Goal: Task Accomplishment & Management: Manage account settings

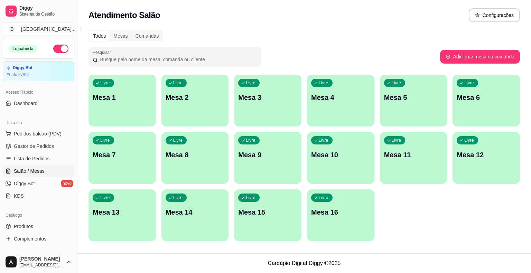
click at [52, 141] on link "Gestor de Pedidos" at bounding box center [39, 146] width 72 height 11
drag, startPoint x: 0, startPoint y: 0, endPoint x: 52, endPoint y: 71, distance: 87.9
click at [52, 141] on link "Gestor de Pedidos" at bounding box center [39, 146] width 72 height 11
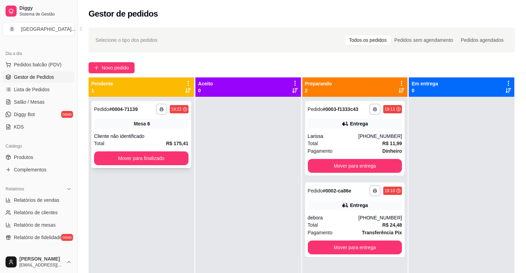
click at [149, 127] on div "Mesa 6" at bounding box center [141, 124] width 94 height 10
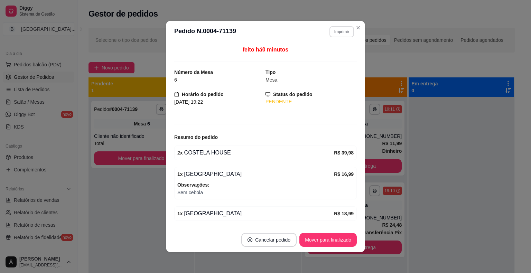
click at [343, 34] on button "Imprimir" at bounding box center [342, 31] width 25 height 11
click at [343, 57] on button "IMPRESSORA" at bounding box center [327, 56] width 50 height 11
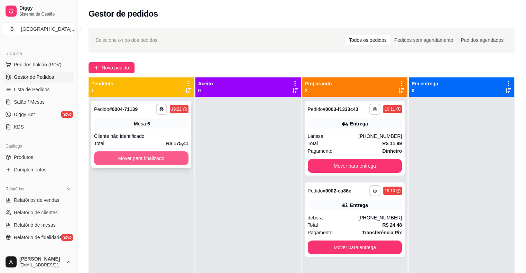
click at [170, 162] on button "Mover para finalizado" at bounding box center [141, 159] width 94 height 14
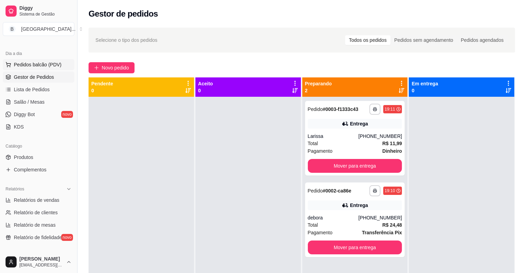
click at [21, 66] on span "Pedidos balcão (PDV)" at bounding box center [38, 64] width 48 height 7
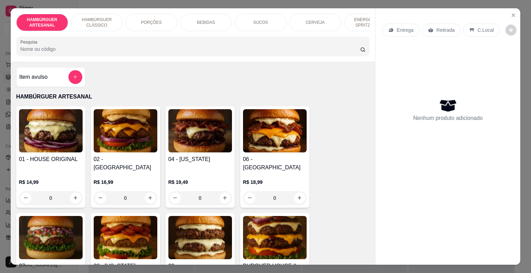
click at [144, 25] on div "PORÇÕES" at bounding box center [152, 22] width 52 height 17
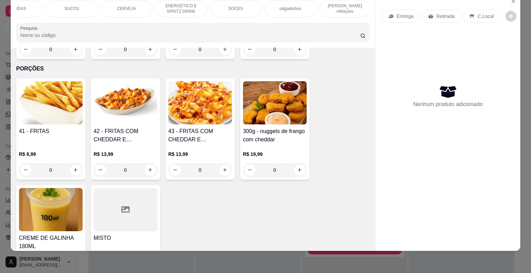
scroll to position [0, 190]
click at [346, 3] on p "[PERSON_NAME] refeiçoes" at bounding box center [344, 8] width 40 height 11
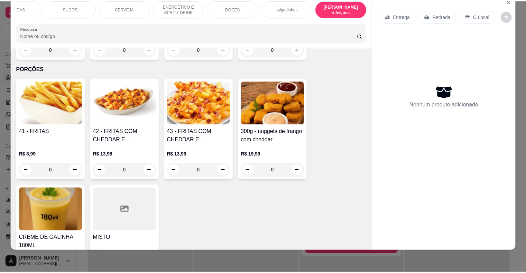
scroll to position [1980, 0]
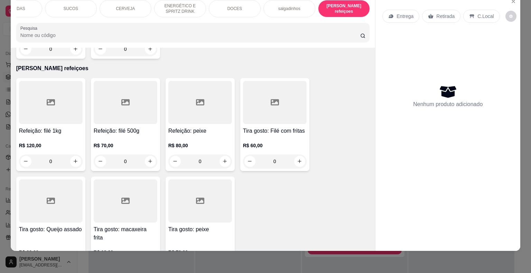
click at [150, 155] on div "0" at bounding box center [126, 162] width 64 height 14
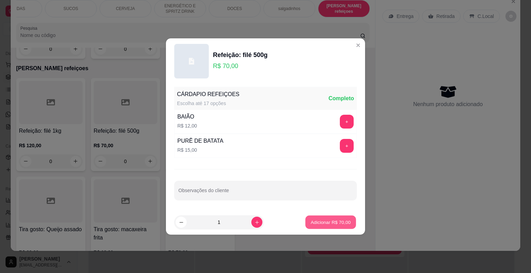
click at [329, 218] on button "Adicionar R$ 70,00" at bounding box center [330, 222] width 51 height 13
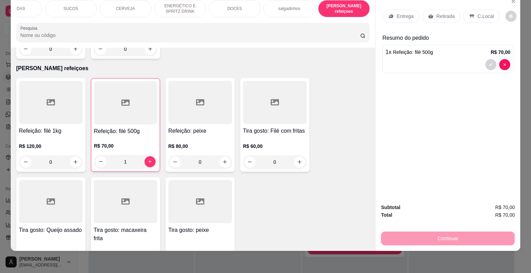
drag, startPoint x: 446, startPoint y: 9, endPoint x: 455, endPoint y: 59, distance: 51.7
click at [446, 13] on p "Retirada" at bounding box center [446, 16] width 18 height 7
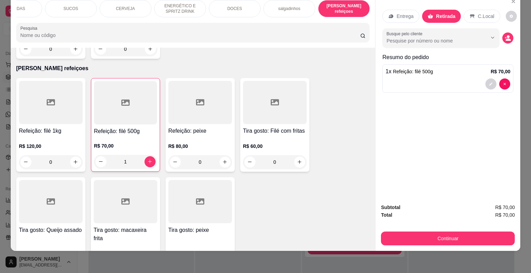
click at [479, 13] on p "C.Local" at bounding box center [486, 16] width 16 height 7
click at [423, 12] on div "Retirada" at bounding box center [441, 16] width 38 height 13
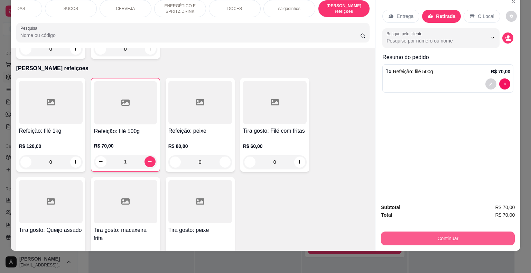
click at [433, 233] on button "Continuar" at bounding box center [448, 239] width 134 height 14
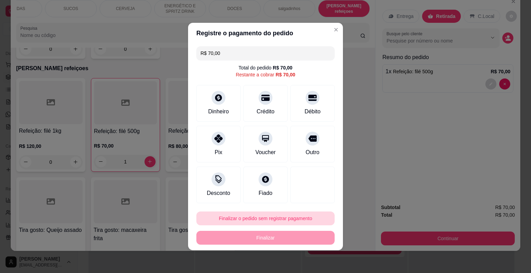
click at [299, 214] on button "Finalizar o pedido sem registrar pagamento" at bounding box center [265, 219] width 138 height 14
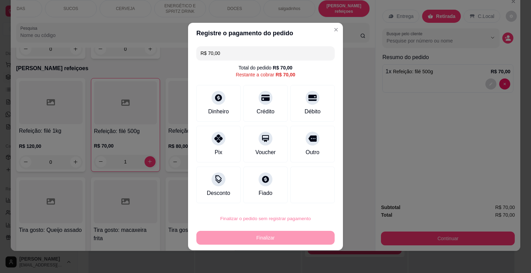
click at [313, 200] on button "Confirmar" at bounding box center [307, 199] width 25 height 10
type input "0"
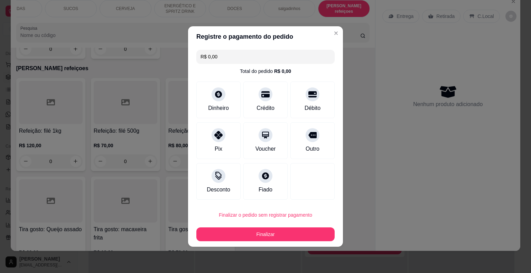
type input "R$ 0,00"
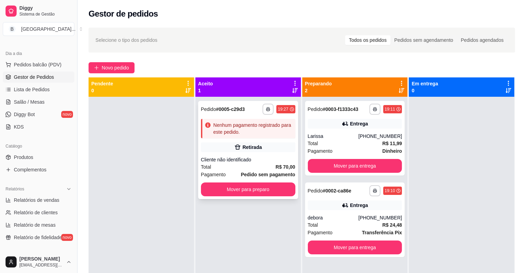
click at [259, 153] on div "**********" at bounding box center [248, 150] width 100 height 98
click at [239, 195] on button "Mover para preparo" at bounding box center [248, 189] width 92 height 13
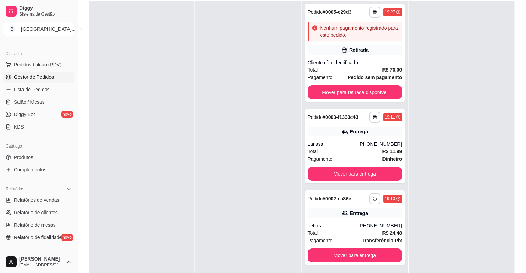
scroll to position [105, 0]
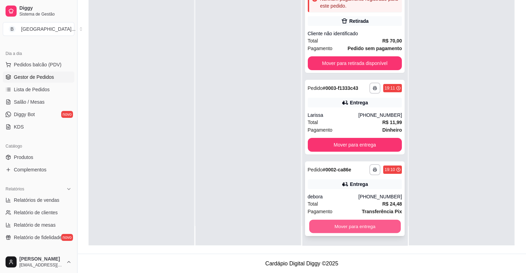
click at [349, 229] on button "Mover para entrega" at bounding box center [355, 226] width 92 height 13
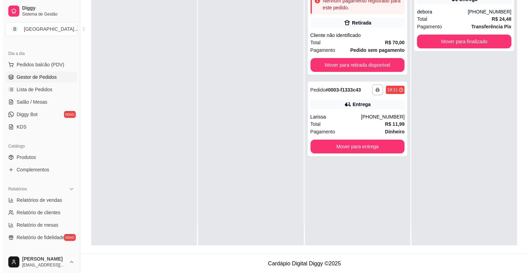
scroll to position [0, 0]
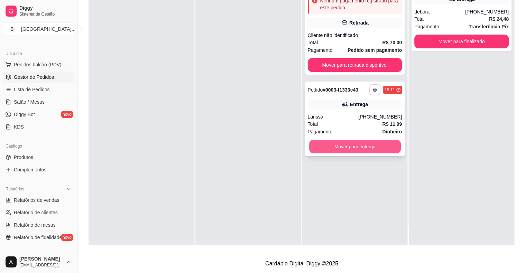
click at [351, 149] on button "Mover para entrega" at bounding box center [355, 146] width 92 height 13
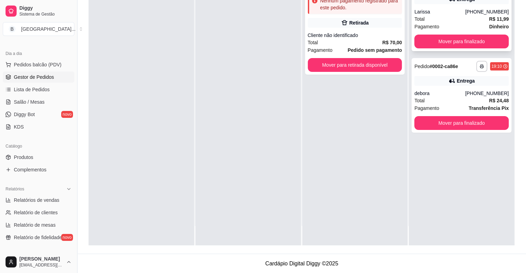
click at [467, 15] on div "Total R$ 11,99" at bounding box center [461, 19] width 94 height 8
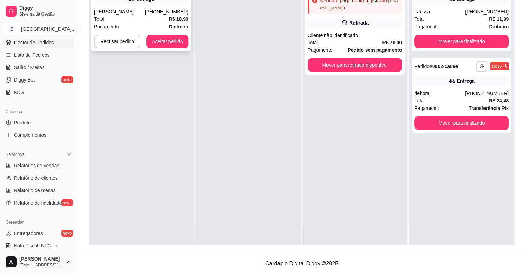
click at [145, 13] on div "[PERSON_NAME]" at bounding box center [119, 11] width 51 height 7
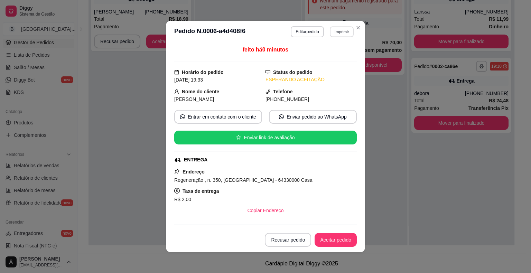
click at [332, 33] on button "Imprimir" at bounding box center [342, 31] width 24 height 11
click at [332, 55] on button "IMPRESSORA" at bounding box center [327, 56] width 50 height 11
click at [331, 240] on button "Aceitar pedido" at bounding box center [335, 239] width 41 height 13
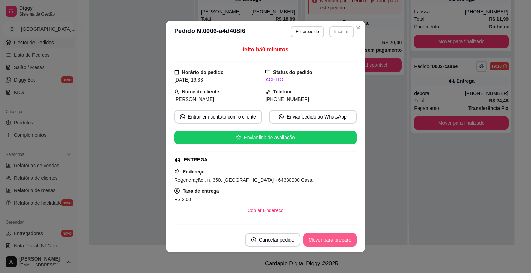
click at [331, 240] on button "Mover para preparo" at bounding box center [330, 240] width 54 height 14
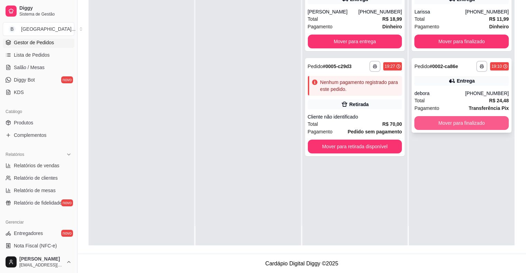
click at [459, 120] on button "Mover para finalizado" at bounding box center [461, 123] width 94 height 14
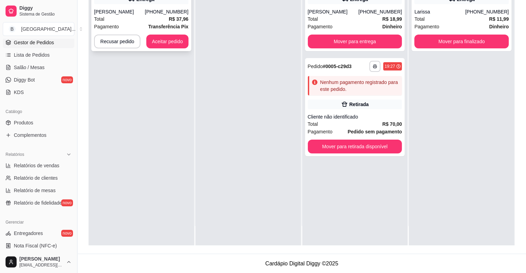
click at [113, 11] on div "[PERSON_NAME]" at bounding box center [119, 11] width 51 height 7
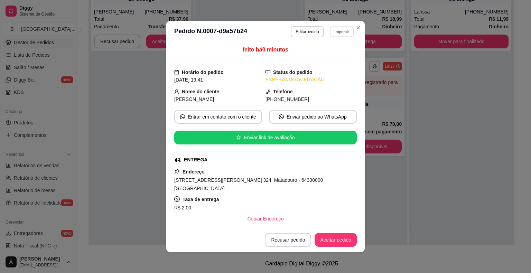
click at [331, 32] on button "Imprimir" at bounding box center [342, 31] width 24 height 11
click at [317, 55] on button "IMPRESSORA" at bounding box center [327, 56] width 48 height 11
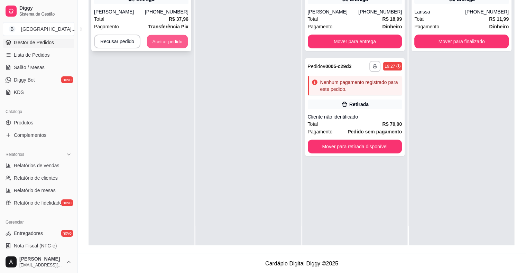
click at [162, 40] on button "Aceitar pedido" at bounding box center [167, 41] width 41 height 13
click at [162, 40] on div "Recusar pedido Aceitar pedido" at bounding box center [141, 42] width 94 height 14
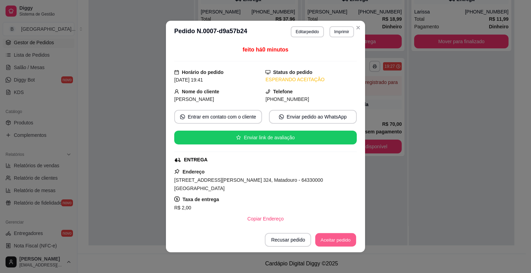
click at [332, 240] on button "Aceitar pedido" at bounding box center [335, 239] width 41 height 13
click at [332, 240] on button "Mover para preparo" at bounding box center [330, 239] width 52 height 13
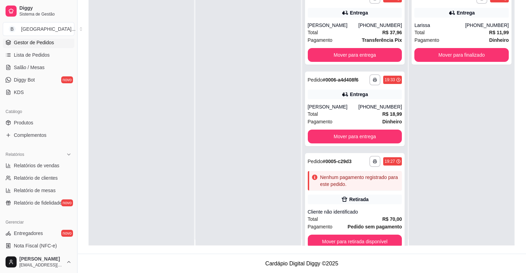
scroll to position [0, 0]
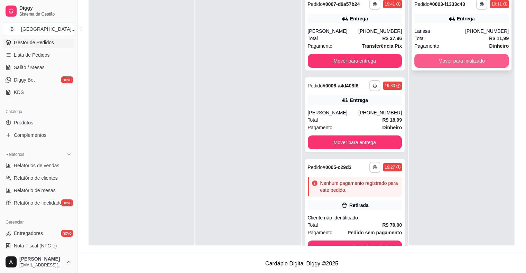
click at [473, 63] on button "Mover para finalizado" at bounding box center [461, 61] width 94 height 14
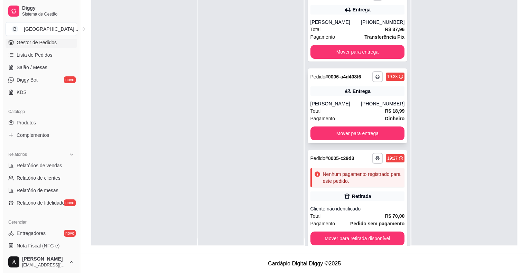
scroll to position [19, 0]
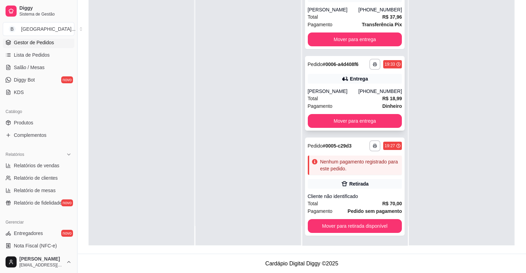
click at [362, 92] on div "[PHONE_NUMBER]" at bounding box center [380, 91] width 44 height 7
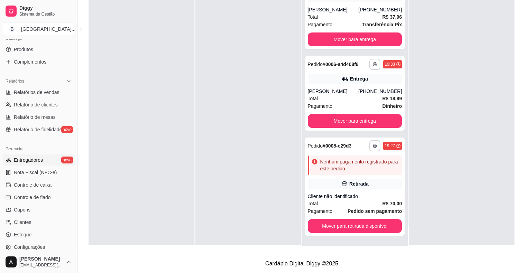
scroll to position [208, 0]
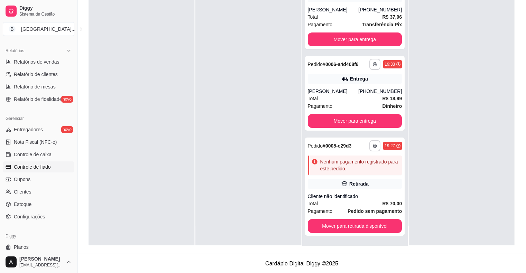
click at [53, 169] on link "Controle de fiado" at bounding box center [39, 167] width 72 height 11
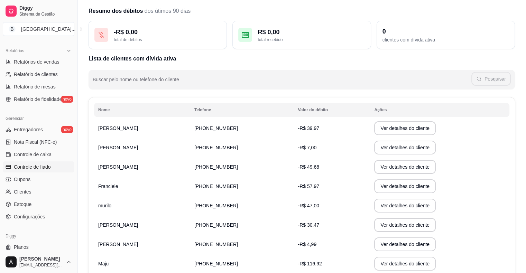
scroll to position [35, 0]
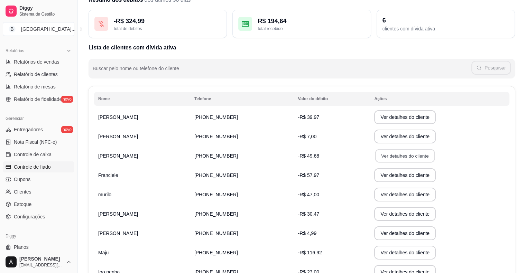
click at [375, 158] on button "Ver detalhes do cliente" at bounding box center [404, 155] width 59 height 13
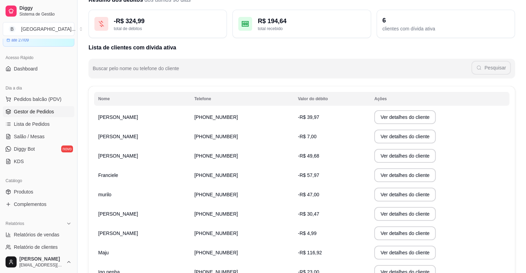
click at [16, 115] on span "Gestor de Pedidos" at bounding box center [34, 111] width 40 height 7
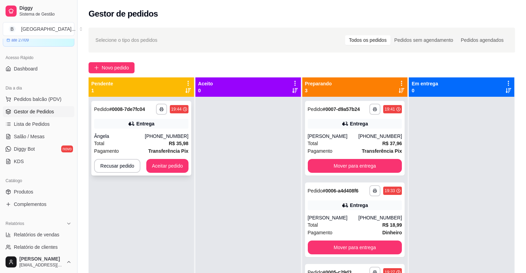
click at [159, 136] on div "[PHONE_NUMBER]" at bounding box center [167, 136] width 44 height 7
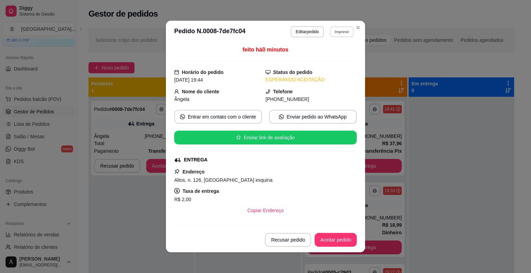
click at [340, 33] on button "Imprimir" at bounding box center [342, 31] width 24 height 11
click at [335, 53] on button "IMPRESSORA" at bounding box center [327, 56] width 50 height 11
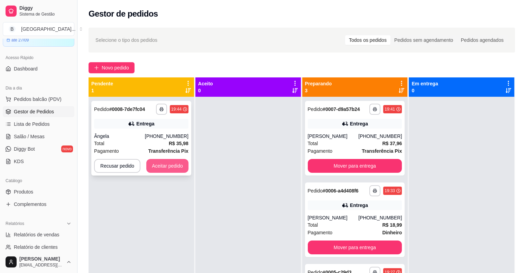
click at [179, 164] on button "Aceitar pedido" at bounding box center [167, 166] width 42 height 14
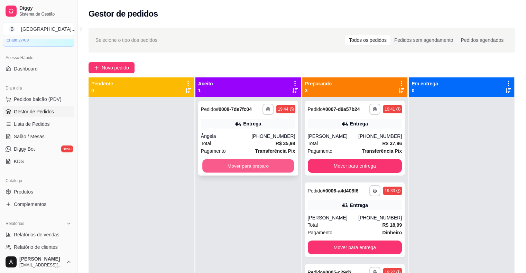
click at [218, 163] on button "Mover para preparo" at bounding box center [248, 165] width 92 height 13
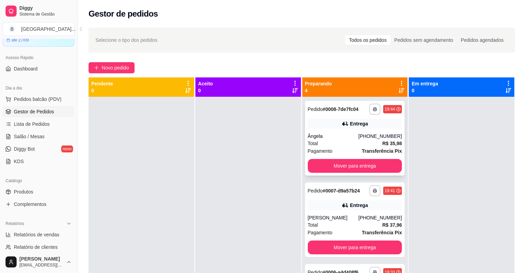
click at [316, 136] on div "Ângela" at bounding box center [333, 136] width 51 height 7
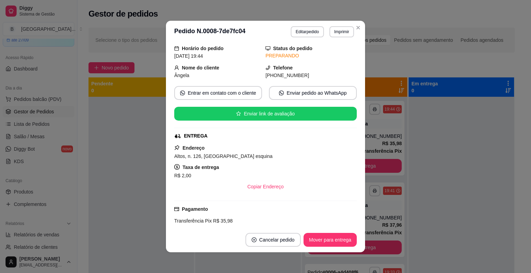
scroll to position [35, 0]
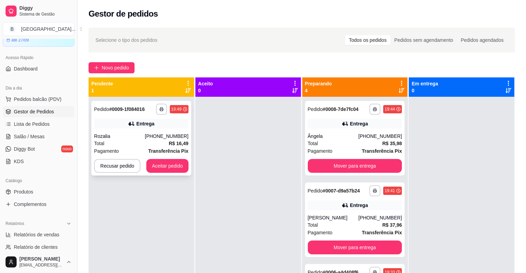
click at [109, 142] on div "Total R$ 16,49" at bounding box center [141, 144] width 94 height 8
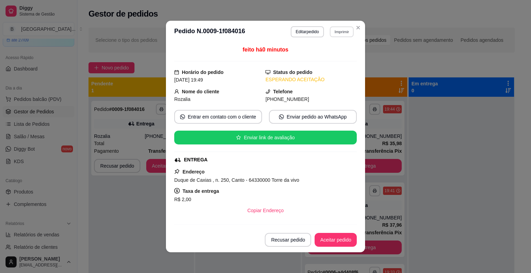
click at [341, 35] on button "Imprimir" at bounding box center [342, 31] width 24 height 11
click at [340, 49] on div "Escolha a impressora IMPRESSORA Impressora" at bounding box center [327, 57] width 57 height 37
click at [339, 53] on button "IMPRESSORA" at bounding box center [327, 56] width 50 height 11
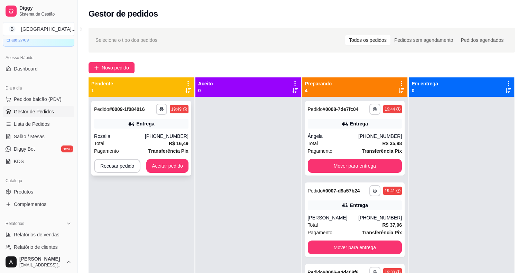
click at [175, 166] on button "Aceitar pedido" at bounding box center [167, 166] width 42 height 14
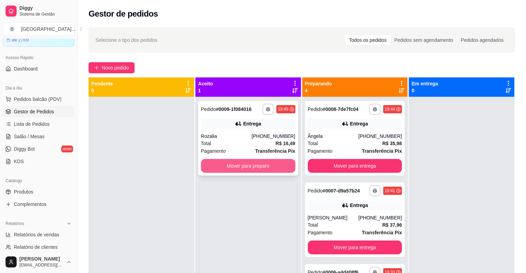
click at [217, 164] on button "Mover para preparo" at bounding box center [248, 166] width 94 height 14
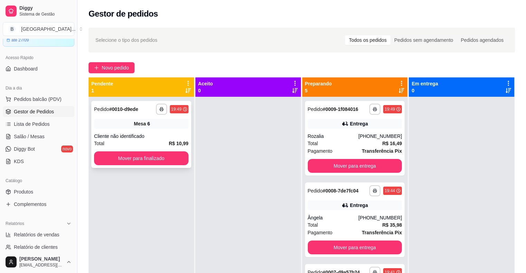
click at [112, 121] on div "Mesa 6" at bounding box center [141, 124] width 94 height 10
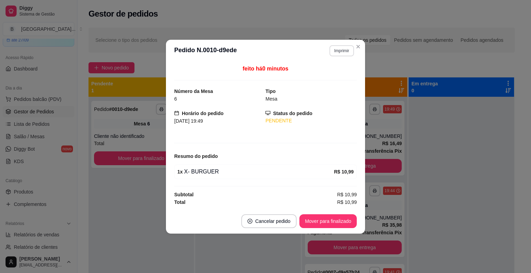
click at [338, 47] on button "Imprimir" at bounding box center [342, 50] width 25 height 11
click at [336, 78] on button "IMPRESSORA" at bounding box center [329, 75] width 48 height 11
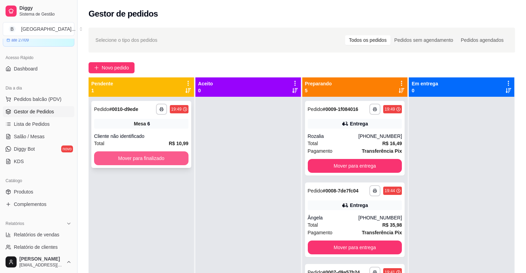
click at [155, 153] on button "Mover para finalizado" at bounding box center [141, 159] width 94 height 14
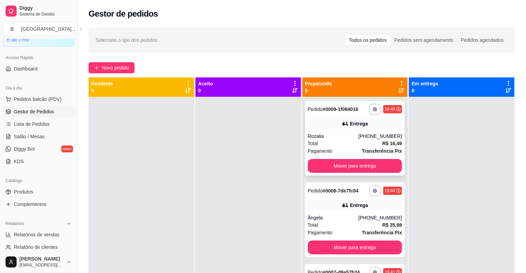
click at [347, 142] on div "Total R$ 16,49" at bounding box center [355, 144] width 94 height 8
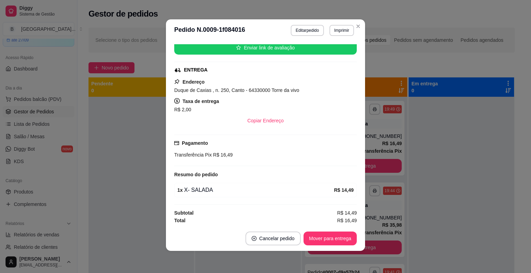
scroll to position [19, 0]
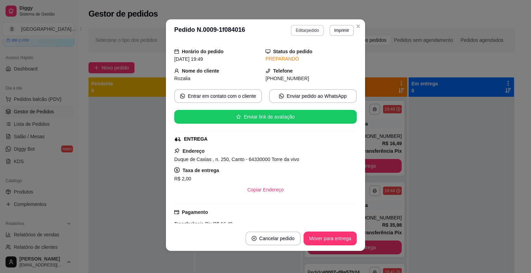
click at [309, 29] on button "Editar pedido" at bounding box center [307, 30] width 33 height 11
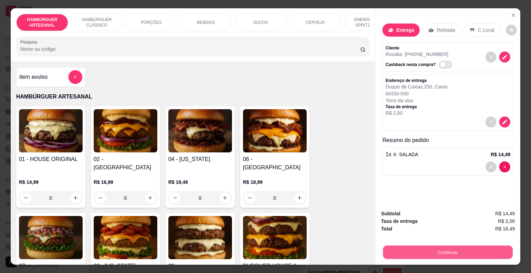
click at [439, 248] on button "Continuar" at bounding box center [448, 252] width 130 height 13
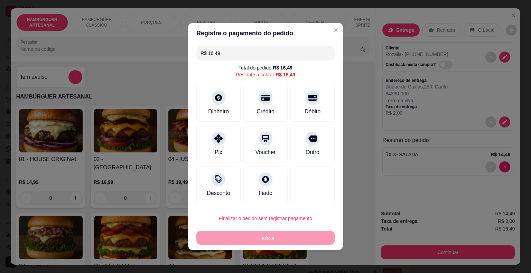
click at [295, 46] on input "R$ 16,49" at bounding box center [266, 53] width 130 height 14
click at [226, 147] on div "Pix" at bounding box center [218, 143] width 49 height 40
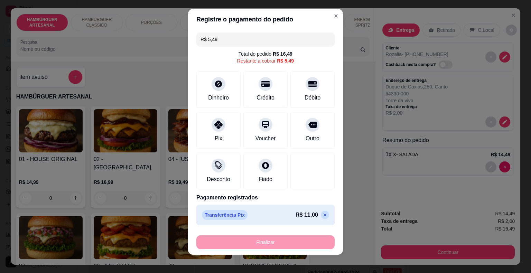
scroll to position [8, 0]
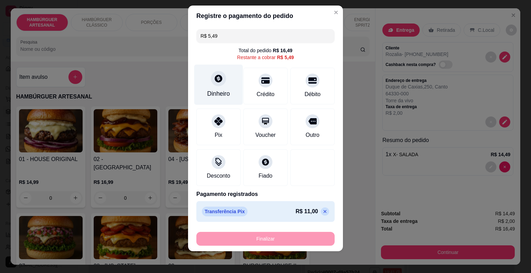
click at [221, 96] on div "Dinheiro" at bounding box center [218, 93] width 23 height 9
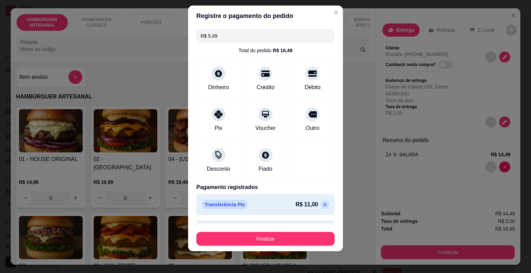
type input "R$ 0,00"
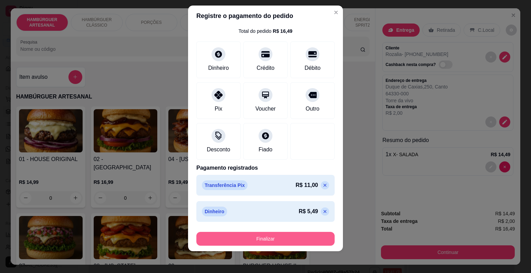
click at [263, 241] on button "Finalizar" at bounding box center [265, 239] width 138 height 14
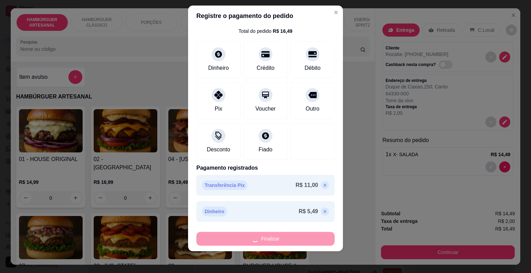
type input "0"
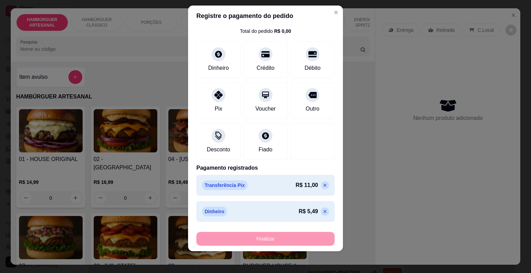
type input "-R$ 16,49"
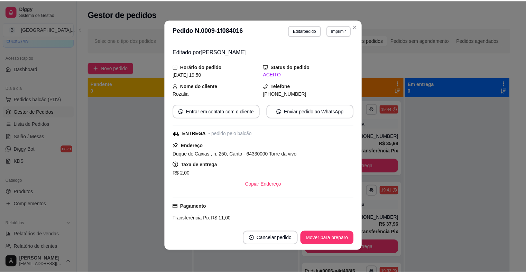
scroll to position [35, 0]
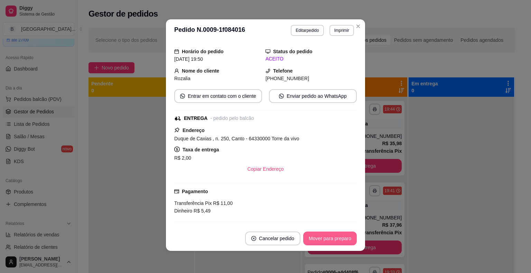
click at [334, 241] on button "Mover para preparo" at bounding box center [330, 239] width 54 height 14
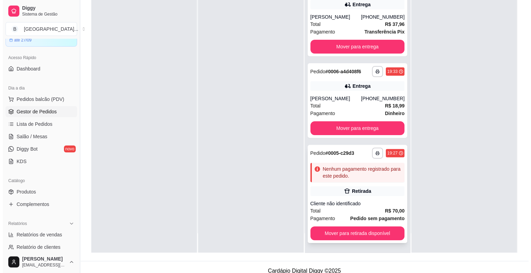
scroll to position [105, 0]
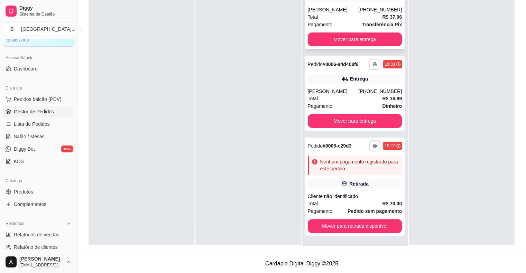
click at [332, 6] on div "[PERSON_NAME]" at bounding box center [333, 9] width 51 height 7
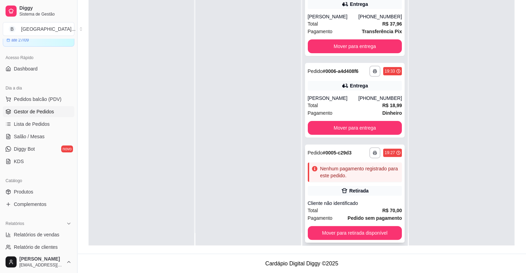
scroll to position [19, 0]
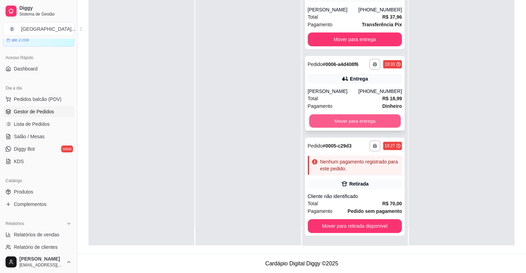
click at [333, 121] on button "Mover para entrega" at bounding box center [355, 121] width 92 height 13
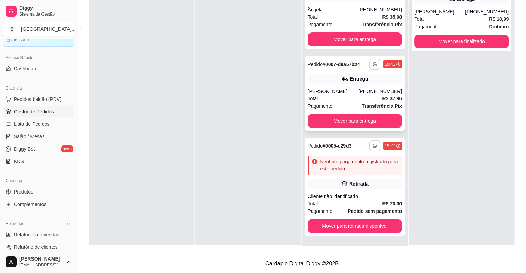
scroll to position [57, 0]
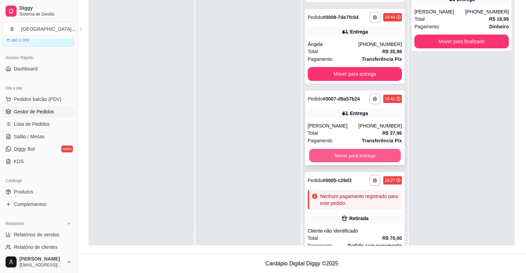
click at [360, 150] on button "Mover para entrega" at bounding box center [355, 155] width 92 height 13
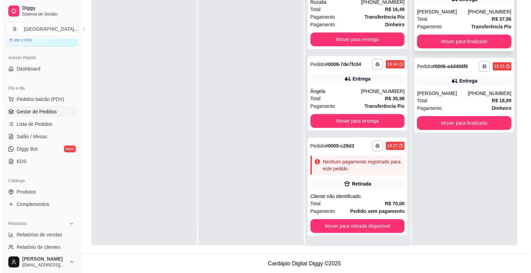
scroll to position [10, 0]
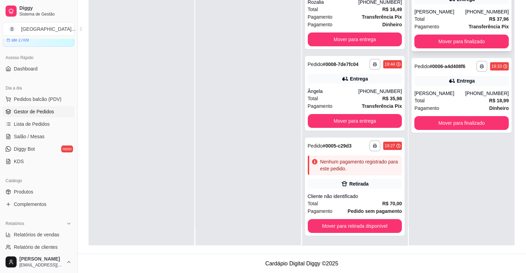
click at [436, 17] on div "Total R$ 37,96" at bounding box center [461, 19] width 94 height 8
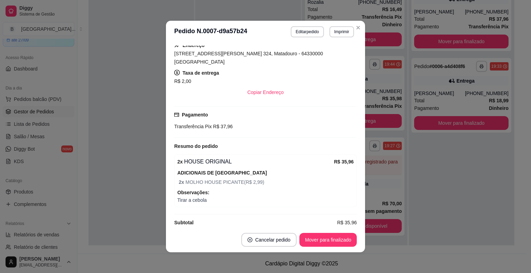
scroll to position [1, 0]
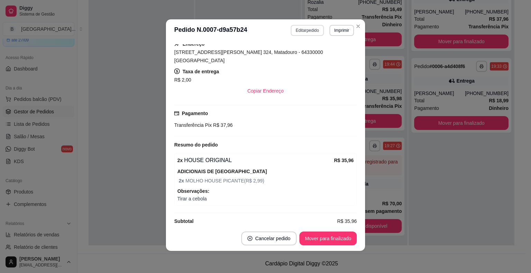
click at [310, 31] on button "Editar pedido" at bounding box center [307, 30] width 33 height 11
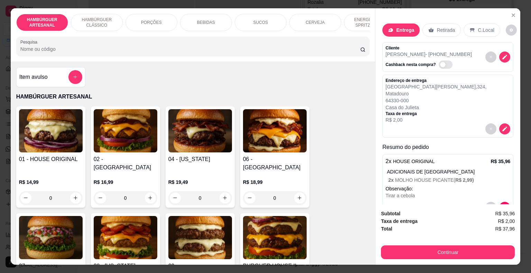
click at [384, 251] on button "Continuar" at bounding box center [448, 253] width 134 height 14
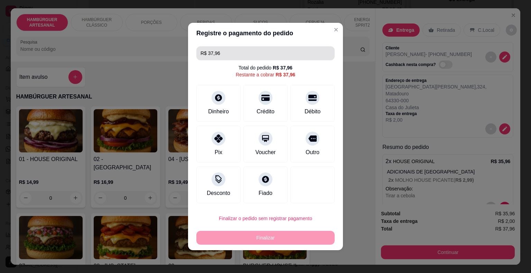
click at [273, 56] on input "R$ 37,96" at bounding box center [266, 53] width 130 height 14
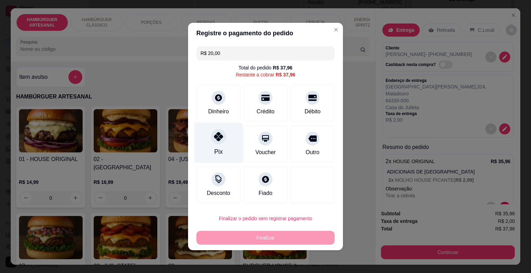
click at [204, 132] on div "Pix" at bounding box center [218, 143] width 49 height 40
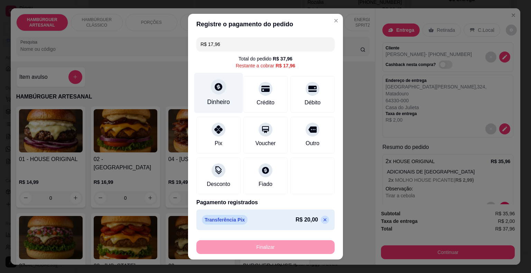
click at [221, 102] on div "Dinheiro" at bounding box center [218, 102] width 23 height 9
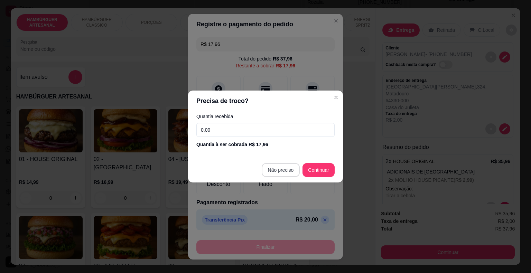
type input "R$ 0,00"
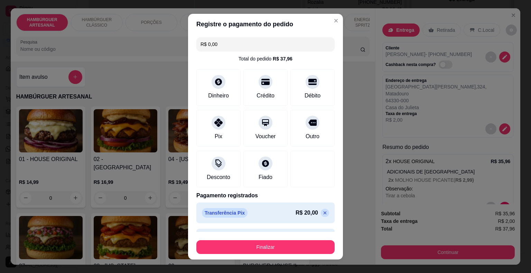
scroll to position [19, 0]
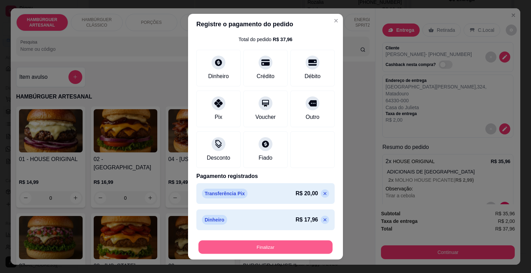
click at [266, 247] on button "Finalizar" at bounding box center [266, 246] width 134 height 13
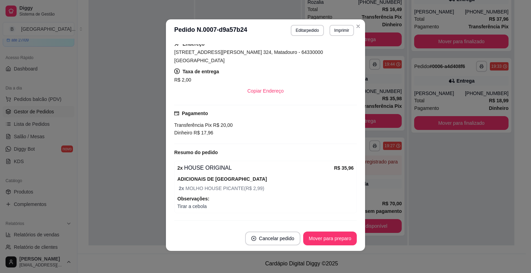
scroll to position [129, 0]
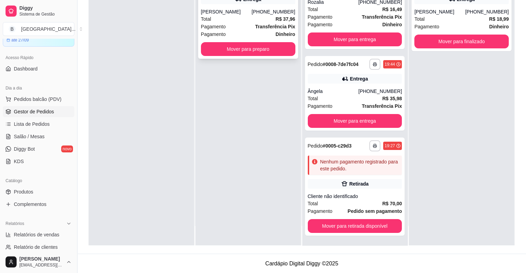
click at [265, 28] on strong "Transferência Pix" at bounding box center [275, 27] width 40 height 6
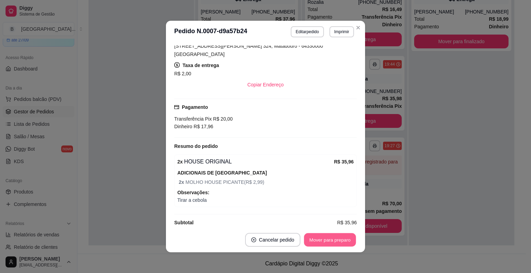
click at [338, 236] on button "Mover para preparo" at bounding box center [330, 239] width 52 height 13
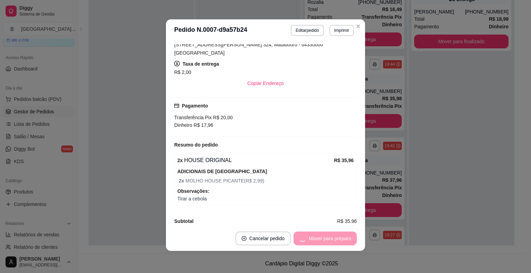
scroll to position [57, 0]
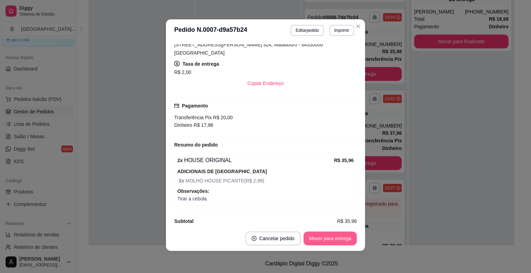
click at [330, 237] on button "Mover para entrega" at bounding box center [330, 239] width 53 height 14
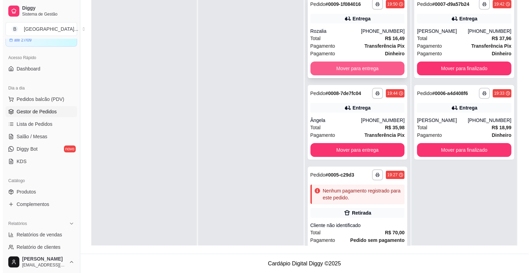
scroll to position [71, 0]
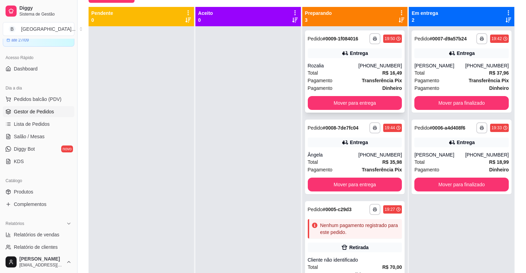
click at [355, 73] on div "Total R$ 16,49" at bounding box center [355, 73] width 94 height 8
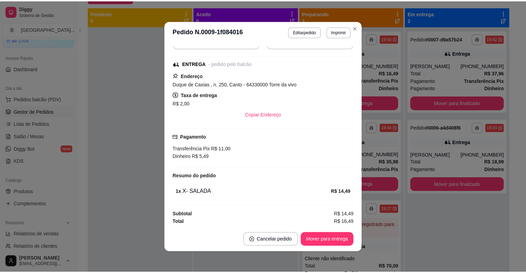
scroll to position [1, 0]
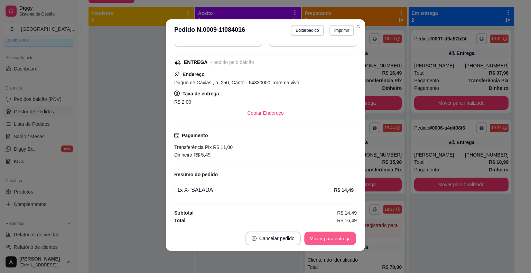
click at [336, 237] on button "Mover para entrega" at bounding box center [330, 238] width 52 height 13
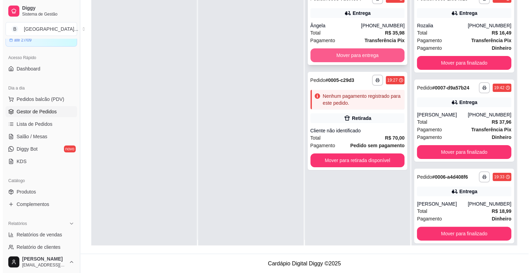
scroll to position [0, 0]
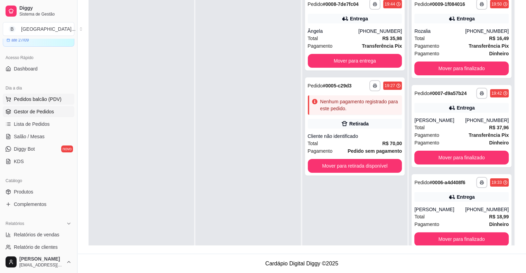
click at [51, 95] on button "Pedidos balcão (PDV)" at bounding box center [39, 99] width 72 height 11
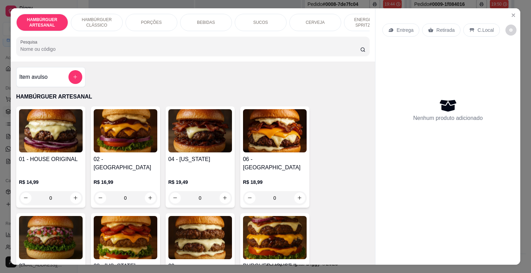
scroll to position [35, 0]
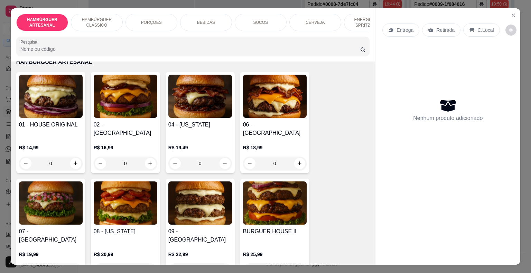
click at [144, 157] on div "0" at bounding box center [126, 164] width 64 height 14
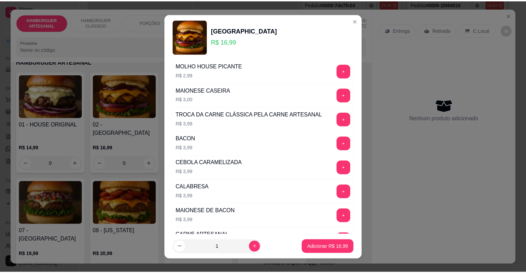
scroll to position [266, 0]
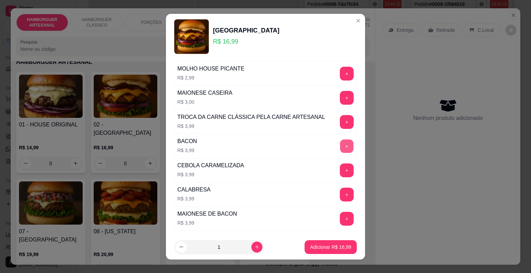
click at [340, 139] on button "+" at bounding box center [346, 145] width 13 height 13
click at [325, 247] on p "Adicionar R$ 20,98" at bounding box center [331, 247] width 40 height 7
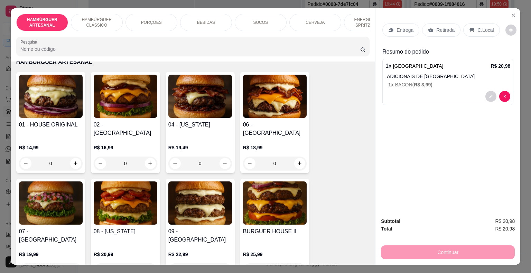
click at [464, 29] on div "C.Local" at bounding box center [482, 30] width 36 height 13
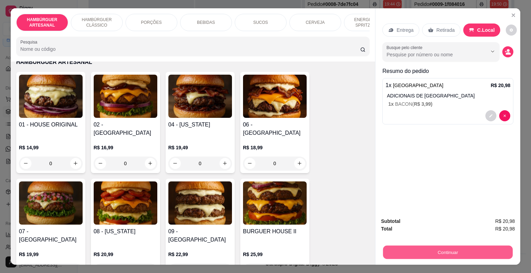
click at [409, 254] on button "Continuar" at bounding box center [448, 252] width 130 height 13
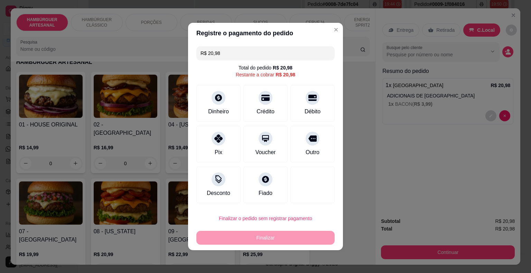
click at [233, 210] on footer "Finalizar o pedido sem registrar pagamento Finalizar" at bounding box center [265, 228] width 155 height 44
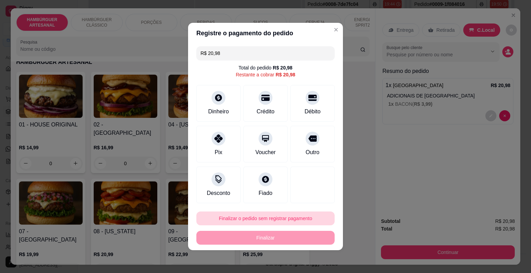
drag, startPoint x: 234, startPoint y: 215, endPoint x: 237, endPoint y: 219, distance: 4.4
click at [236, 219] on footer "Finalizar o pedido sem registrar pagamento Finalizar" at bounding box center [265, 228] width 155 height 44
click at [237, 219] on button "Finalizar o pedido sem registrar pagamento" at bounding box center [266, 218] width 134 height 13
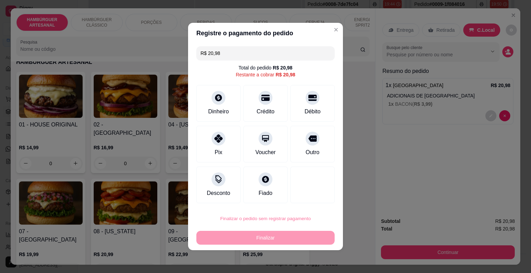
click at [305, 198] on button "Confirmar" at bounding box center [307, 199] width 25 height 10
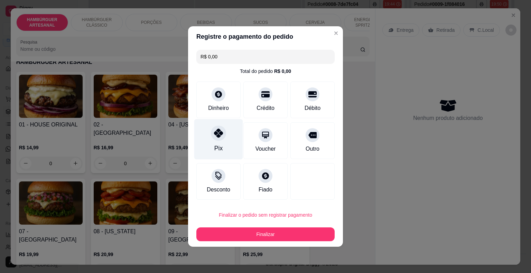
type input "R$ 0,00"
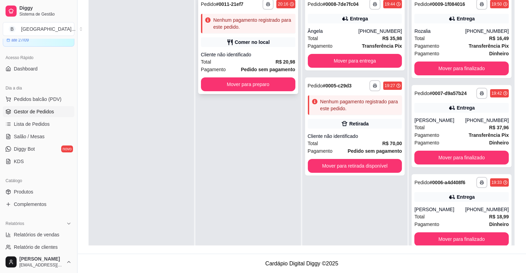
click at [226, 55] on div "Cliente não identificado" at bounding box center [248, 54] width 94 height 7
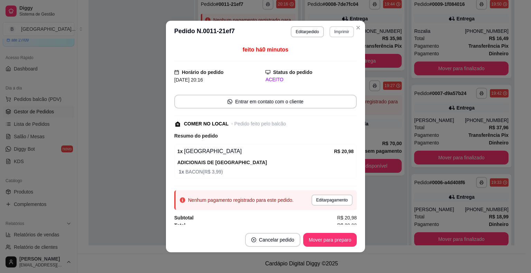
click at [342, 34] on button "Imprimir" at bounding box center [342, 31] width 25 height 11
click at [334, 58] on button "IMPRESSORA" at bounding box center [327, 56] width 48 height 11
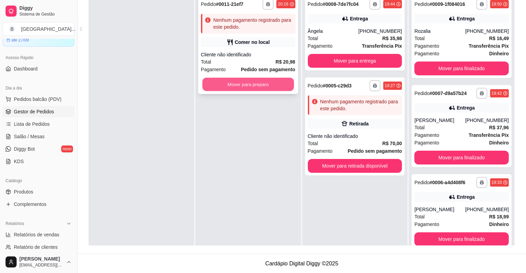
click at [250, 86] on button "Mover para preparo" at bounding box center [248, 84] width 92 height 13
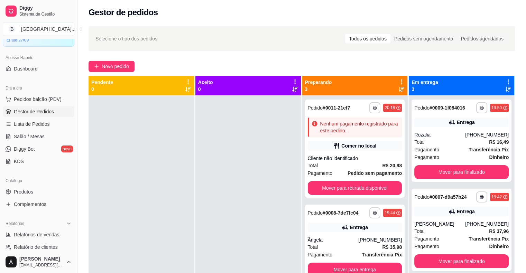
scroll to position [19, 0]
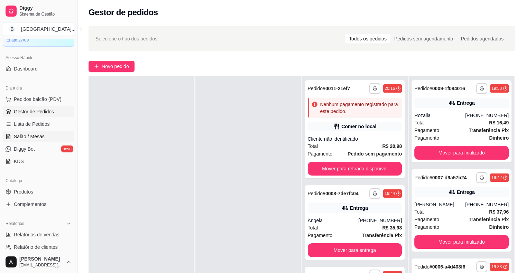
click at [57, 132] on link "Salão / Mesas" at bounding box center [39, 136] width 72 height 11
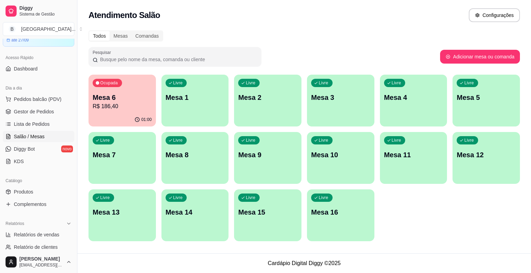
click at [128, 103] on p "R$ 186,40" at bounding box center [122, 106] width 59 height 8
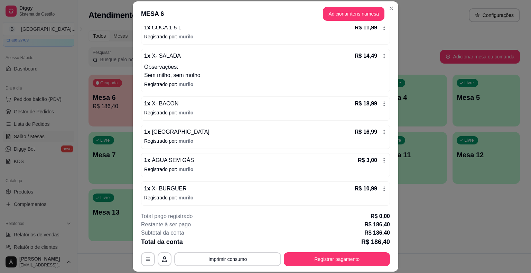
scroll to position [21, 0]
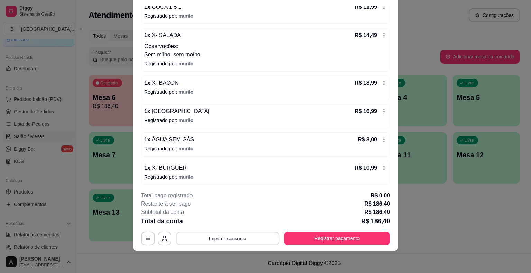
click at [214, 234] on button "Imprimir consumo" at bounding box center [228, 238] width 104 height 13
click at [213, 208] on button "IMPRESSORA" at bounding box center [227, 209] width 48 height 11
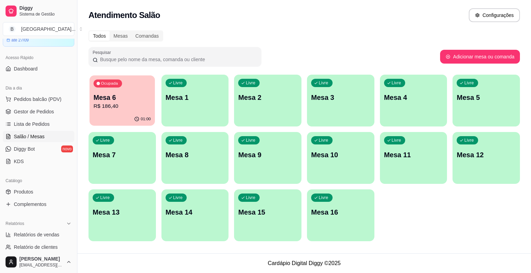
click at [133, 85] on div "Ocupada Mesa 6 R$ 186,40" at bounding box center [122, 93] width 65 height 37
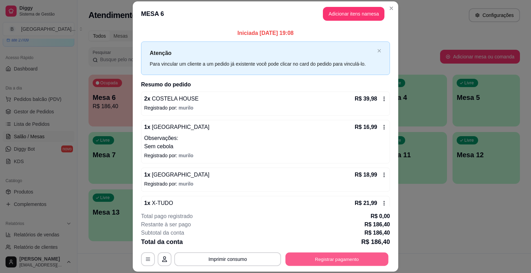
click at [331, 263] on button "Registrar pagamento" at bounding box center [337, 259] width 103 height 13
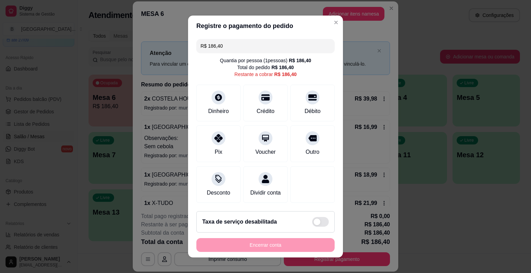
click at [285, 49] on input "R$ 186,40" at bounding box center [266, 46] width 130 height 14
type input "R$ 18,99"
click at [231, 107] on div "Dinheiro" at bounding box center [218, 102] width 49 height 40
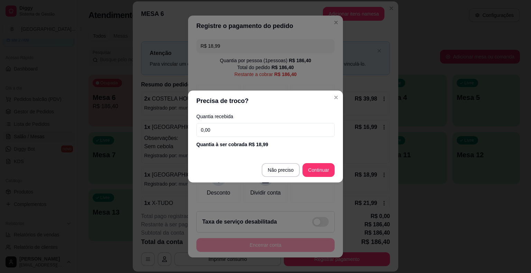
click at [260, 126] on input "0,00" at bounding box center [265, 130] width 138 height 14
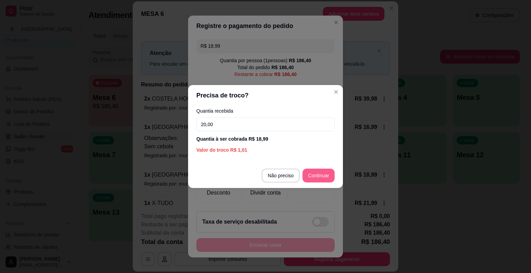
type input "20,00"
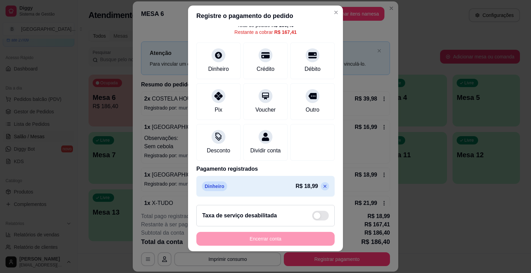
scroll to position [0, 0]
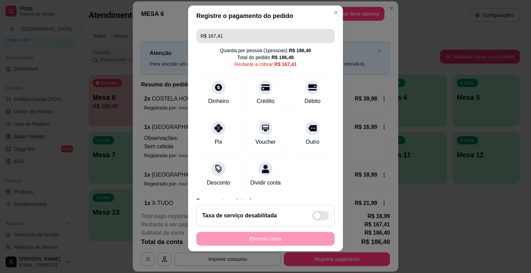
click at [305, 40] on input "R$ 167,41" at bounding box center [266, 36] width 130 height 14
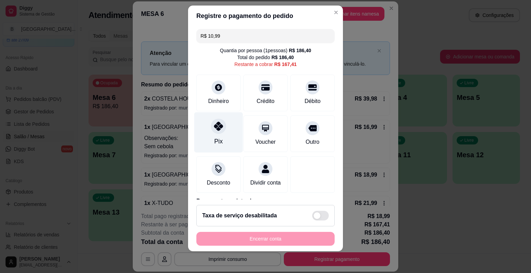
click at [226, 132] on div "Pix" at bounding box center [218, 132] width 49 height 40
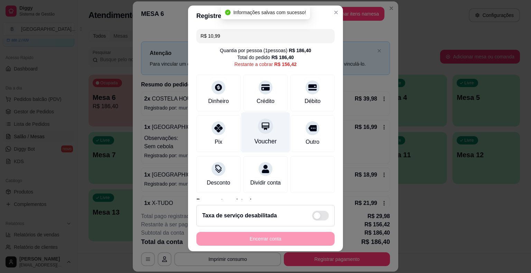
type input "R$ 156,42"
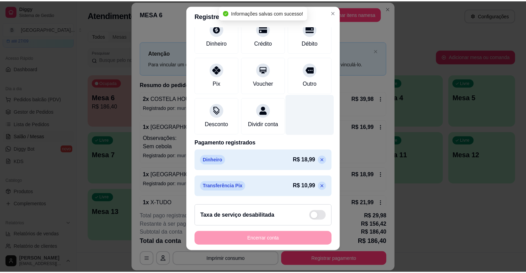
scroll to position [66, 0]
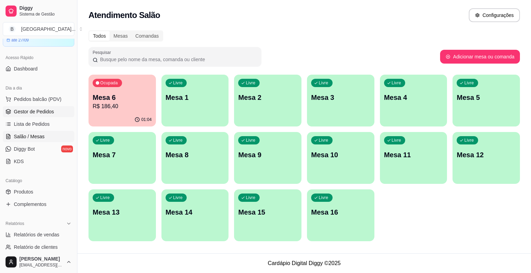
click at [12, 116] on link "Gestor de Pedidos" at bounding box center [39, 111] width 72 height 11
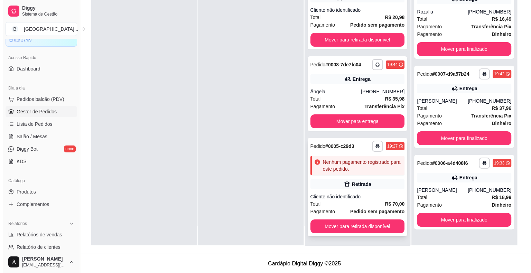
scroll to position [105, 0]
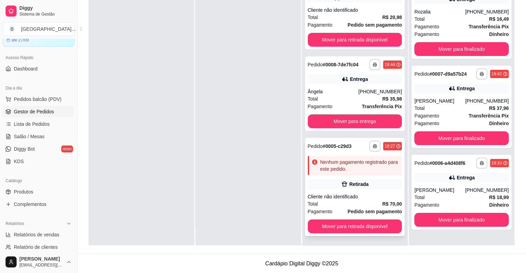
click at [361, 201] on div "Total R$ 70,00" at bounding box center [355, 204] width 94 height 8
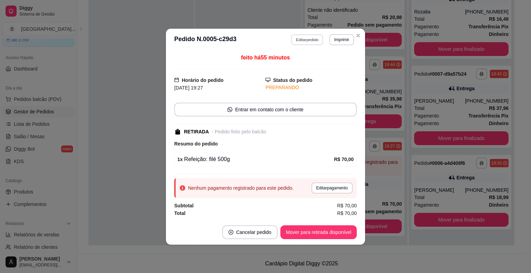
click at [309, 41] on button "Editar pedido" at bounding box center [308, 39] width 32 height 11
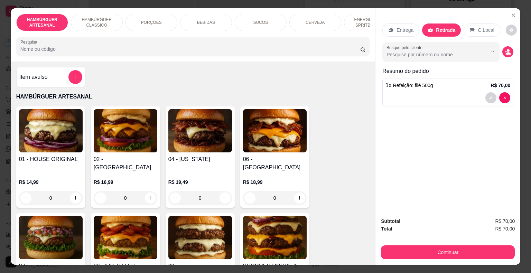
click at [442, 98] on div at bounding box center [448, 97] width 125 height 11
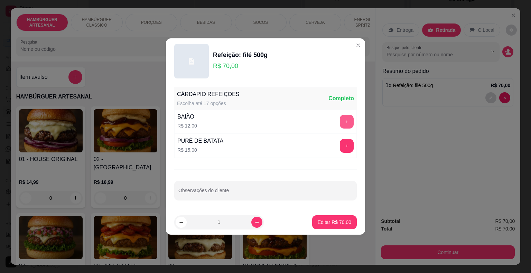
click at [344, 124] on button "+" at bounding box center [347, 122] width 14 height 14
click at [345, 222] on p "Editar R$ 82,00" at bounding box center [334, 222] width 33 height 7
type input "0"
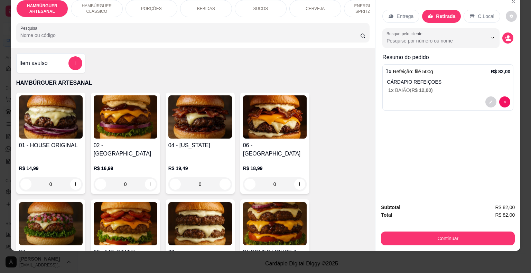
scroll to position [17, 0]
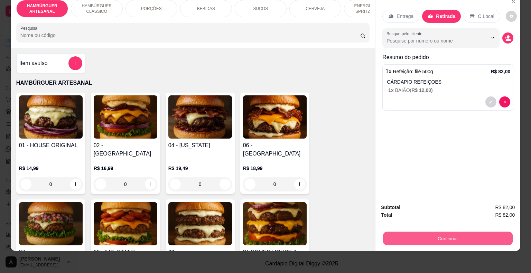
click at [423, 234] on button "Continuar" at bounding box center [448, 238] width 130 height 13
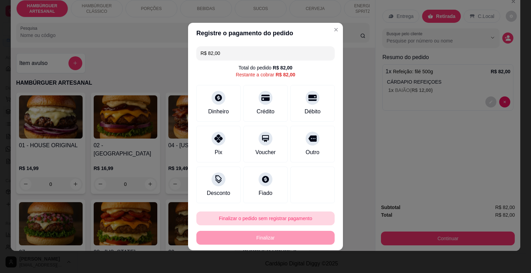
click at [282, 216] on button "Finalizar o pedido sem registrar pagamento" at bounding box center [265, 219] width 138 height 14
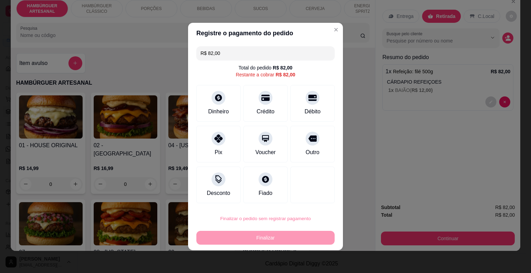
click at [318, 202] on button "Confirmar" at bounding box center [307, 199] width 25 height 10
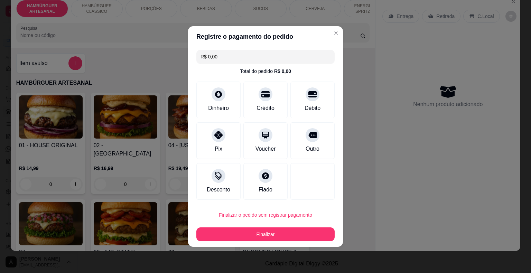
type input "R$ 0,00"
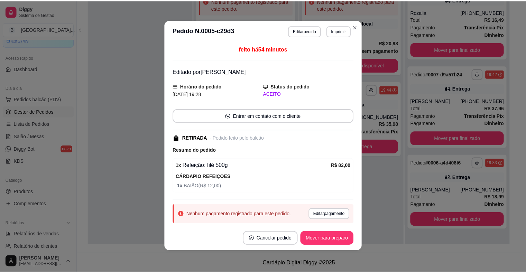
scroll to position [1, 0]
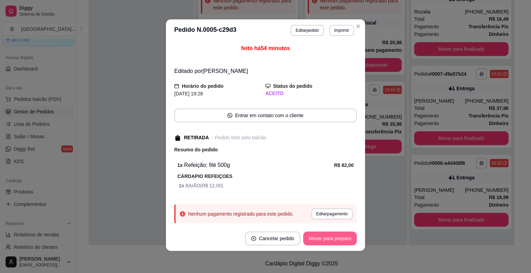
click at [346, 241] on button "Mover para preparo" at bounding box center [330, 239] width 54 height 14
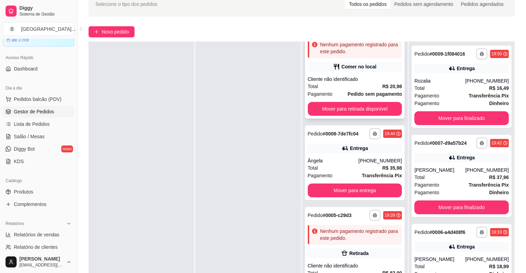
scroll to position [105, 0]
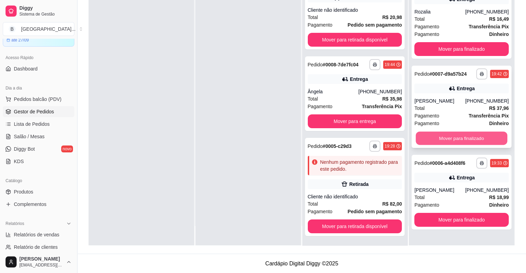
click at [473, 140] on button "Mover para finalizado" at bounding box center [462, 138] width 92 height 13
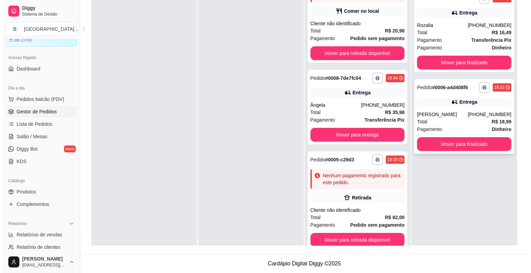
scroll to position [0, 0]
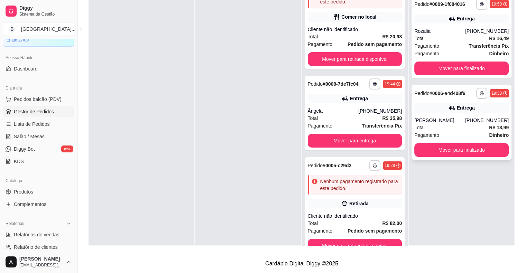
click at [454, 112] on div "**********" at bounding box center [462, 122] width 100 height 75
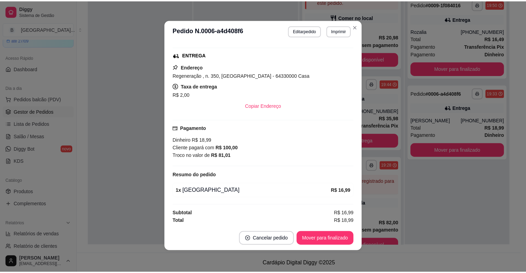
scroll to position [1, 0]
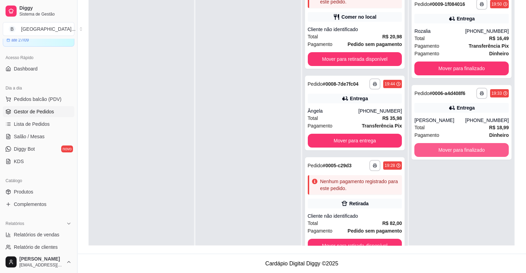
click at [444, 151] on button "Mover para finalizado" at bounding box center [461, 150] width 94 height 14
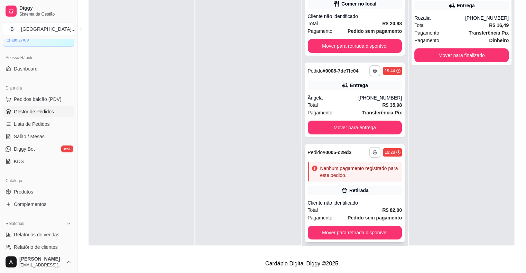
scroll to position [19, 0]
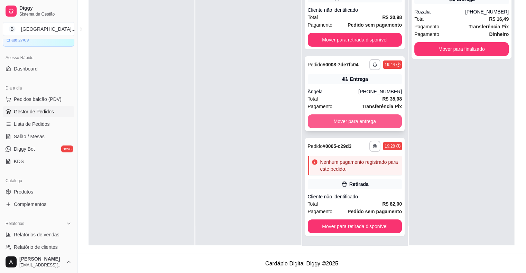
click at [336, 118] on button "Mover para entrega" at bounding box center [355, 122] width 94 height 14
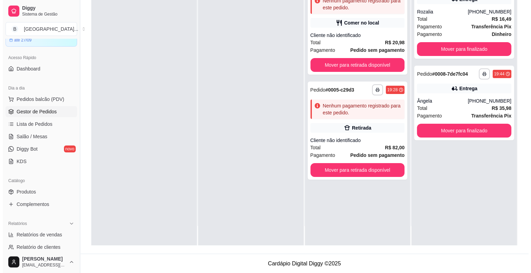
scroll to position [0, 0]
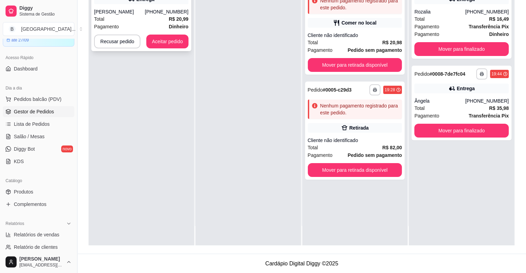
click at [137, 20] on div "Total R$ 20,99" at bounding box center [141, 19] width 94 height 8
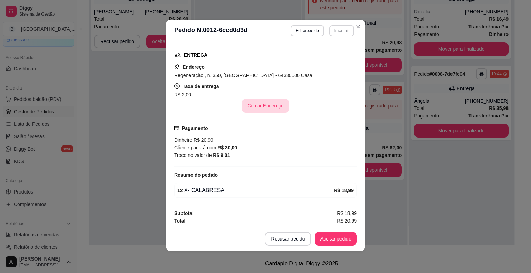
scroll to position [1, 0]
click at [336, 33] on button "Imprimir" at bounding box center [342, 30] width 24 height 11
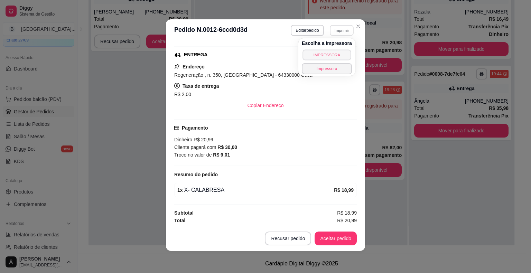
click at [337, 49] on button "IMPRESSORA" at bounding box center [327, 54] width 48 height 11
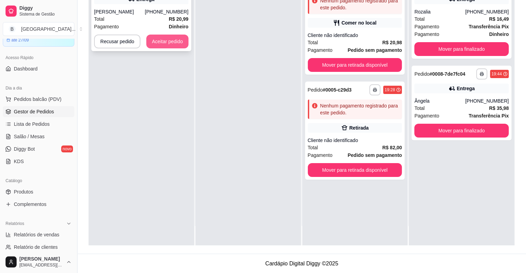
click at [170, 44] on button "Aceitar pedido" at bounding box center [167, 42] width 42 height 14
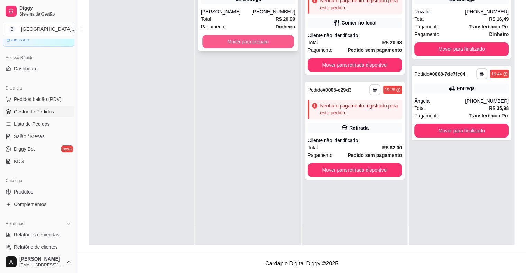
click at [213, 43] on button "Mover para preparo" at bounding box center [248, 41] width 92 height 13
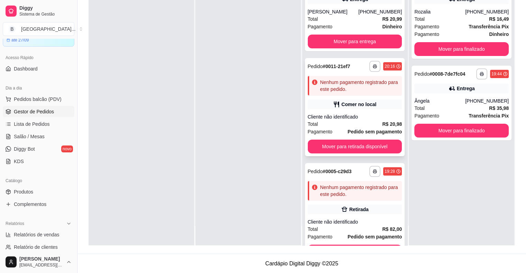
click at [328, 109] on div "Comer no local" at bounding box center [355, 105] width 94 height 10
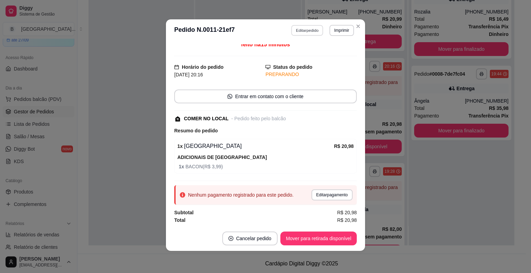
click at [311, 29] on button "Editar pedido" at bounding box center [308, 30] width 32 height 11
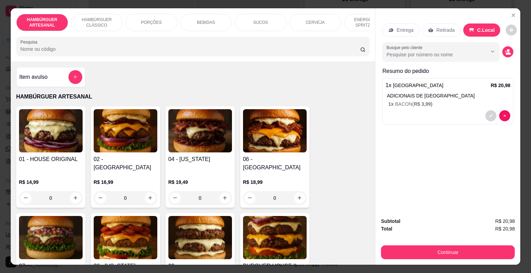
click at [199, 24] on div "BEBIDAS" at bounding box center [206, 22] width 52 height 17
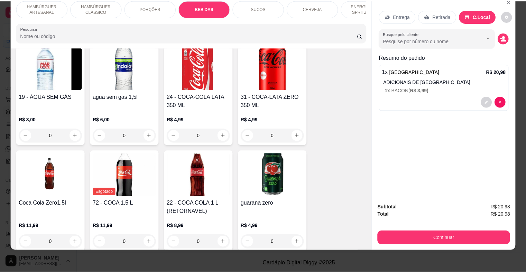
scroll to position [744, 0]
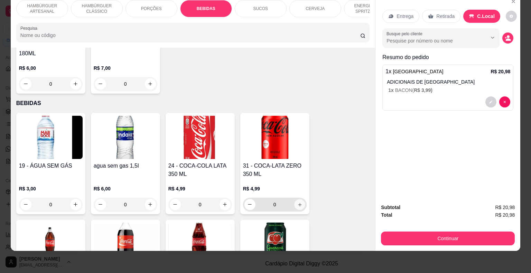
click at [294, 199] on button "increase-product-quantity" at bounding box center [299, 204] width 11 height 11
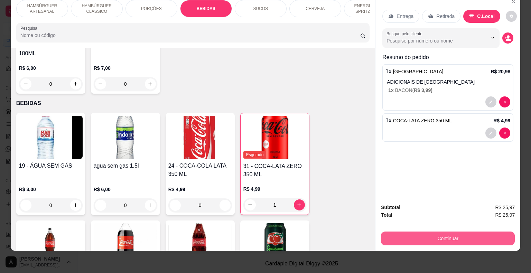
click at [436, 236] on button "Continuar" at bounding box center [448, 239] width 134 height 14
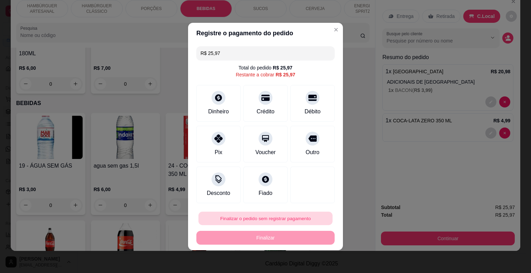
click at [246, 223] on button "Finalizar o pedido sem registrar pagamento" at bounding box center [266, 218] width 134 height 13
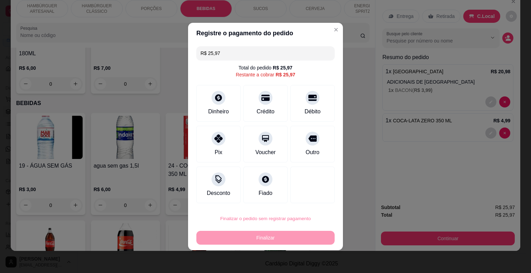
click at [306, 201] on button "Confirmar" at bounding box center [308, 199] width 26 height 11
type input "0"
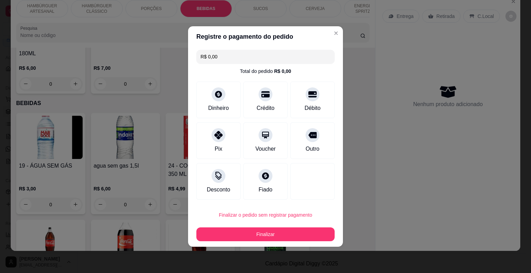
type input "R$ 0,00"
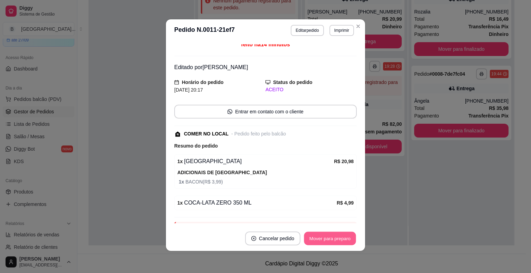
click at [328, 235] on button "Mover para preparo" at bounding box center [330, 238] width 52 height 13
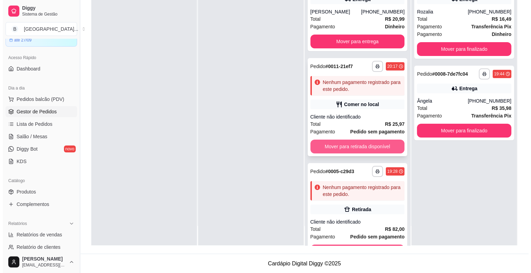
scroll to position [0, 0]
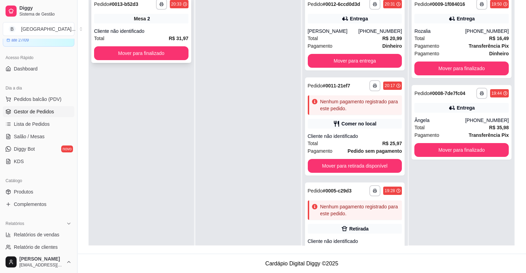
click at [153, 42] on div "**********" at bounding box center [141, 29] width 100 height 67
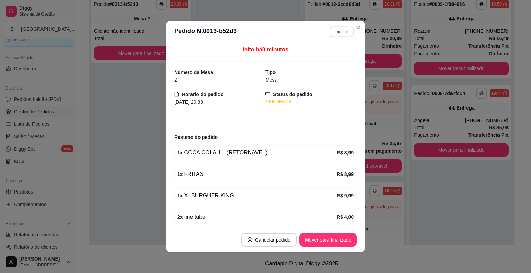
click at [338, 33] on button "Imprimir" at bounding box center [342, 31] width 24 height 11
click at [333, 57] on button "IMPRESSORA" at bounding box center [327, 56] width 48 height 11
click at [347, 242] on button "Mover para finalizado" at bounding box center [328, 240] width 57 height 14
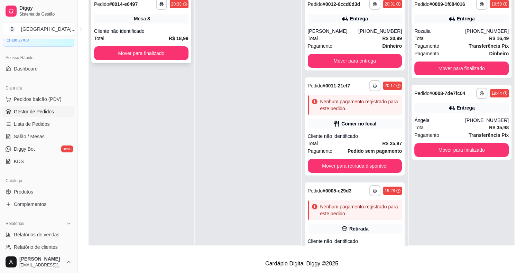
click at [154, 16] on div "Mesa 8" at bounding box center [141, 19] width 94 height 10
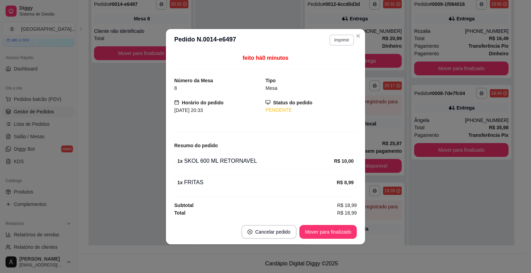
click at [347, 39] on button "Imprimir" at bounding box center [342, 40] width 25 height 11
click at [335, 66] on button "IMPRESSORA" at bounding box center [329, 64] width 48 height 11
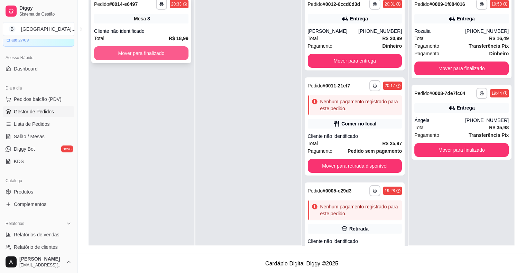
click at [177, 53] on button "Mover para finalizado" at bounding box center [141, 53] width 94 height 14
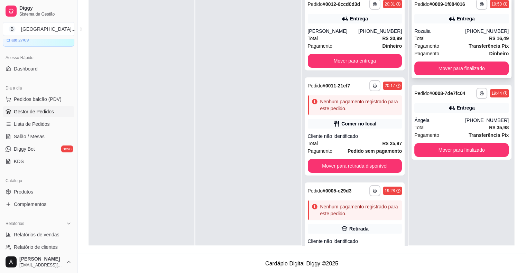
click at [470, 28] on div "[PHONE_NUMBER]" at bounding box center [487, 31] width 44 height 7
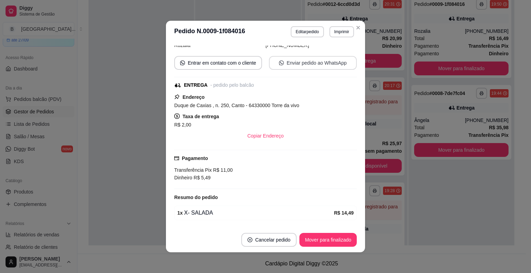
scroll to position [91, 0]
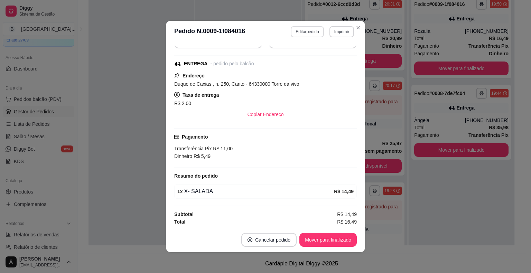
click at [295, 28] on button "Editar pedido" at bounding box center [307, 31] width 33 height 11
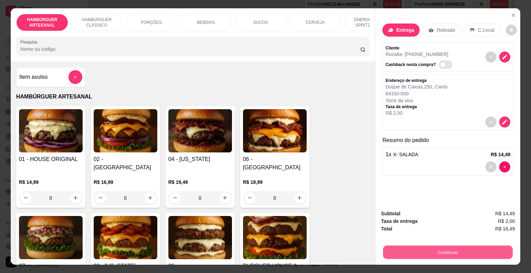
click at [418, 250] on button "Continuar" at bounding box center [448, 252] width 130 height 13
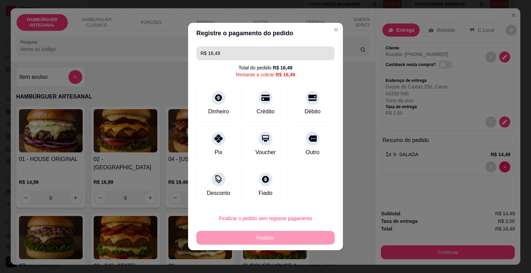
click at [229, 55] on input "R$ 16,49" at bounding box center [266, 53] width 130 height 14
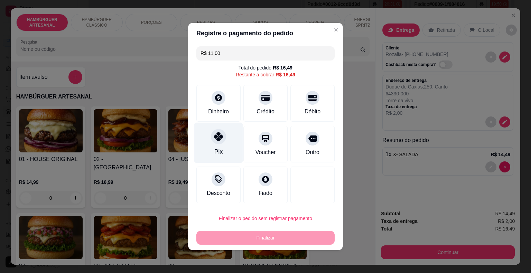
click at [223, 152] on div "Pix" at bounding box center [218, 143] width 49 height 40
type input "R$ 5,49"
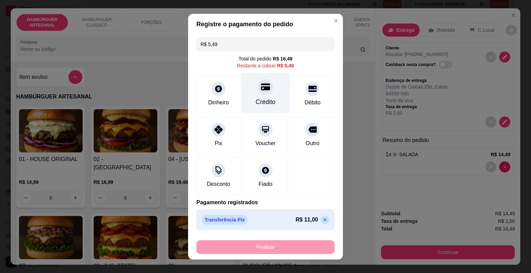
scroll to position [0, 0]
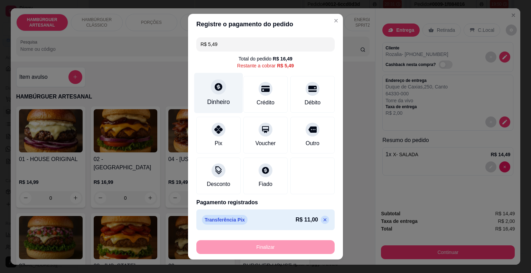
click at [222, 93] on div "Dinheiro" at bounding box center [218, 93] width 49 height 40
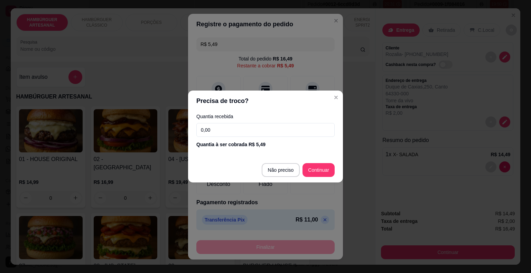
click at [251, 130] on input "0,00" at bounding box center [265, 130] width 138 height 14
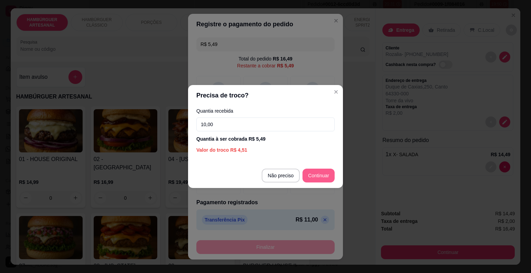
type input "10,00"
type input "R$ 0,00"
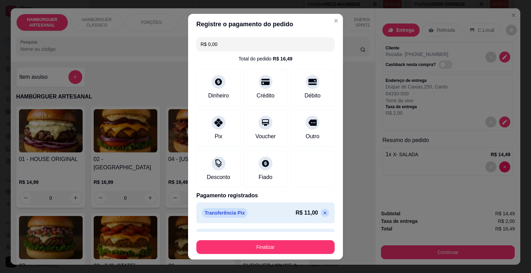
scroll to position [19, 0]
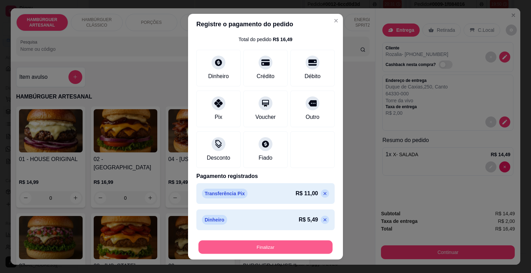
click at [308, 247] on button "Finalizar" at bounding box center [266, 246] width 134 height 13
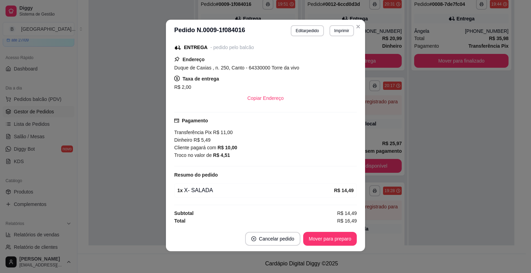
scroll to position [1, 0]
click at [339, 237] on button "Mover para preparo" at bounding box center [330, 239] width 54 height 14
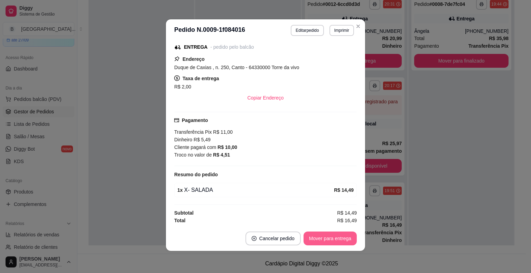
click at [339, 237] on button "Mover para entrega" at bounding box center [330, 239] width 53 height 14
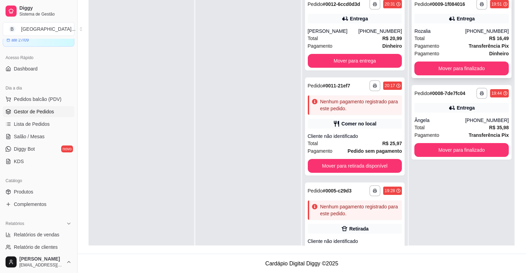
click at [473, 39] on div "Total R$ 16,49" at bounding box center [461, 39] width 94 height 8
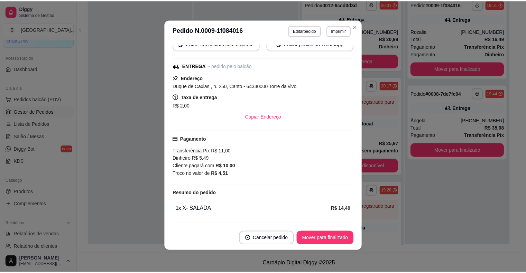
scroll to position [106, 0]
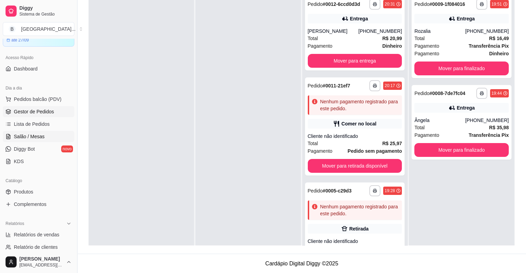
click at [37, 135] on span "Salão / Mesas" at bounding box center [29, 136] width 31 height 7
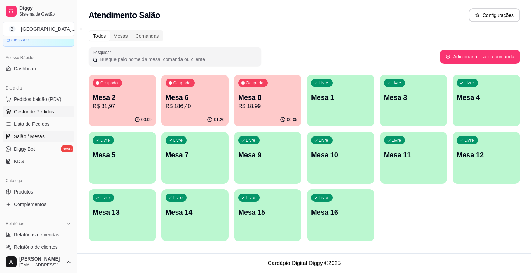
click at [38, 113] on span "Gestor de Pedidos" at bounding box center [34, 111] width 40 height 7
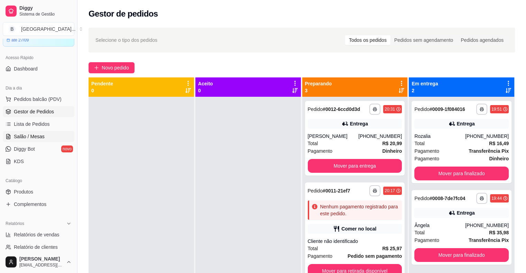
click at [27, 134] on span "Salão / Mesas" at bounding box center [29, 136] width 31 height 7
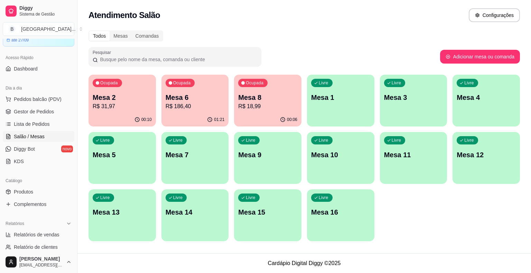
click at [201, 103] on p "R$ 186,40" at bounding box center [195, 106] width 59 height 8
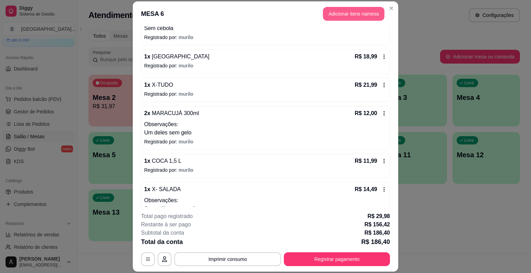
scroll to position [138, 0]
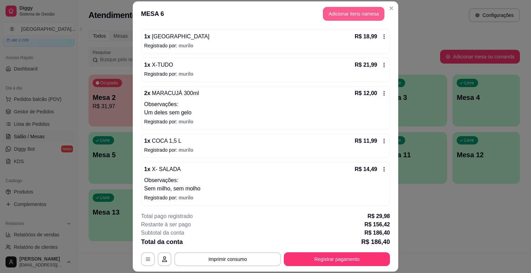
click at [342, 12] on button "Adicionar itens na mesa" at bounding box center [354, 14] width 62 height 14
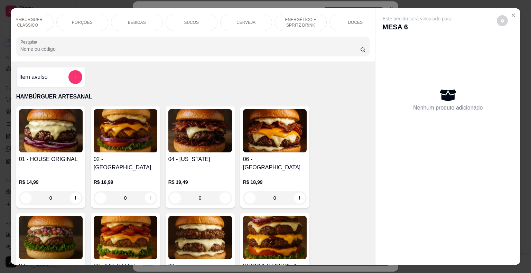
scroll to position [0, 83]
click at [333, 15] on div "DOCES" at bounding box center [342, 22] width 52 height 17
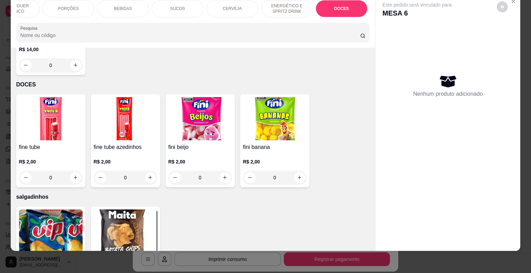
scroll to position [1651, 0]
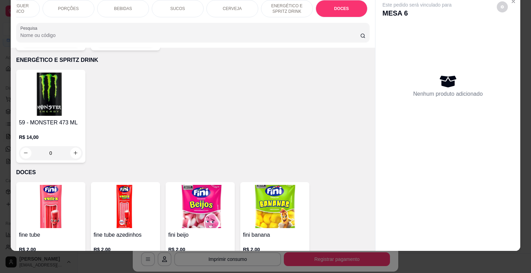
click at [15, 11] on div "HAMBÚRGUER CLÁSSICO" at bounding box center [14, 8] width 52 height 17
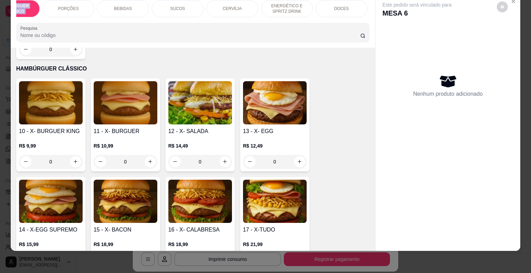
click at [15, 11] on div "HAMBÚRGUER CLÁSSICO" at bounding box center [14, 8] width 52 height 17
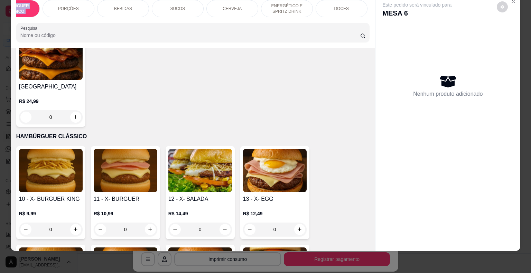
scroll to position [271, 0]
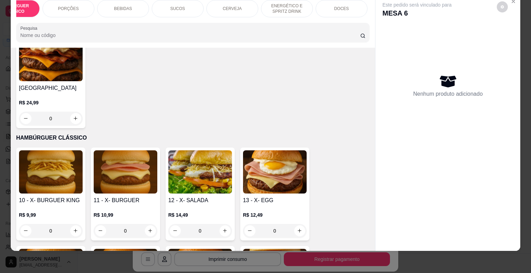
click at [176, 6] on p "SUCOS" at bounding box center [177, 9] width 15 height 6
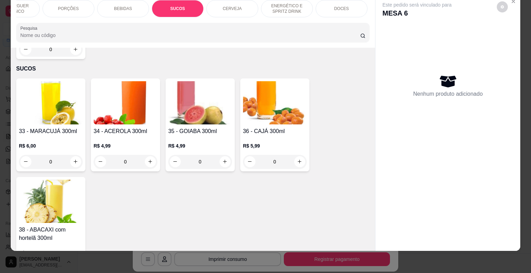
click at [25, 4] on p "HAMBÚRGUER CLÁSSICO" at bounding box center [14, 8] width 40 height 11
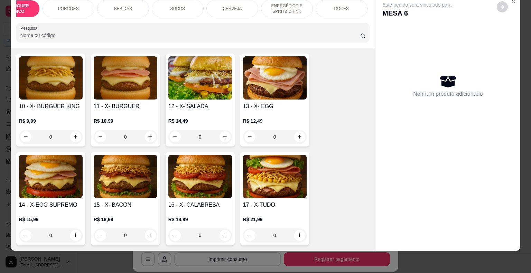
scroll to position [375, 0]
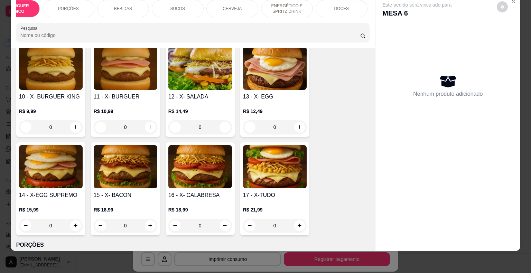
click at [298, 219] on div "0" at bounding box center [275, 226] width 64 height 14
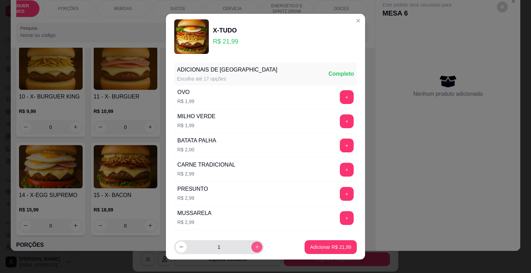
click at [255, 246] on icon "increase-product-quantity" at bounding box center [257, 247] width 5 height 5
type input "2"
click at [312, 249] on p "Adicionar R$ 43,98" at bounding box center [330, 247] width 41 height 7
type input "2"
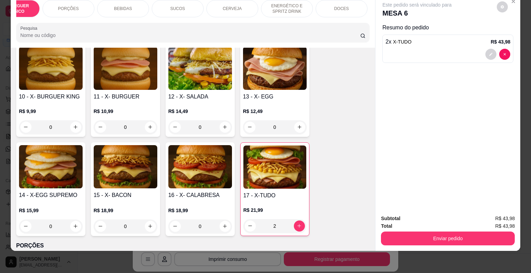
click at [160, 3] on div "SUCOS" at bounding box center [178, 8] width 52 height 17
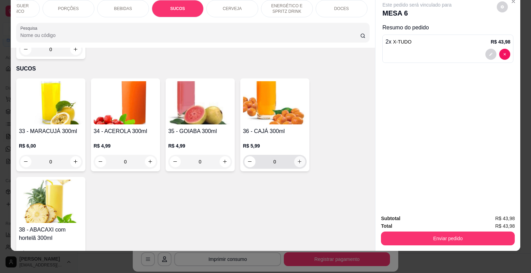
click at [299, 156] on button "increase-product-quantity" at bounding box center [299, 161] width 11 height 11
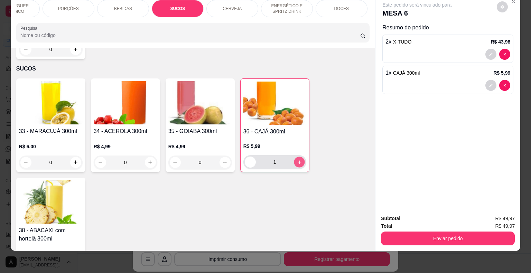
click at [297, 159] on icon "increase-product-quantity" at bounding box center [299, 161] width 5 height 5
type input "2"
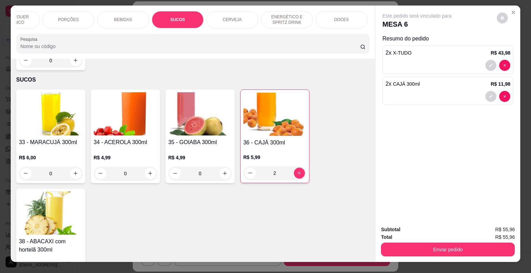
scroll to position [0, 0]
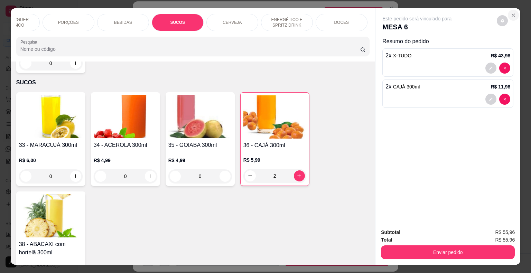
click at [512, 15] on icon "Close" at bounding box center [514, 15] width 6 height 6
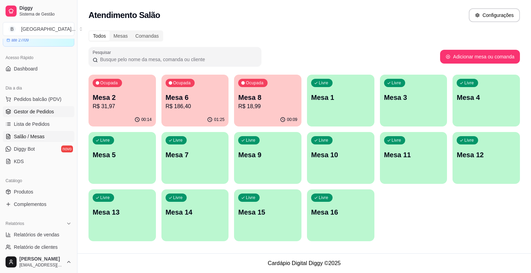
click at [12, 109] on link "Gestor de Pedidos" at bounding box center [39, 111] width 72 height 11
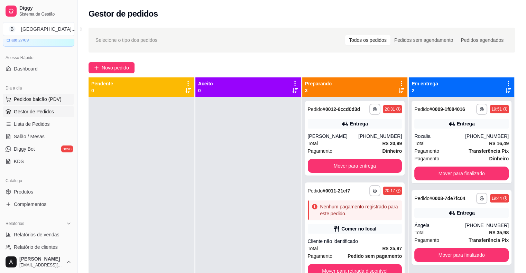
click at [35, 97] on span "Pedidos balcão (PDV)" at bounding box center [38, 99] width 48 height 7
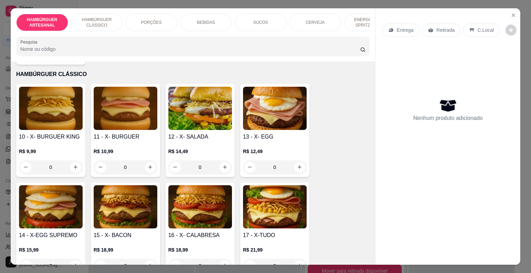
scroll to position [415, 0]
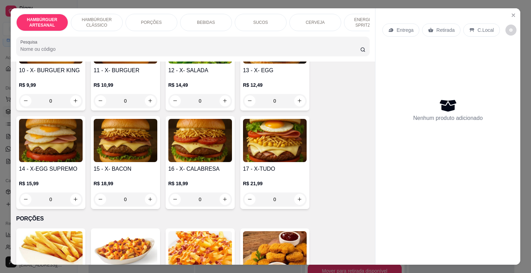
click at [300, 193] on div "0" at bounding box center [275, 200] width 64 height 14
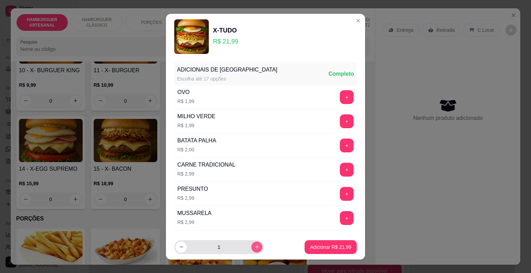
click at [255, 248] on icon "increase-product-quantity" at bounding box center [257, 247] width 5 height 5
type input "2"
click at [331, 249] on p "Adicionar R$ 43,98" at bounding box center [330, 247] width 41 height 7
type input "2"
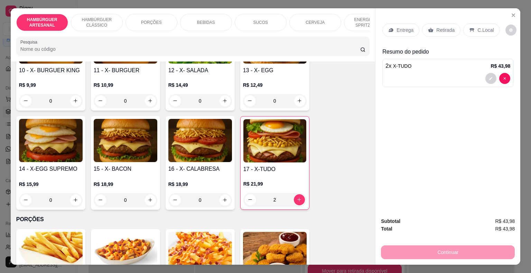
click at [249, 19] on div "SUCOS" at bounding box center [261, 22] width 52 height 17
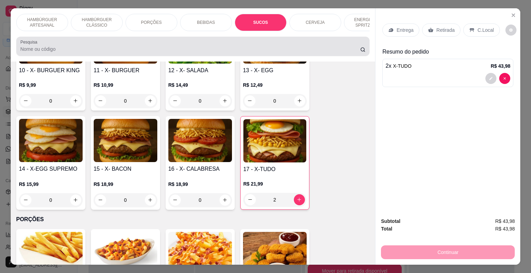
scroll to position [17, 0]
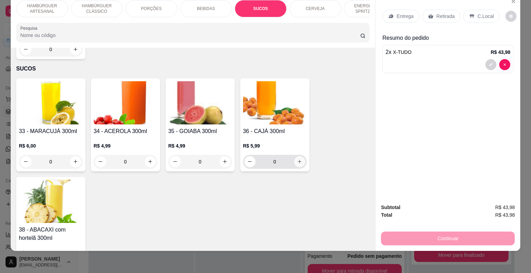
click at [297, 159] on icon "increase-product-quantity" at bounding box center [299, 161] width 5 height 5
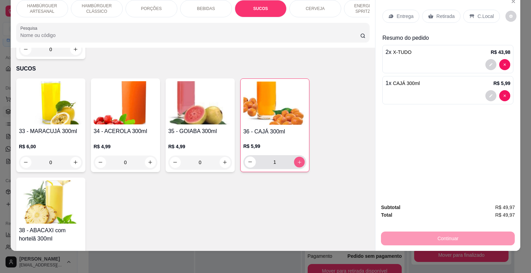
click at [298, 161] on icon "increase-product-quantity" at bounding box center [299, 162] width 3 height 3
type input "2"
click at [404, 13] on p "Entrega" at bounding box center [405, 16] width 17 height 7
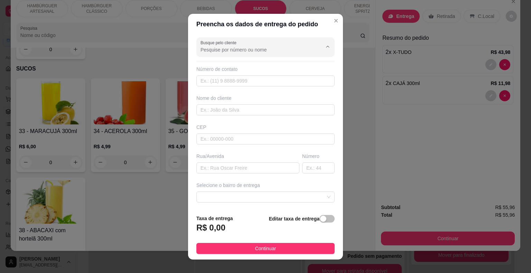
click at [232, 50] on input "Busque pelo cliente" at bounding box center [256, 49] width 111 height 7
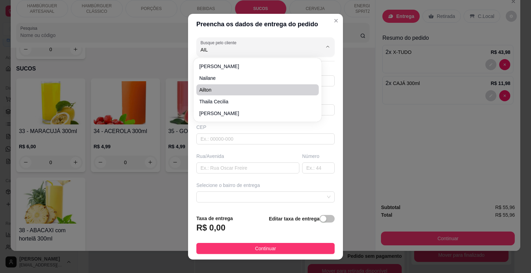
click at [265, 89] on span "Ailton" at bounding box center [254, 89] width 110 height 7
type input "Ailton"
type input "86981155358"
type input "Ailton"
type input "64330000"
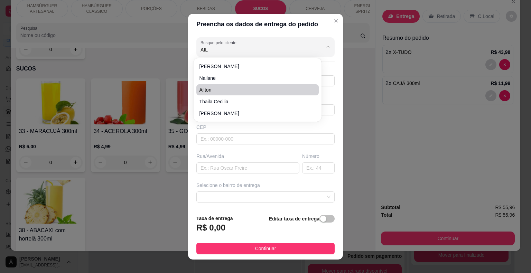
type input "rua principal do açude"
type input "nao ssi"
type input "na frente da parada de onibus, [GEOGRAPHIC_DATA], tem carro na frente"
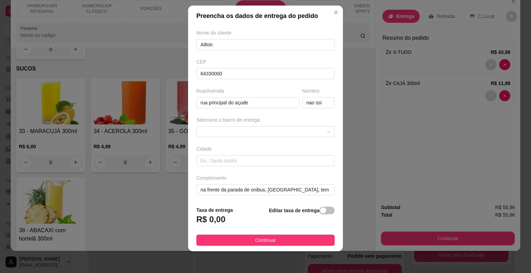
scroll to position [8, 0]
type input "Ailton"
click at [281, 193] on input "na frente da parada de onibus, [GEOGRAPHIC_DATA], tem carro na frente" at bounding box center [265, 189] width 138 height 11
click at [225, 188] on input "na frente da parada de onibus, [GEOGRAPHIC_DATA], tem carro na frente" at bounding box center [265, 189] width 138 height 11
click at [211, 188] on input "na frente da parada de onibus, [GEOGRAPHIC_DATA], tem carro na frente" at bounding box center [265, 189] width 138 height 11
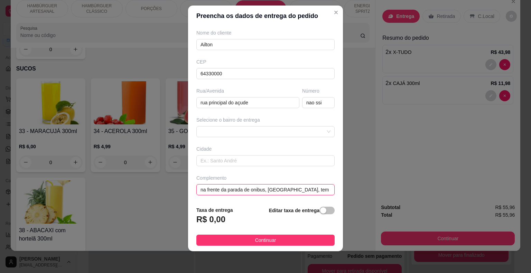
click at [216, 189] on input "na frente da parada de onibus, [GEOGRAPHIC_DATA], tem carro na frente" at bounding box center [265, 189] width 138 height 11
click at [315, 187] on input "AO LADO da parada de onibus, [GEOGRAPHIC_DATA], tem carro na frente" at bounding box center [265, 189] width 138 height 11
click at [318, 189] on input "AO LADO da parada de onibus, [GEOGRAPHIC_DATA], tem carro na frente" at bounding box center [265, 189] width 138 height 11
click at [278, 188] on input "AO LADO da parada de onibus, [GEOGRAPHIC_DATA], tem carro na frente" at bounding box center [265, 189] width 138 height 11
click at [306, 189] on input "AO LADO da parada de onibus, [GEOGRAPHIC_DATA], tem carro na frente" at bounding box center [265, 189] width 138 height 11
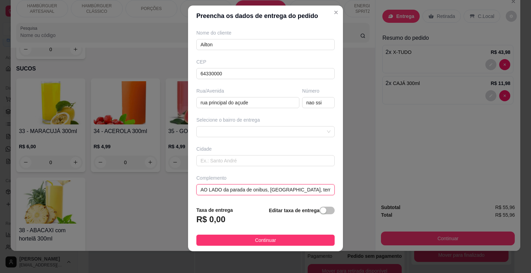
scroll to position [0, 17]
drag, startPoint x: 313, startPoint y: 187, endPoint x: 324, endPoint y: 188, distance: 10.7
click at [324, 188] on div "Busque pelo cliente Ailton Número de contato 86981155358 Nome do cliente Ailton…" at bounding box center [265, 113] width 155 height 175
click at [320, 188] on input "AO LADO da parada de onibus, [GEOGRAPHIC_DATA], tem carro na frente" at bounding box center [265, 189] width 138 height 11
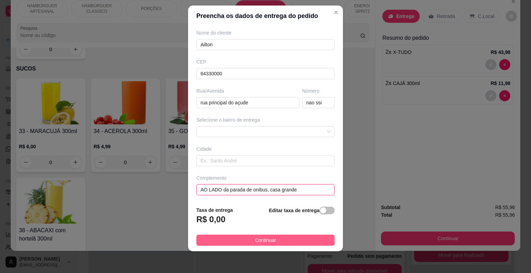
type input "AO LADO da parada de onibus, casa grande"
click at [285, 239] on button "Continuar" at bounding box center [265, 240] width 138 height 11
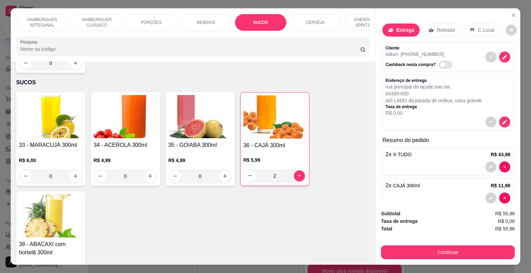
click at [42, 23] on p "HAMBÚRGUER ARTESANAL" at bounding box center [42, 22] width 40 height 11
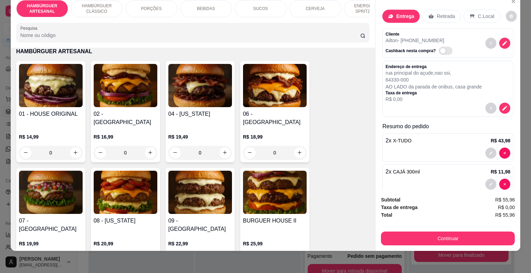
scroll to position [31, 0]
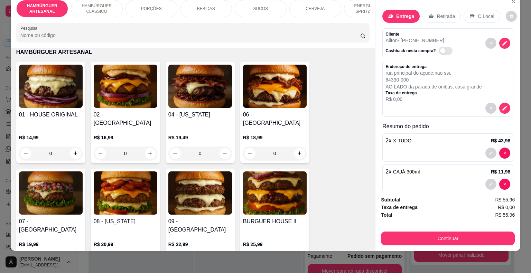
click at [195, 6] on div "BEBIDAS" at bounding box center [206, 8] width 52 height 17
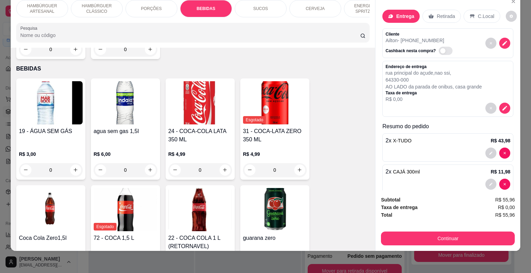
click at [144, 6] on p "PORÇÕES" at bounding box center [151, 9] width 21 height 6
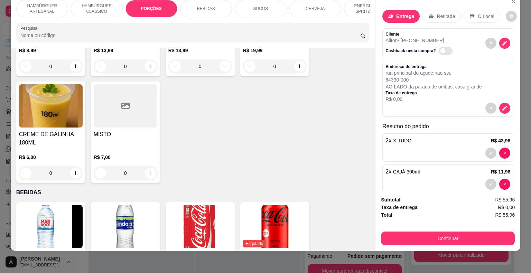
scroll to position [690, 0]
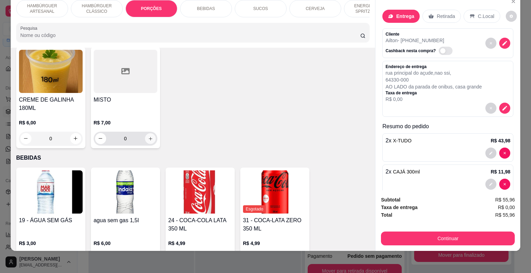
click at [152, 133] on button "increase-product-quantity" at bounding box center [150, 138] width 11 height 11
type input "1"
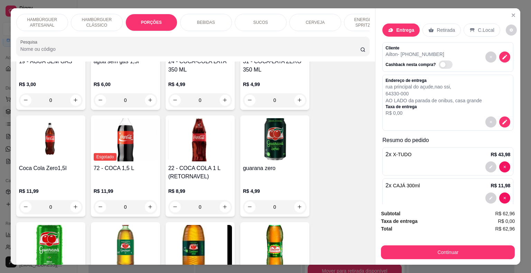
scroll to position [898, 0]
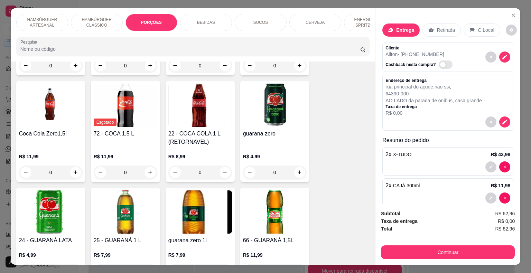
click at [259, 24] on div "SUCOS" at bounding box center [261, 22] width 52 height 17
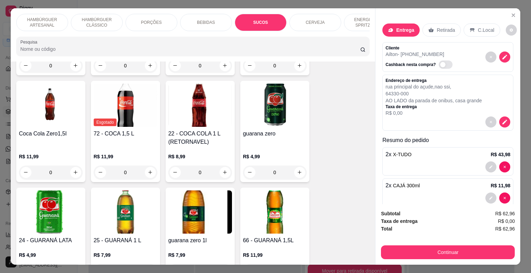
scroll to position [17, 0]
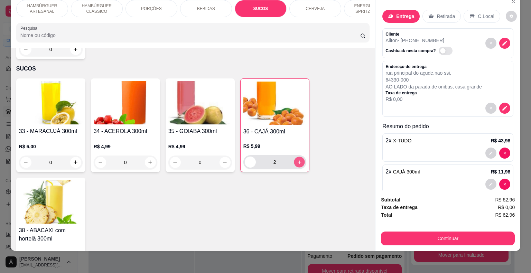
click at [297, 159] on icon "increase-product-quantity" at bounding box center [299, 161] width 5 height 5
type input "3"
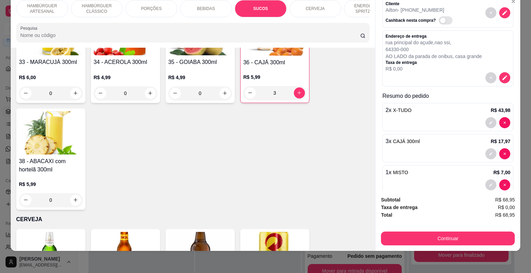
scroll to position [42, 0]
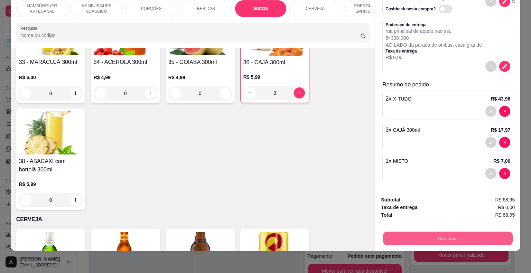
click at [468, 232] on button "Continuar" at bounding box center [448, 238] width 130 height 13
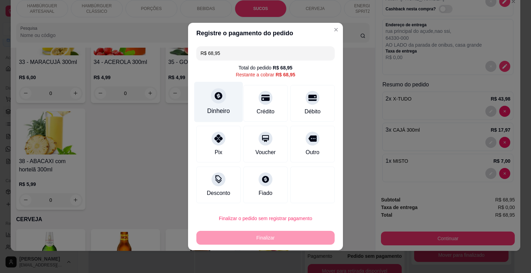
click at [217, 110] on div "Dinheiro" at bounding box center [218, 111] width 23 height 9
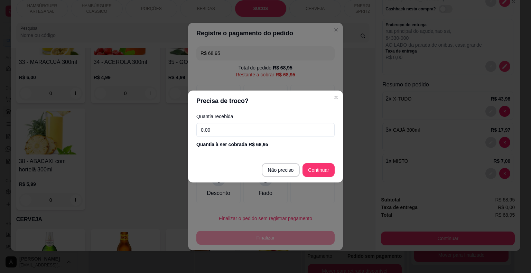
click at [252, 132] on input "0,00" at bounding box center [265, 130] width 138 height 14
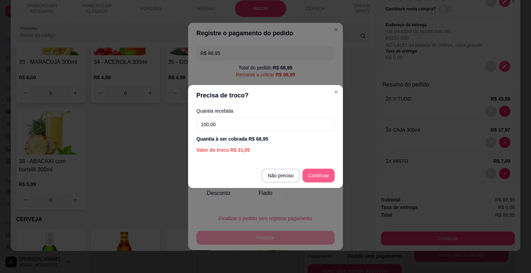
type input "100,00"
type input "R$ 0,00"
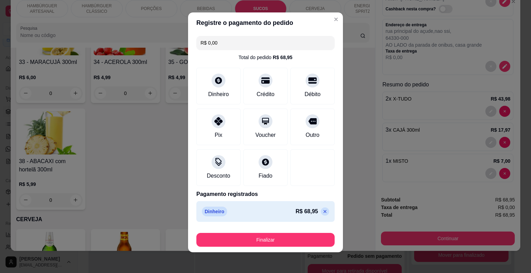
scroll to position [5, 0]
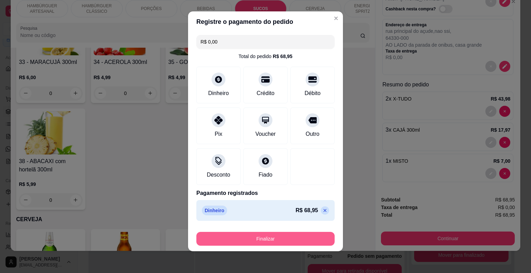
click at [295, 238] on button "Finalizar" at bounding box center [265, 239] width 138 height 14
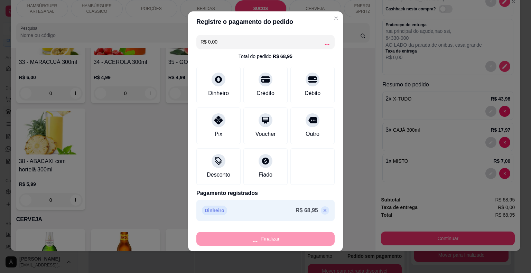
type input "0"
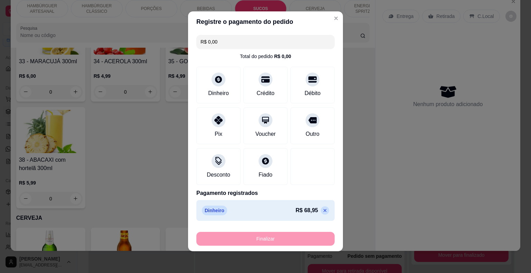
type input "-R$ 68,95"
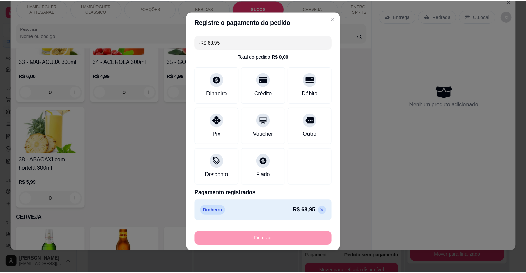
scroll to position [1273, 0]
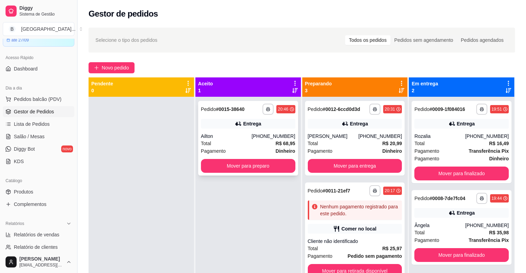
click at [263, 136] on div "[PHONE_NUMBER]" at bounding box center [273, 136] width 44 height 7
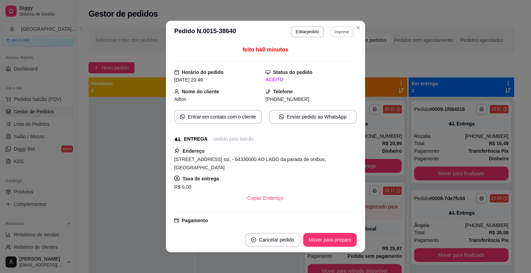
click at [341, 33] on button "Imprimir" at bounding box center [342, 31] width 24 height 11
click at [336, 55] on button "IMPRESSORA" at bounding box center [327, 56] width 48 height 11
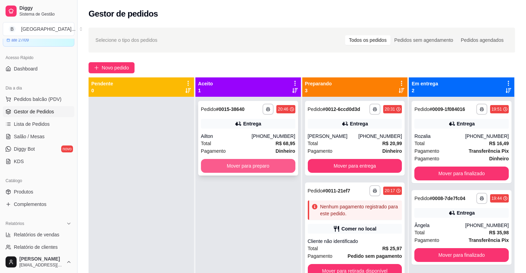
click at [209, 164] on button "Mover para preparo" at bounding box center [248, 166] width 94 height 14
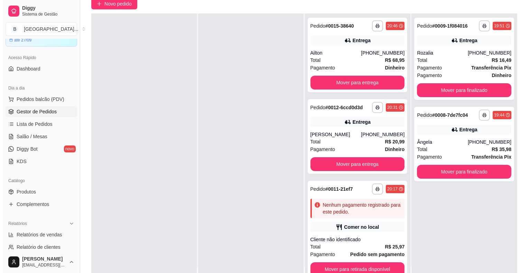
scroll to position [105, 0]
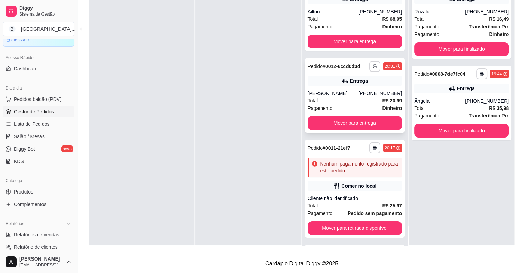
click at [330, 90] on div "[PERSON_NAME]" at bounding box center [333, 93] width 51 height 7
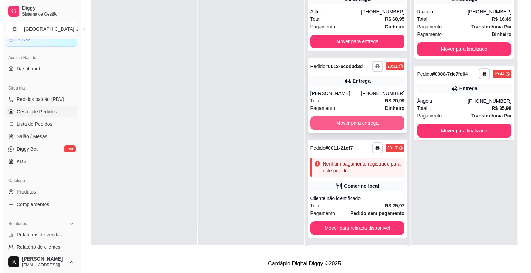
scroll to position [0, 0]
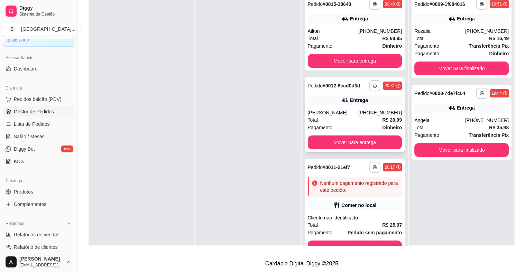
click at [360, 123] on div "Total R$ 20,99" at bounding box center [355, 120] width 94 height 8
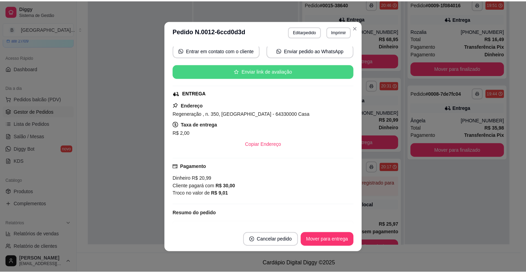
scroll to position [104, 0]
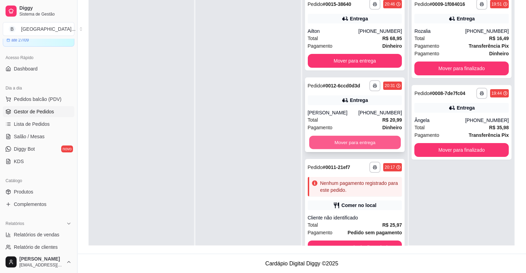
click at [338, 149] on button "Mover para entrega" at bounding box center [355, 142] width 92 height 13
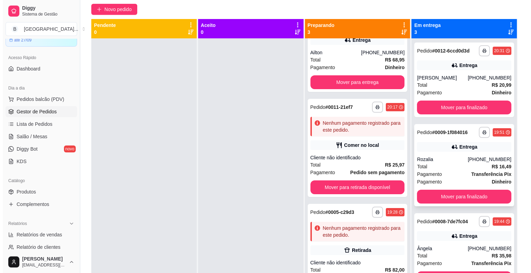
scroll to position [105, 0]
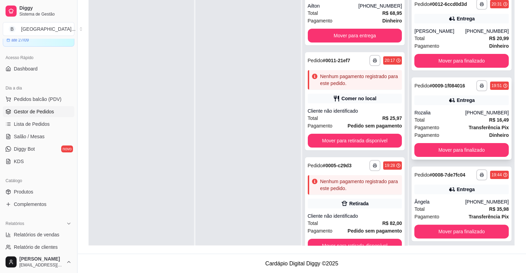
click at [432, 127] on span "Pagamento" at bounding box center [426, 128] width 25 height 8
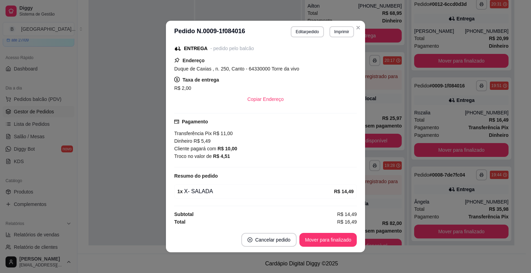
scroll to position [1, 0]
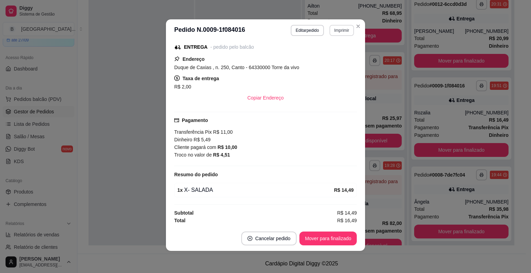
click at [331, 30] on button "Imprimir" at bounding box center [342, 30] width 25 height 11
click at [331, 50] on button "IMPRESSORA" at bounding box center [327, 54] width 48 height 11
click at [315, 240] on button "Mover para finalizado" at bounding box center [329, 238] width 56 height 13
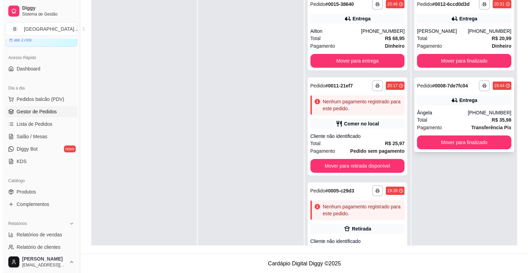
scroll to position [19, 0]
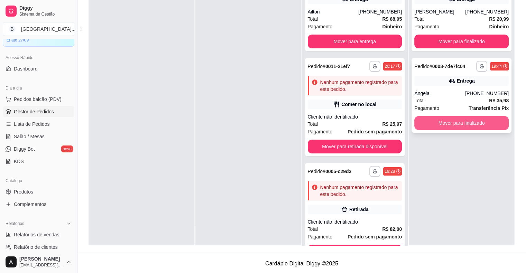
click at [464, 128] on button "Mover para finalizado" at bounding box center [461, 123] width 94 height 14
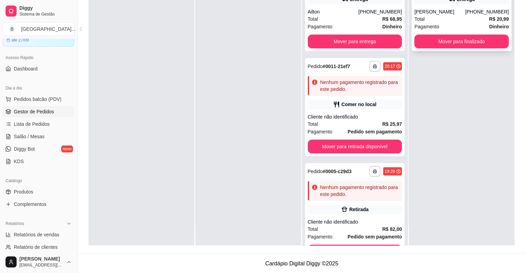
click at [447, 31] on div "**********" at bounding box center [462, 13] width 100 height 75
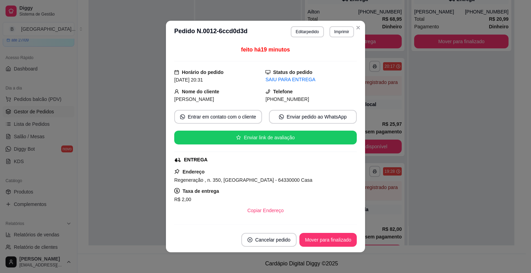
scroll to position [104, 0]
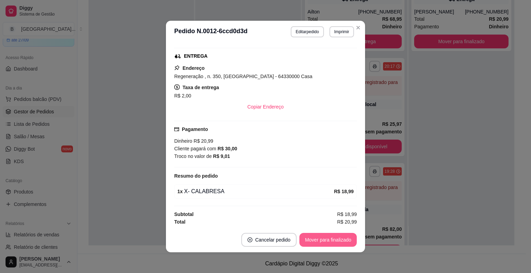
click at [330, 235] on button "Mover para finalizado" at bounding box center [328, 240] width 57 height 14
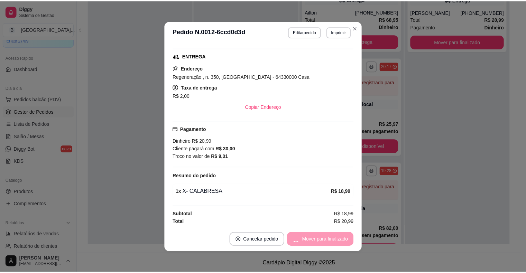
scroll to position [88, 0]
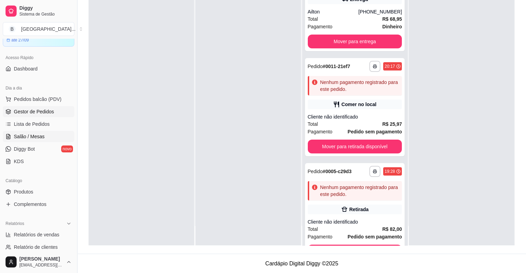
click at [63, 131] on link "Salão / Mesas" at bounding box center [39, 136] width 72 height 11
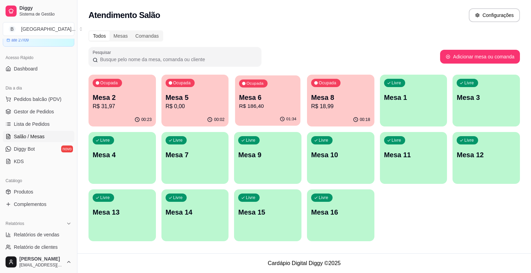
click at [246, 103] on p "R$ 186,40" at bounding box center [267, 106] width 57 height 8
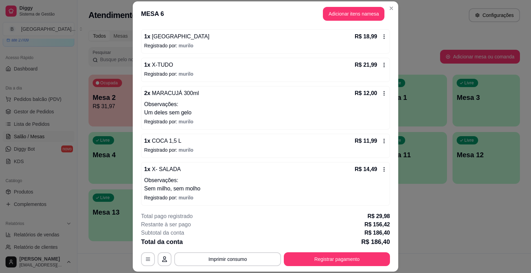
scroll to position [252, 0]
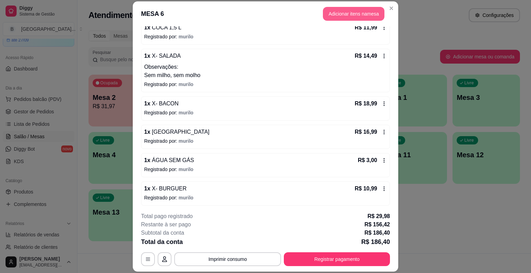
click at [340, 13] on button "Adicionar itens na mesa" at bounding box center [354, 14] width 62 height 14
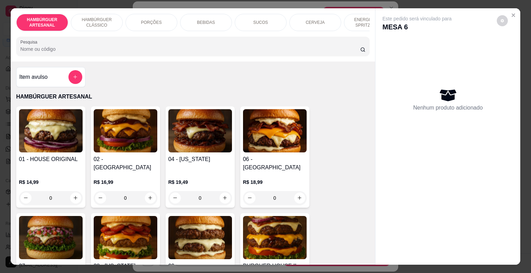
click at [366, 39] on div "Pesquisa" at bounding box center [193, 46] width 354 height 19
click at [365, 27] on div "ENERGÉTICO E SPRITZ DRINK" at bounding box center [370, 22] width 52 height 17
click at [363, 37] on div "Pesquisa" at bounding box center [193, 46] width 354 height 19
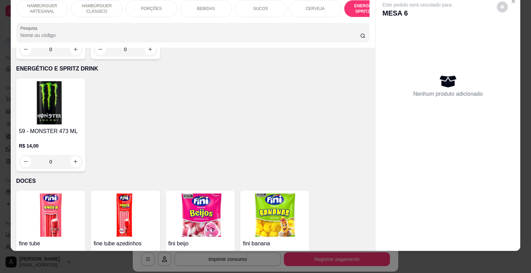
scroll to position [1712, 0]
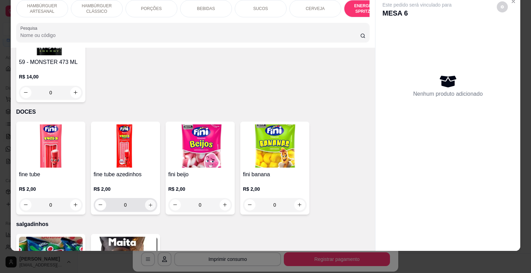
click at [152, 200] on button "increase-product-quantity" at bounding box center [150, 205] width 11 height 11
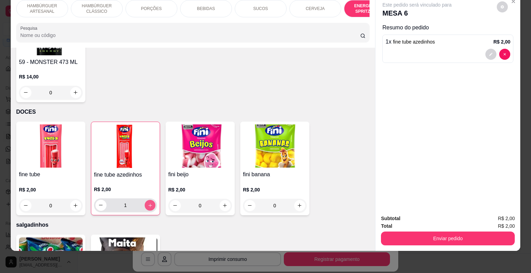
click at [152, 200] on button "increase-product-quantity" at bounding box center [150, 205] width 11 height 11
click at [412, 223] on div "Total R$ 4,00" at bounding box center [448, 226] width 134 height 8
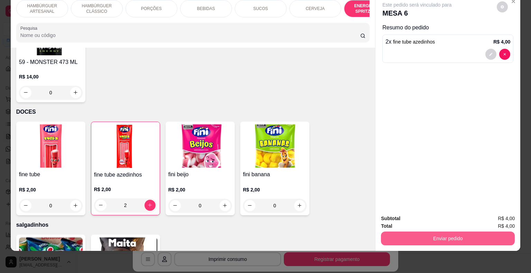
click at [410, 232] on button "Enviar pedido" at bounding box center [448, 239] width 134 height 14
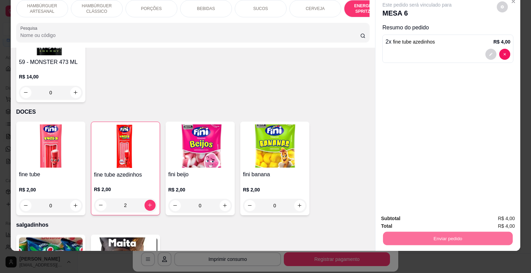
click at [116, 149] on img at bounding box center [125, 146] width 63 height 43
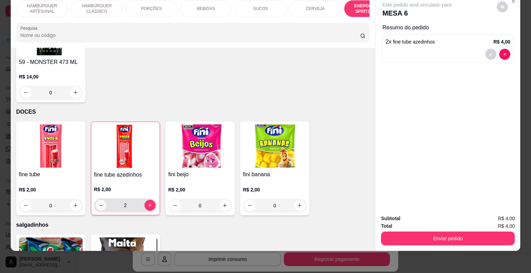
click at [99, 200] on button "decrease-product-quantity" at bounding box center [100, 205] width 11 height 11
type input "1"
click at [223, 203] on icon "increase-product-quantity" at bounding box center [224, 205] width 5 height 5
type input "1"
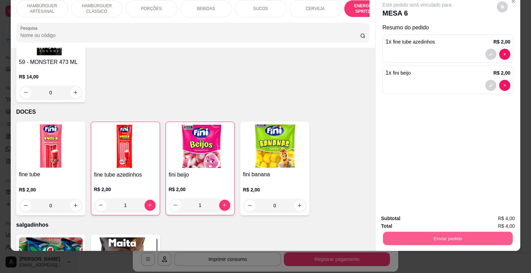
click at [453, 232] on button "Enviar pedido" at bounding box center [448, 238] width 130 height 13
click at [409, 211] on button "Não registrar e enviar pedido" at bounding box center [425, 216] width 72 height 13
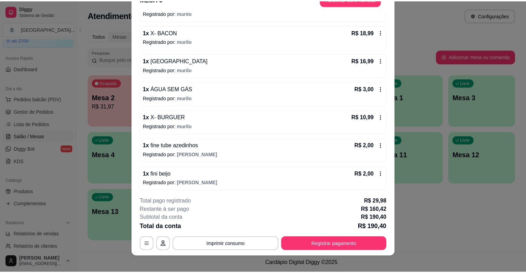
scroll to position [21, 0]
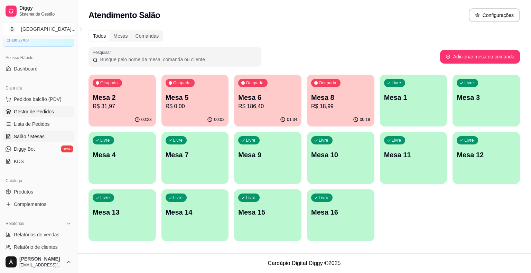
click at [32, 108] on span "Gestor de Pedidos" at bounding box center [34, 111] width 40 height 7
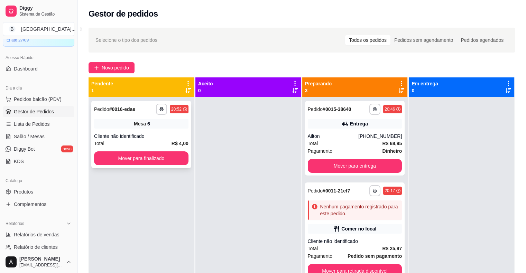
click at [184, 133] on div "Cliente não identificado" at bounding box center [141, 136] width 94 height 7
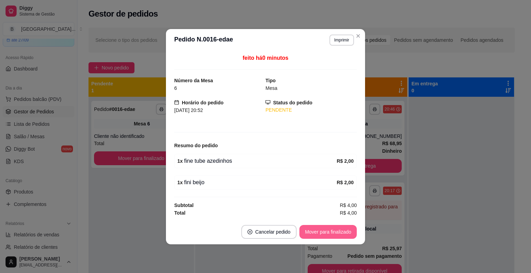
click at [318, 235] on button "Mover para finalizado" at bounding box center [328, 232] width 57 height 14
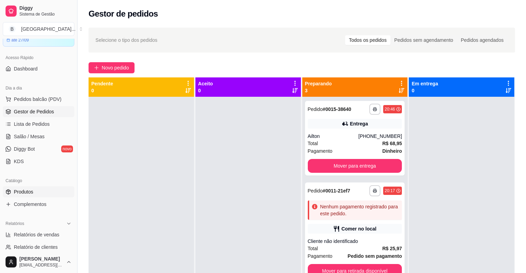
click at [16, 187] on link "Produtos" at bounding box center [39, 191] width 72 height 11
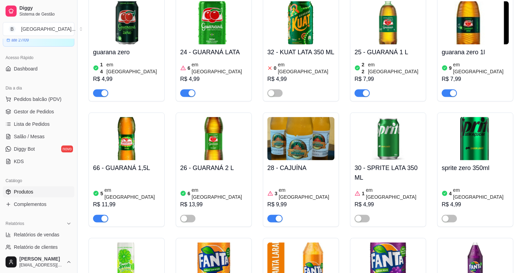
scroll to position [1315, 0]
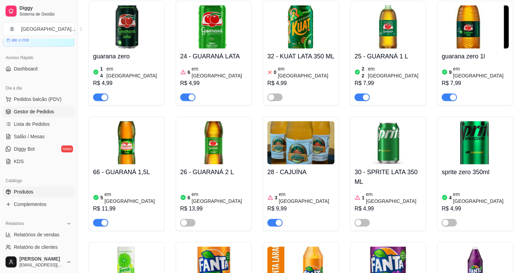
click at [42, 116] on link "Gestor de Pedidos" at bounding box center [39, 111] width 72 height 11
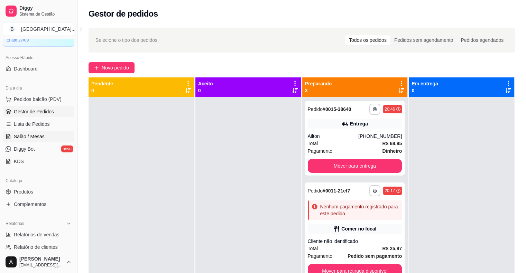
click at [61, 134] on link "Salão / Mesas" at bounding box center [39, 136] width 72 height 11
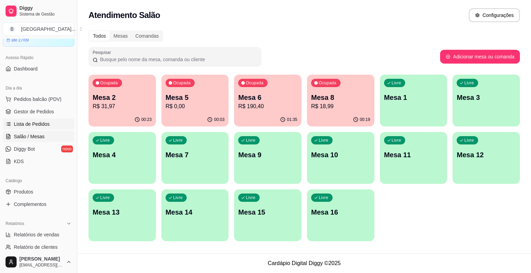
click at [62, 127] on link "Lista de Pedidos" at bounding box center [39, 124] width 72 height 11
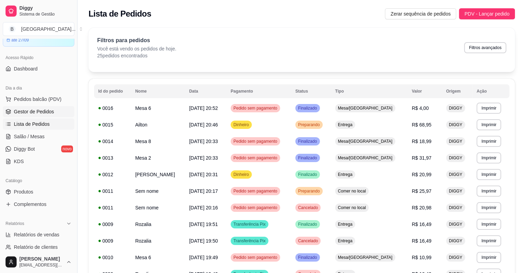
click at [55, 111] on link "Gestor de Pedidos" at bounding box center [39, 111] width 72 height 11
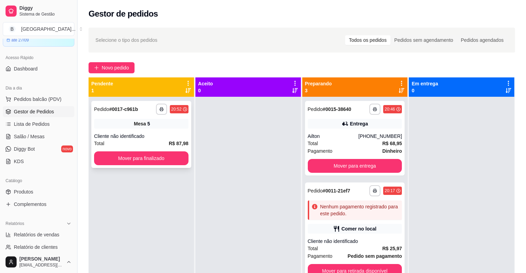
click at [101, 117] on div "**********" at bounding box center [141, 134] width 100 height 67
click at [179, 135] on div "Cliente não identificado" at bounding box center [141, 136] width 94 height 7
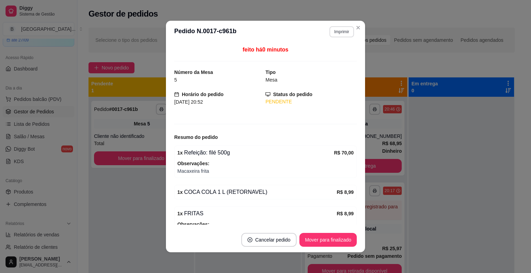
click at [330, 32] on button "Imprimir" at bounding box center [342, 31] width 25 height 11
click at [316, 55] on button "IMPRESSORA" at bounding box center [327, 56] width 48 height 11
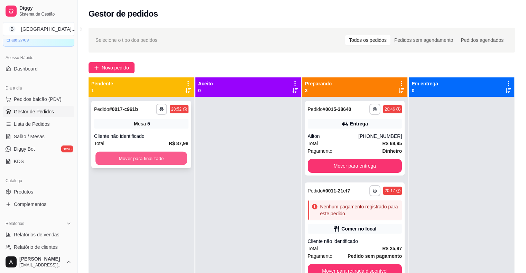
click at [173, 158] on button "Mover para finalizado" at bounding box center [141, 158] width 92 height 13
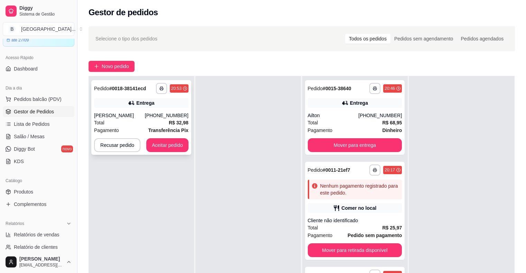
click at [122, 104] on div "Entrega" at bounding box center [141, 103] width 94 height 10
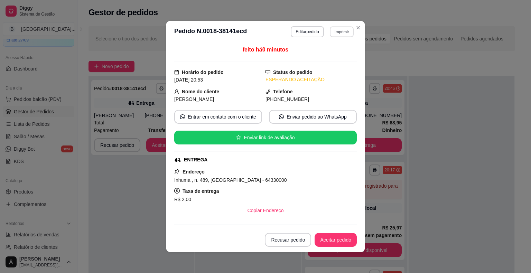
click at [346, 33] on button "Imprimir" at bounding box center [342, 31] width 24 height 11
click at [334, 58] on button "IMPRESSORA" at bounding box center [327, 56] width 50 height 11
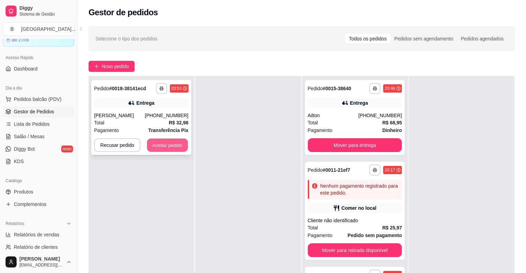
click at [166, 143] on button "Aceitar pedido" at bounding box center [167, 145] width 41 height 13
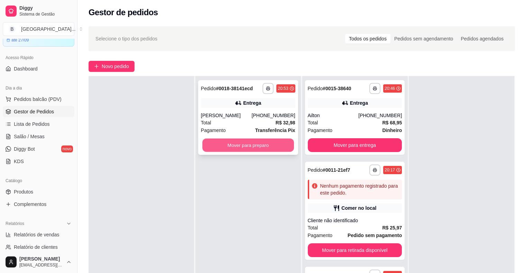
click at [256, 141] on button "Mover para preparo" at bounding box center [248, 145] width 92 height 13
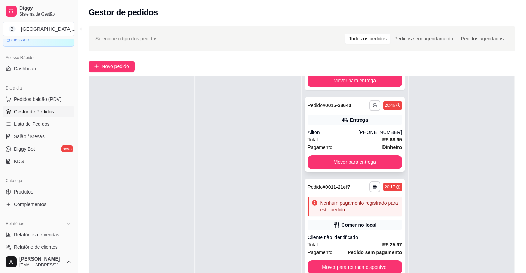
scroll to position [69, 0]
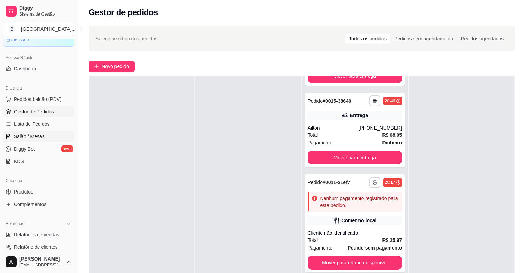
click at [26, 138] on span "Salão / Mesas" at bounding box center [29, 136] width 31 height 7
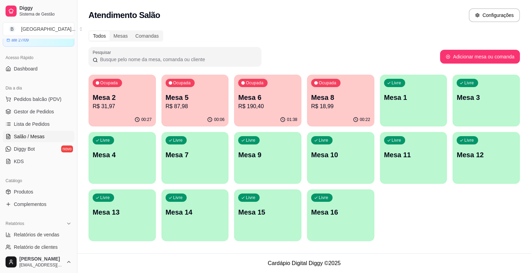
click at [228, 110] on div "Ocupada Mesa 2 R$ 31,97 00:27 Ocupada Mesa 5 R$ 87,98 00:06 Ocupada Mesa 6 R$ 1…" at bounding box center [305, 158] width 432 height 167
click at [293, 112] on div "Ocupada Mesa 6 R$ 190,40" at bounding box center [267, 93] width 65 height 37
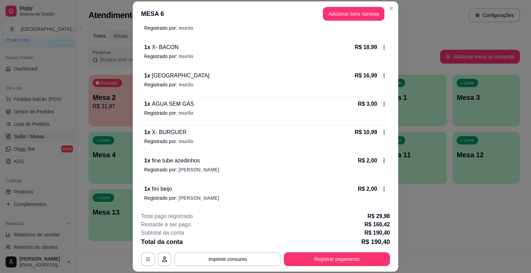
scroll to position [21, 0]
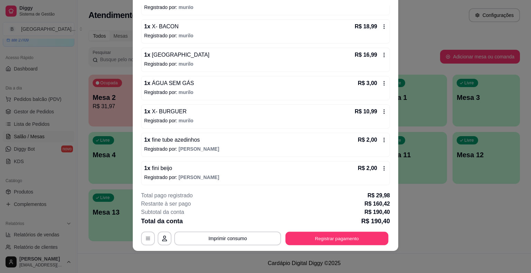
click at [328, 243] on button "Registrar pagamento" at bounding box center [337, 238] width 103 height 13
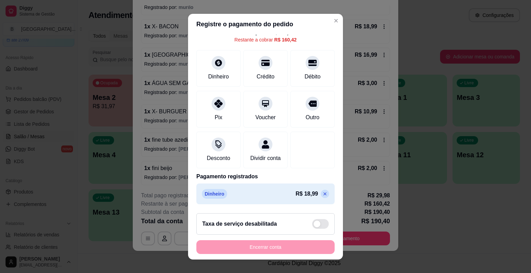
scroll to position [0, 0]
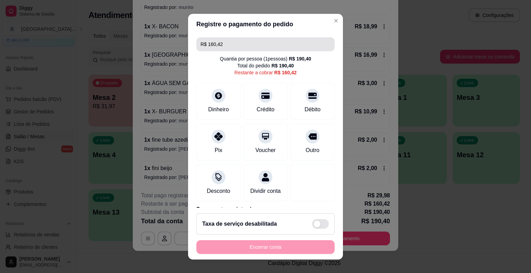
click at [266, 44] on input "R$ 160,42" at bounding box center [266, 44] width 130 height 14
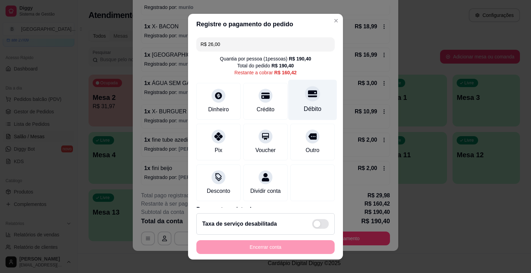
click at [298, 102] on div "Débito" at bounding box center [313, 100] width 49 height 40
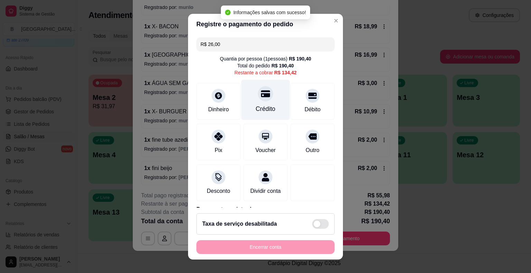
type input "R$ 134,42"
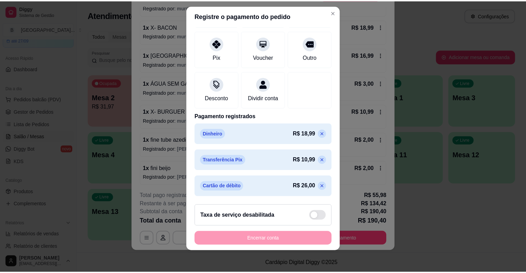
scroll to position [8, 0]
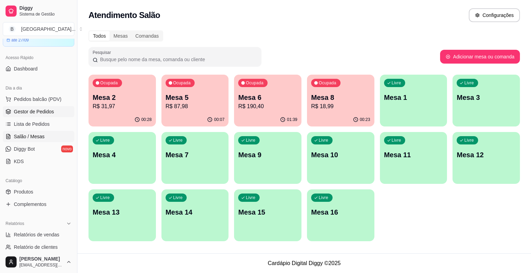
click at [35, 112] on span "Gestor de Pedidos" at bounding box center [34, 111] width 40 height 7
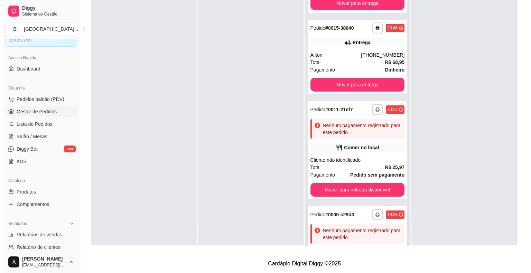
scroll to position [38, 0]
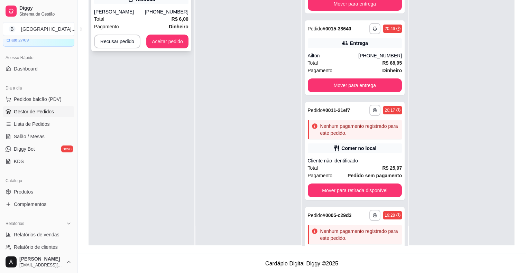
click at [155, 28] on div "Pagamento Dinheiro" at bounding box center [141, 27] width 94 height 8
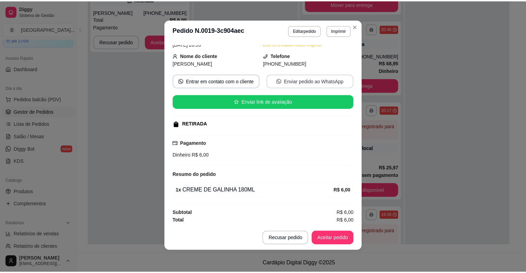
scroll to position [0, 0]
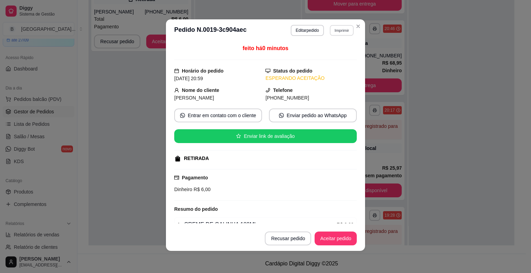
click at [339, 27] on button "Imprimir" at bounding box center [342, 30] width 24 height 11
click at [331, 56] on button "IMPRESSORA" at bounding box center [327, 54] width 48 height 11
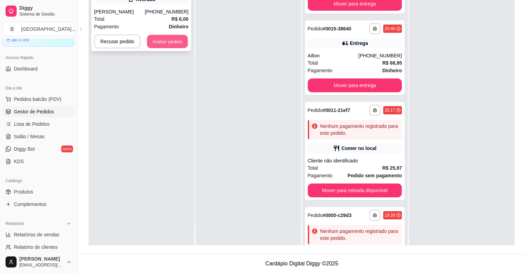
click at [166, 39] on button "Aceitar pedido" at bounding box center [167, 41] width 41 height 13
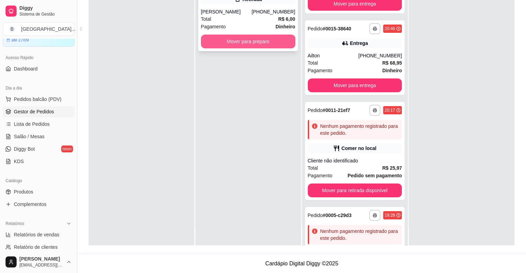
click at [230, 45] on button "Mover para preparo" at bounding box center [248, 42] width 94 height 14
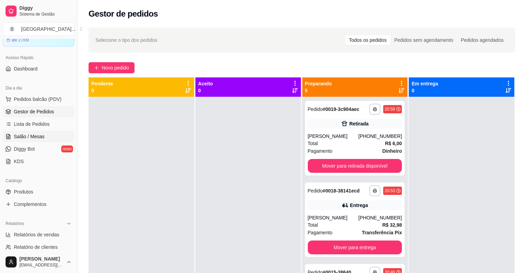
click at [30, 139] on span "Salão / Mesas" at bounding box center [29, 136] width 31 height 7
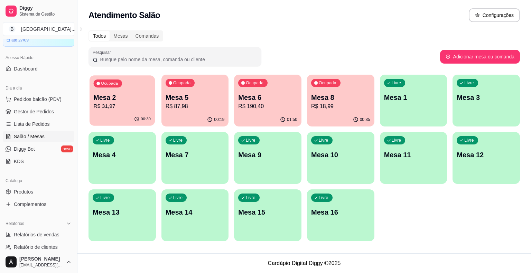
click at [130, 122] on div "00:39" at bounding box center [122, 119] width 65 height 13
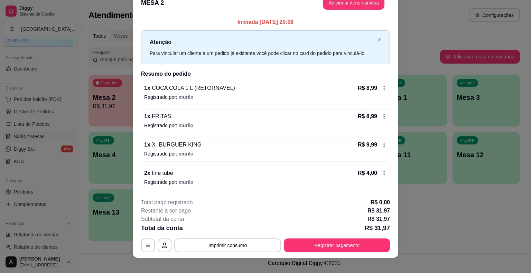
scroll to position [19, 0]
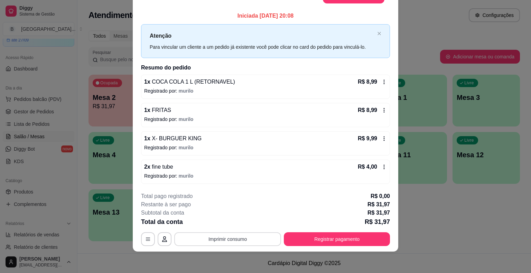
click at [251, 237] on button "Imprimir consumo" at bounding box center [227, 239] width 107 height 14
click at [240, 207] on button "IMPRESSORA" at bounding box center [227, 208] width 48 height 11
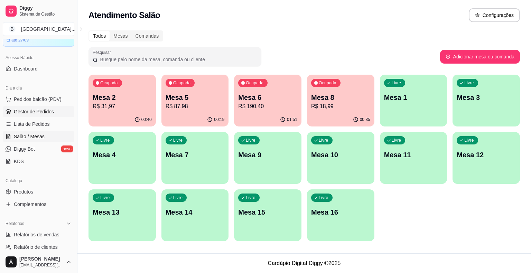
click at [32, 113] on span "Gestor de Pedidos" at bounding box center [34, 111] width 40 height 7
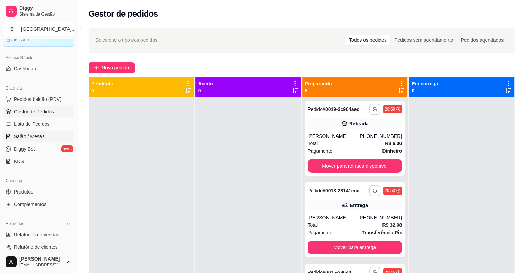
click at [15, 134] on span "Salão / Mesas" at bounding box center [29, 136] width 31 height 7
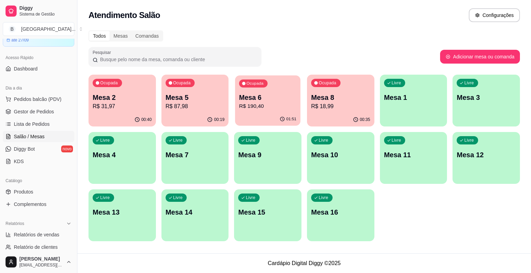
click at [253, 101] on p "Mesa 6" at bounding box center [267, 97] width 57 height 9
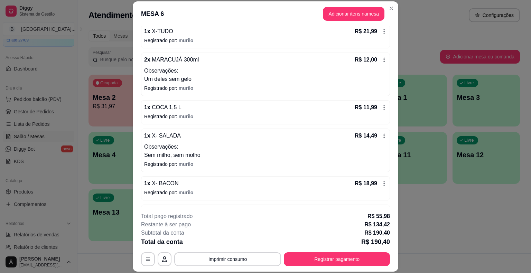
scroll to position [173, 0]
click at [302, 251] on div "**********" at bounding box center [265, 239] width 249 height 54
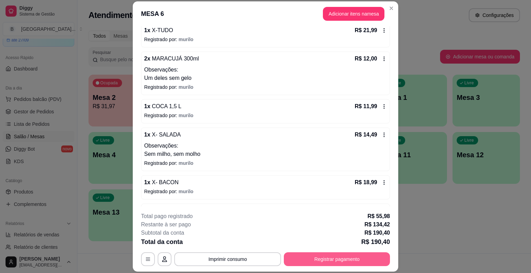
click at [302, 257] on button "Registrar pagamento" at bounding box center [337, 260] width 106 height 14
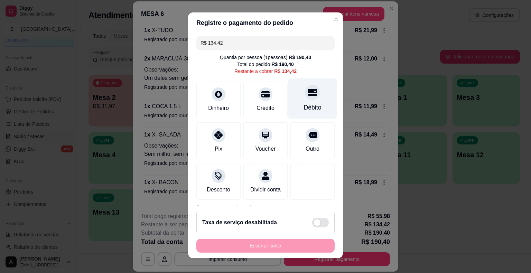
scroll to position [0, 0]
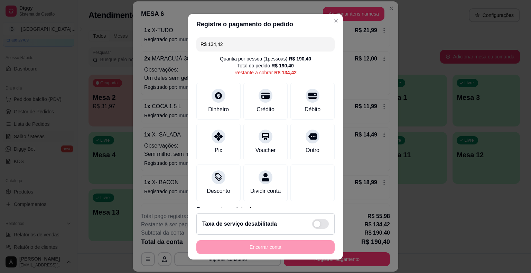
click at [306, 46] on input "R$ 134,42" at bounding box center [266, 44] width 130 height 14
click at [219, 146] on div "Pix" at bounding box center [218, 140] width 49 height 40
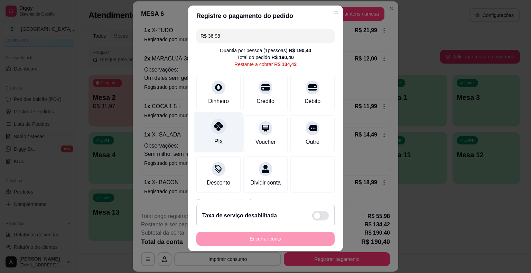
click at [223, 132] on div "Pix" at bounding box center [218, 132] width 49 height 40
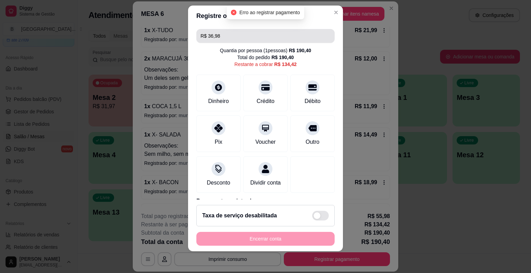
click at [274, 34] on input "R$ 36,98" at bounding box center [266, 36] width 130 height 14
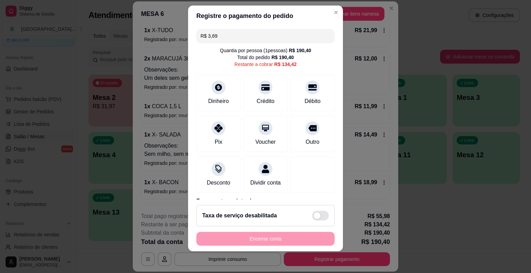
type input "R$ 36,98"
click at [215, 135] on div "Pix" at bounding box center [218, 132] width 49 height 40
click at [214, 130] on div at bounding box center [218, 126] width 15 height 15
click at [214, 81] on icon at bounding box center [218, 85] width 9 height 9
click at [205, 134] on div "Pix" at bounding box center [218, 132] width 49 height 40
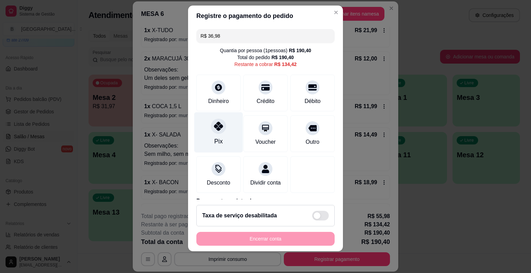
click at [216, 139] on div "Pix" at bounding box center [218, 141] width 8 height 9
click at [225, 134] on div "Pix" at bounding box center [218, 132] width 49 height 40
click at [219, 130] on div at bounding box center [218, 126] width 15 height 15
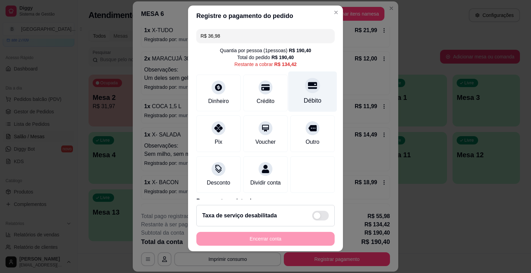
click at [307, 93] on div "Débito" at bounding box center [313, 91] width 49 height 40
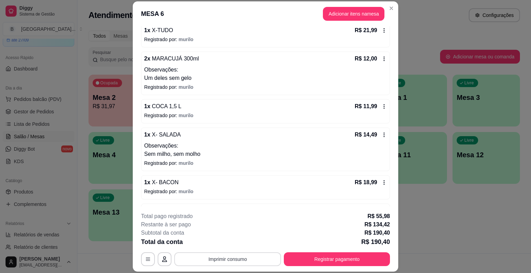
click at [230, 253] on button "Imprimir consumo" at bounding box center [227, 260] width 107 height 14
click at [228, 231] on button "IMPRESSORA" at bounding box center [227, 230] width 50 height 11
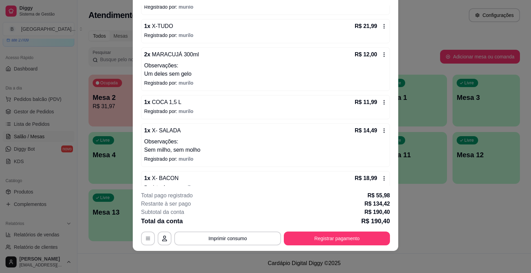
scroll to position [308, 0]
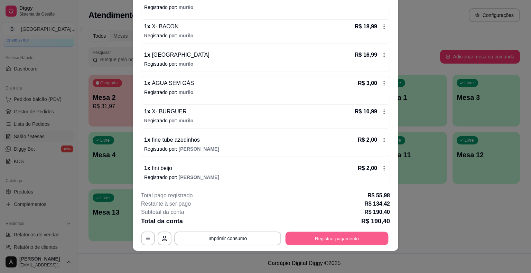
click at [349, 233] on button "Registrar pagamento" at bounding box center [337, 238] width 103 height 13
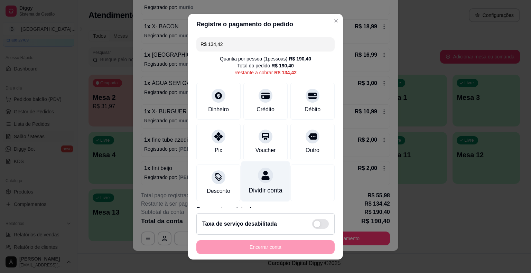
scroll to position [92, 0]
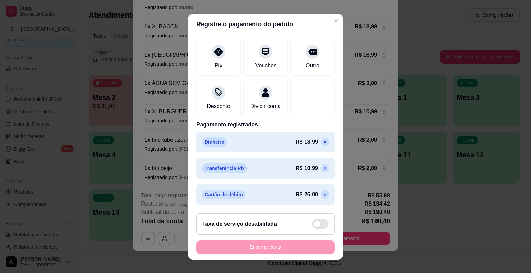
type input "R$ 137,42"
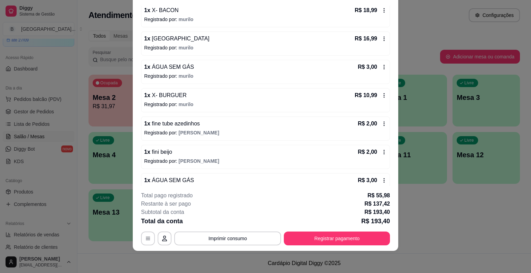
scroll to position [336, 0]
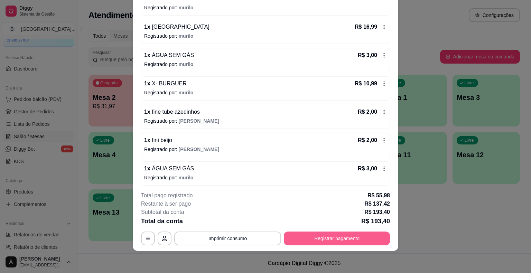
click at [312, 243] on button "Registrar pagamento" at bounding box center [337, 239] width 106 height 14
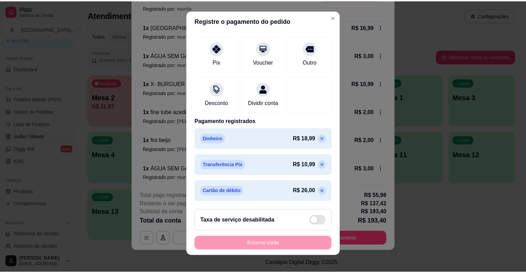
scroll to position [8, 0]
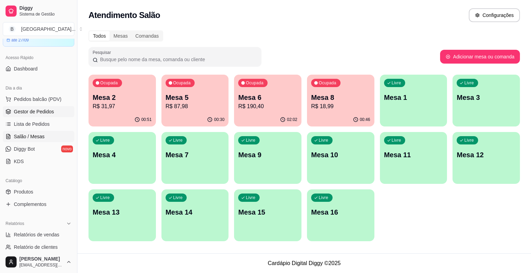
click at [44, 114] on span "Gestor de Pedidos" at bounding box center [34, 111] width 40 height 7
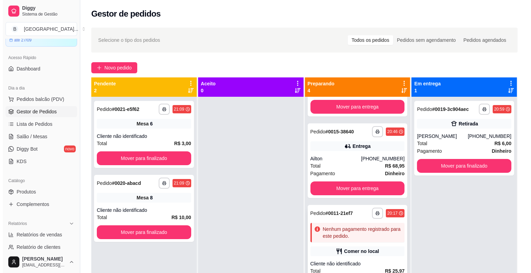
scroll to position [107, 0]
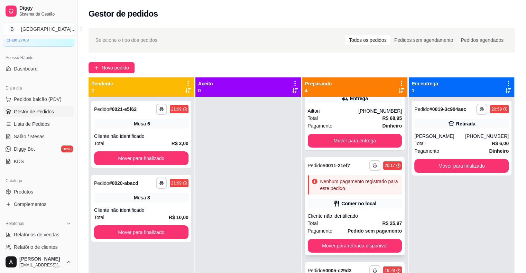
click at [347, 211] on div "**********" at bounding box center [355, 206] width 100 height 98
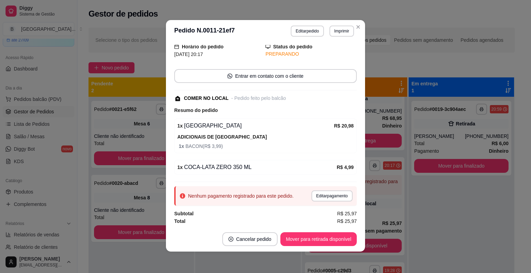
scroll to position [1, 0]
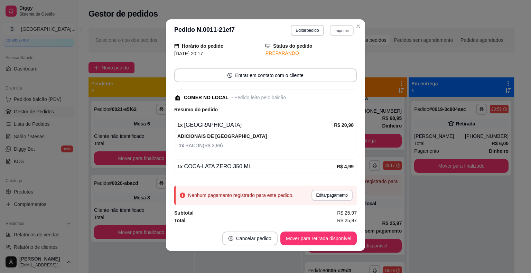
click at [333, 33] on button "Imprimir" at bounding box center [342, 30] width 24 height 11
click at [332, 53] on button "IMPRESSORA" at bounding box center [327, 54] width 48 height 11
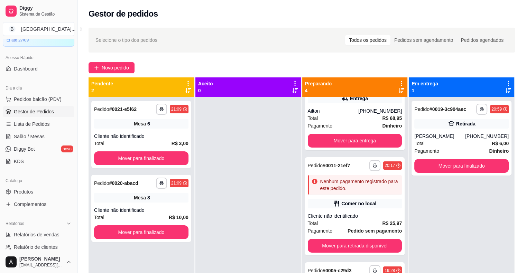
click at [231, 202] on div at bounding box center [248, 233] width 106 height 273
click at [25, 139] on span "Salão / Mesas" at bounding box center [29, 136] width 31 height 7
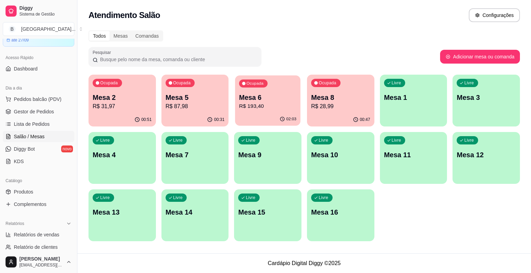
click at [267, 109] on p "R$ 193,40" at bounding box center [267, 106] width 57 height 8
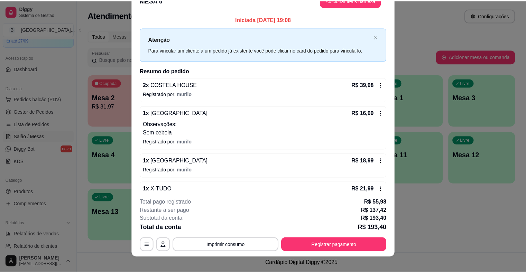
scroll to position [21, 0]
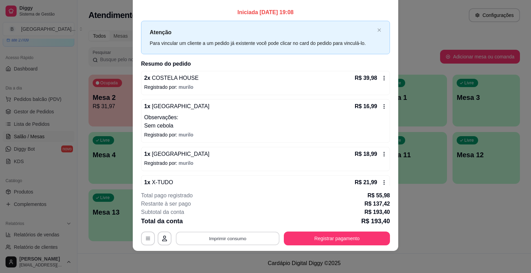
click at [226, 242] on button "Imprimir consumo" at bounding box center [228, 238] width 104 height 13
click at [226, 207] on button "IMPRESSORA" at bounding box center [227, 208] width 48 height 11
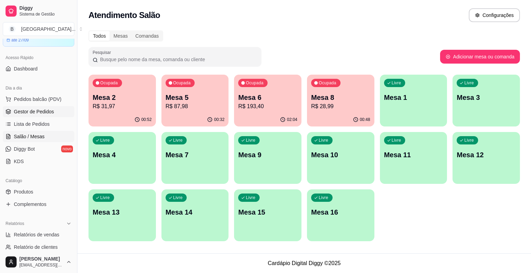
click at [36, 110] on span "Gestor de Pedidos" at bounding box center [34, 111] width 40 height 7
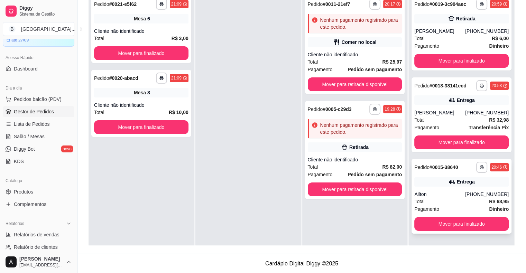
click at [457, 199] on div "Total R$ 68,95" at bounding box center [461, 202] width 94 height 8
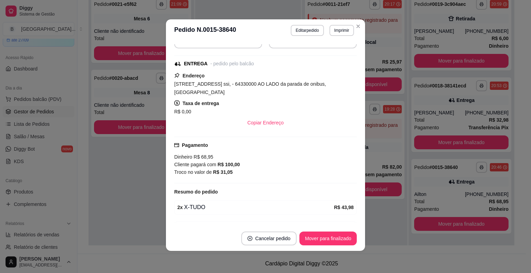
scroll to position [134, 0]
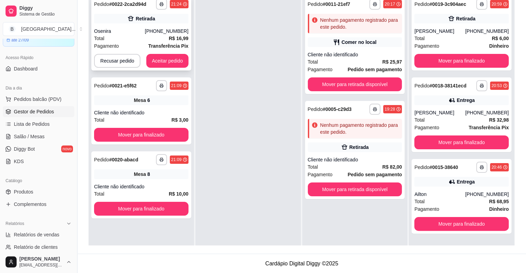
click at [127, 47] on div "Pagamento Transferência Pix" at bounding box center [141, 46] width 94 height 8
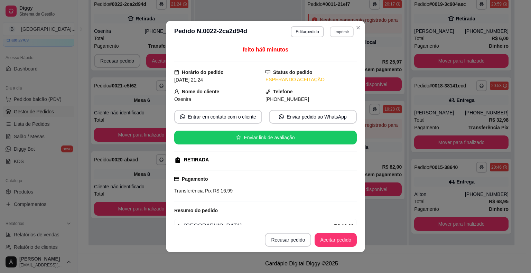
click at [342, 31] on button "Imprimir" at bounding box center [342, 31] width 24 height 11
click at [334, 58] on button "IMPRESSORA" at bounding box center [327, 56] width 48 height 11
click at [332, 241] on button "Aceitar pedido" at bounding box center [336, 240] width 42 height 14
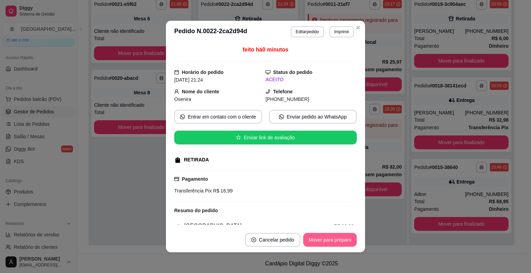
click at [332, 241] on button "Mover para preparo" at bounding box center [330, 240] width 54 height 14
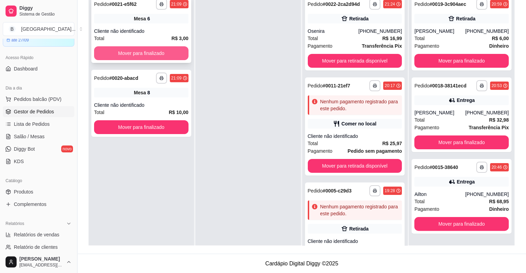
click at [163, 45] on div "**********" at bounding box center [141, 29] width 100 height 67
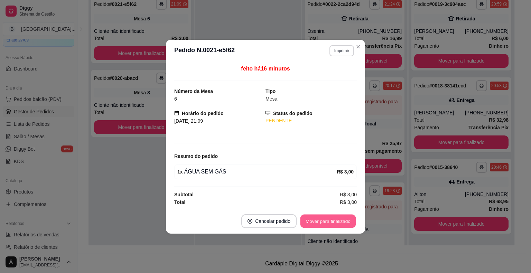
click at [318, 225] on button "Mover para finalizado" at bounding box center [329, 220] width 56 height 13
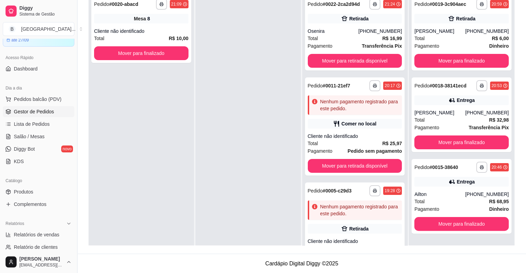
click at [144, 34] on div "Cliente não identificado" at bounding box center [141, 31] width 94 height 7
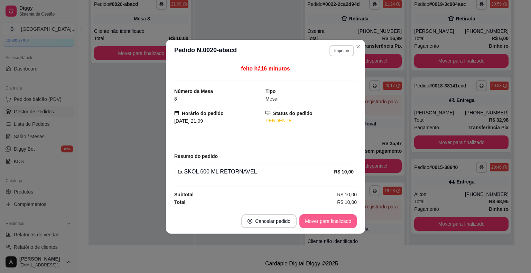
click at [325, 219] on button "Mover para finalizado" at bounding box center [328, 221] width 57 height 14
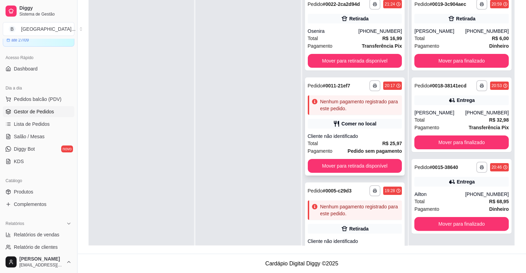
click at [345, 132] on div "**********" at bounding box center [355, 126] width 100 height 98
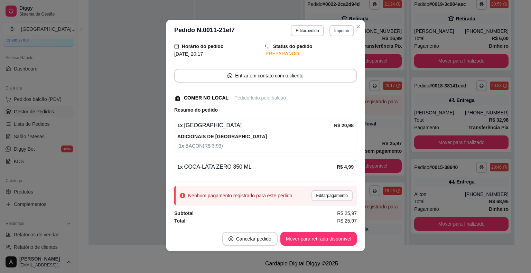
scroll to position [1, 0]
click at [323, 199] on button "Editar pagamento" at bounding box center [332, 195] width 40 height 11
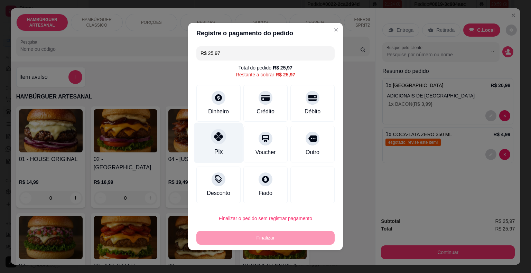
click at [211, 134] on div at bounding box center [218, 136] width 15 height 15
type input "R$ 0,00"
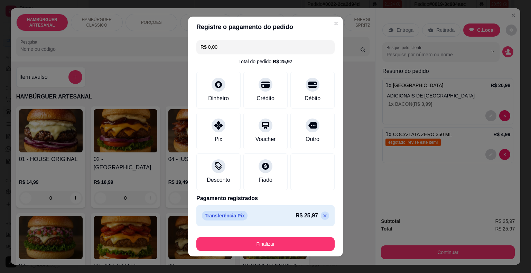
scroll to position [5, 0]
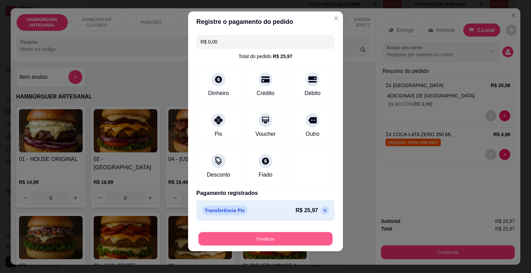
click at [277, 238] on button "Finalizar" at bounding box center [266, 238] width 134 height 13
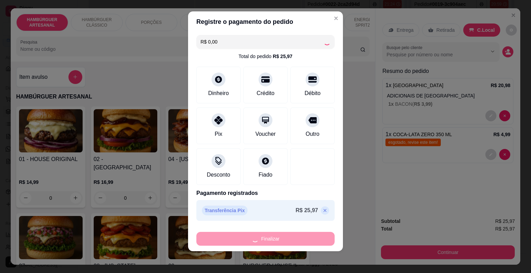
type input "0"
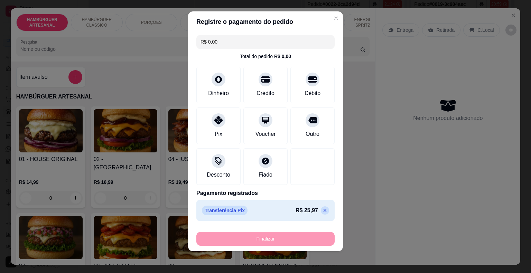
type input "-R$ 25,97"
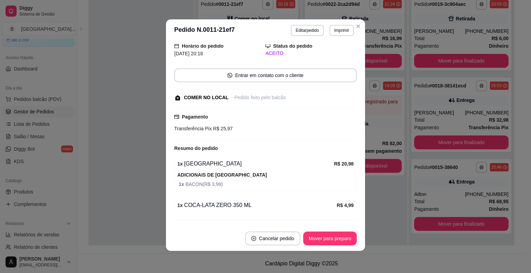
scroll to position [55, 0]
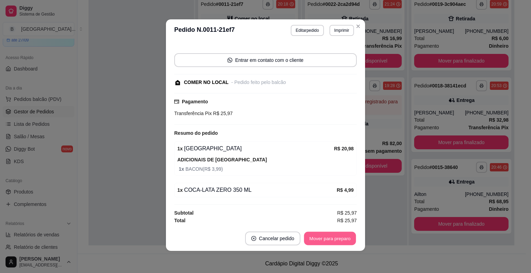
click at [304, 240] on button "Mover para preparo" at bounding box center [330, 238] width 52 height 13
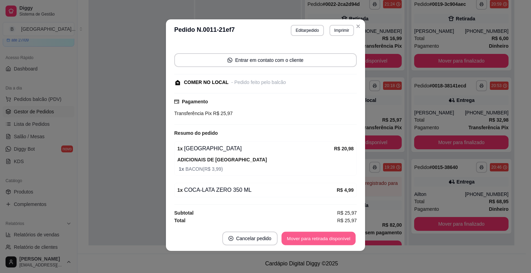
click at [303, 240] on button "Mover para retirada disponível" at bounding box center [319, 238] width 74 height 13
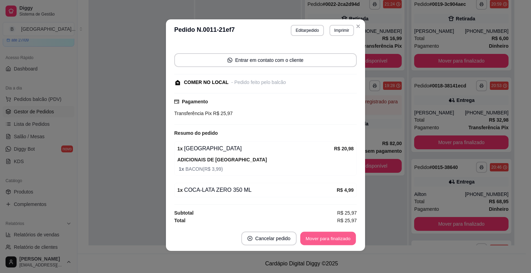
click at [303, 240] on button "Mover para finalizado" at bounding box center [329, 238] width 56 height 13
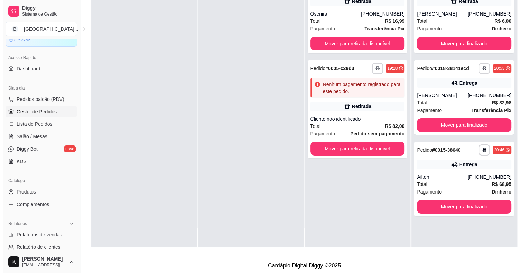
scroll to position [104, 0]
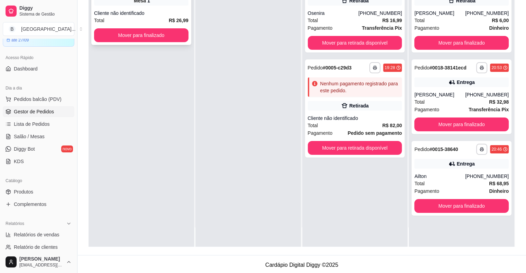
click at [134, 9] on div "**********" at bounding box center [141, 11] width 100 height 67
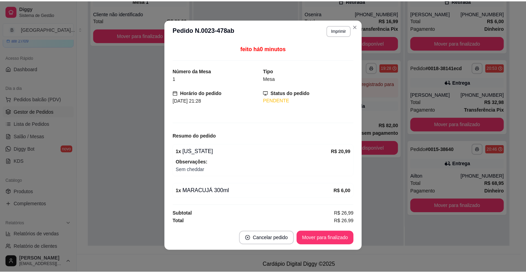
scroll to position [1, 0]
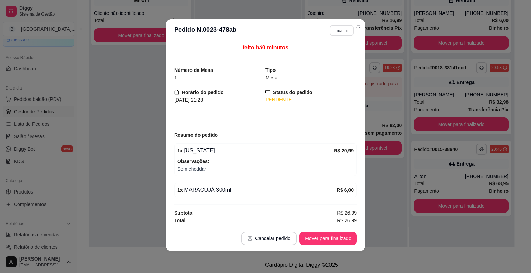
click at [330, 30] on button "Imprimir" at bounding box center [342, 30] width 24 height 11
click at [330, 53] on button "IMPRESSORA" at bounding box center [327, 54] width 50 height 11
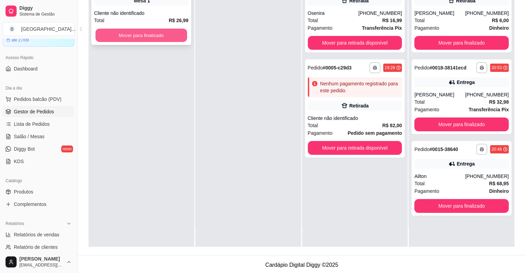
click at [107, 34] on button "Mover para finalizado" at bounding box center [141, 35] width 92 height 13
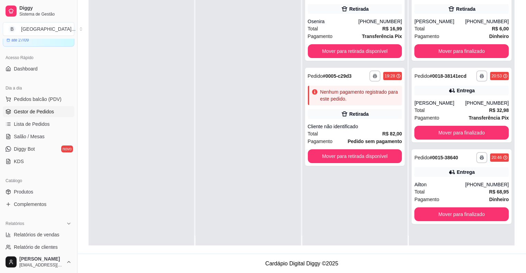
scroll to position [19, 0]
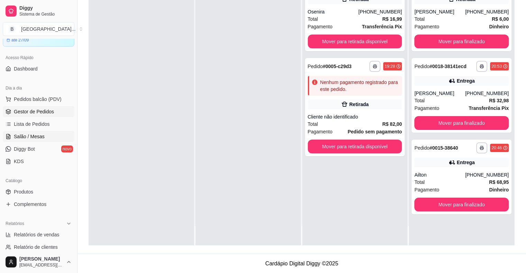
click at [37, 140] on link "Salão / Mesas" at bounding box center [39, 136] width 72 height 11
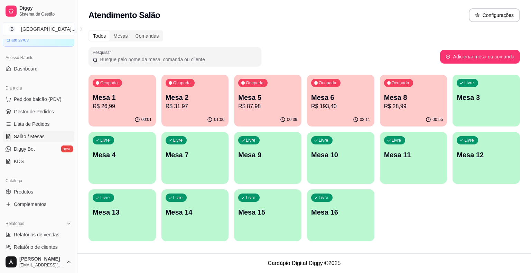
click at [332, 95] on p "Mesa 6" at bounding box center [340, 98] width 59 height 10
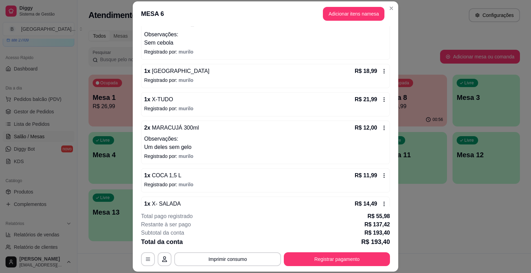
scroll to position [277, 0]
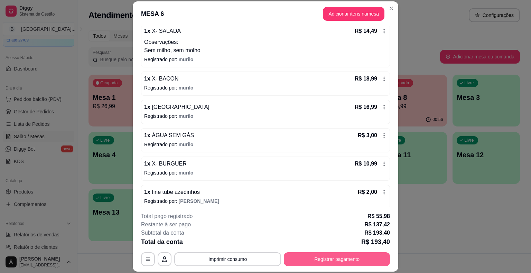
click at [345, 256] on button "Registrar pagamento" at bounding box center [337, 260] width 106 height 14
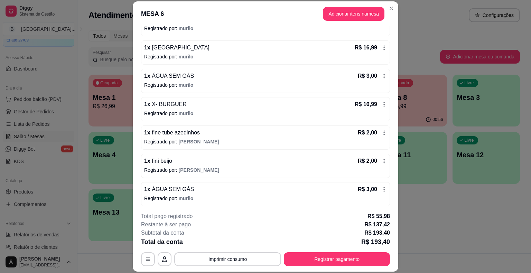
scroll to position [21, 0]
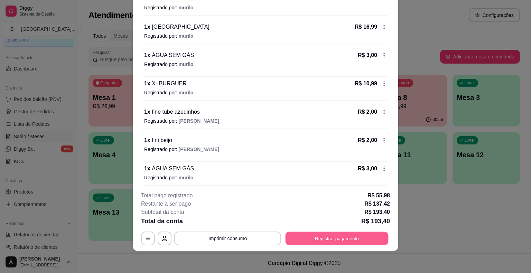
click at [351, 243] on button "Registrar pagamento" at bounding box center [337, 238] width 103 height 13
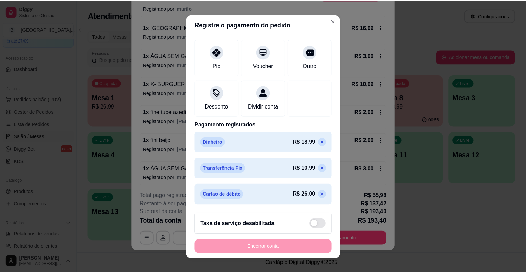
scroll to position [8, 0]
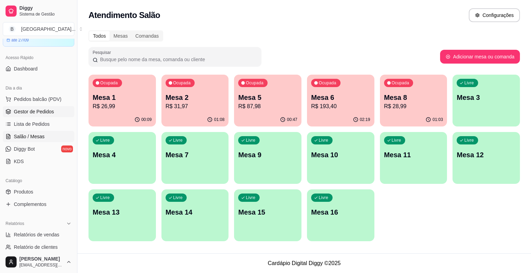
click at [20, 110] on span "Gestor de Pedidos" at bounding box center [34, 111] width 40 height 7
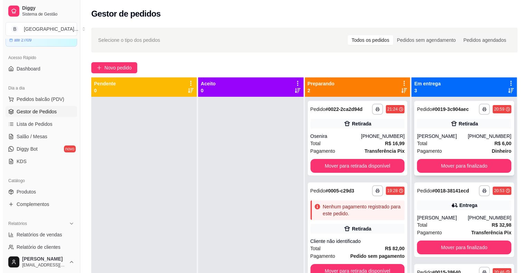
scroll to position [19, 0]
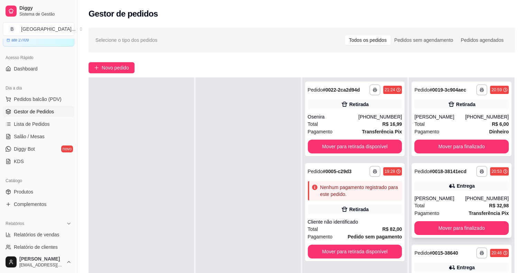
click at [428, 215] on span "Pagamento" at bounding box center [426, 214] width 25 height 8
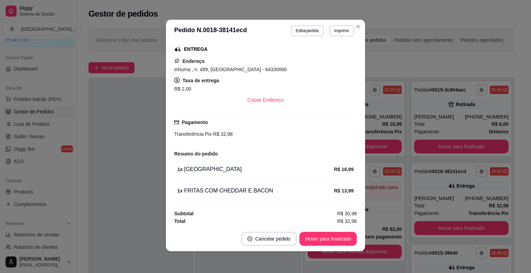
scroll to position [1, 0]
click at [330, 29] on button "Imprimir" at bounding box center [342, 30] width 24 height 11
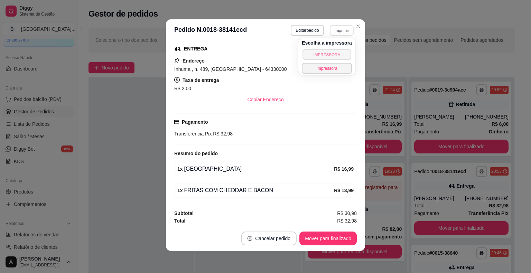
click at [333, 53] on button "IMPRESSORA" at bounding box center [327, 54] width 48 height 11
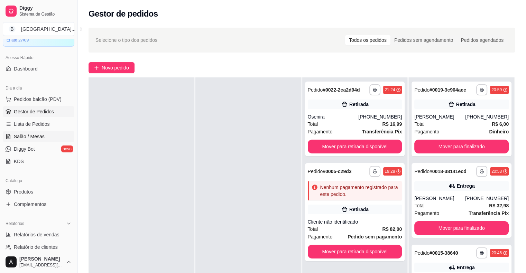
click at [33, 140] on link "Salão / Mesas" at bounding box center [39, 136] width 72 height 11
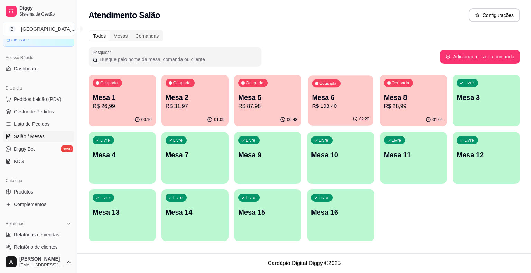
click at [346, 109] on p "R$ 193,40" at bounding box center [340, 106] width 57 height 8
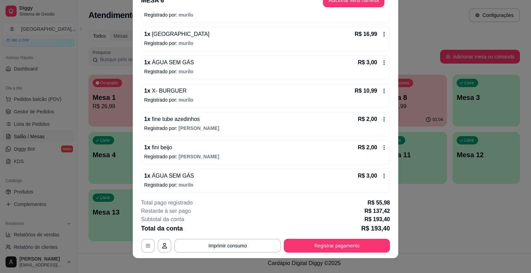
scroll to position [21, 0]
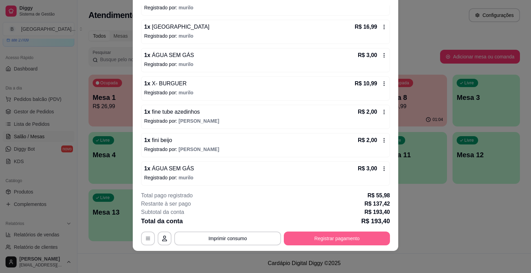
click at [345, 236] on button "Registrar pagamento" at bounding box center [337, 239] width 106 height 14
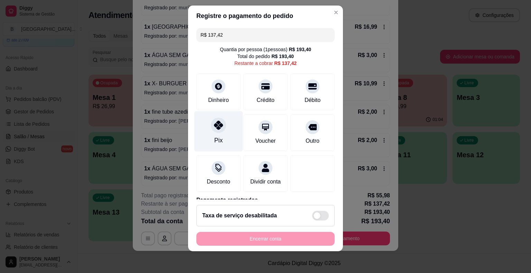
scroll to position [0, 0]
click at [223, 147] on div "Pix" at bounding box center [218, 132] width 49 height 40
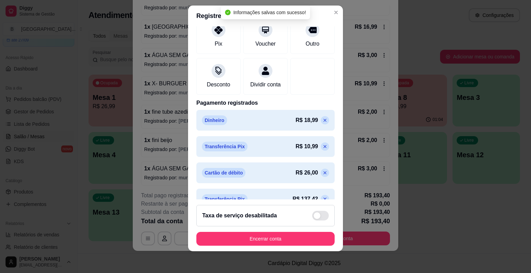
type input "R$ 0,00"
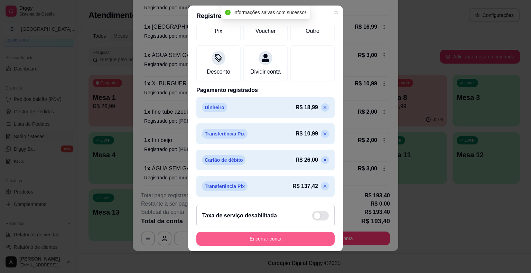
click at [244, 237] on button "Encerrar conta" at bounding box center [265, 239] width 138 height 14
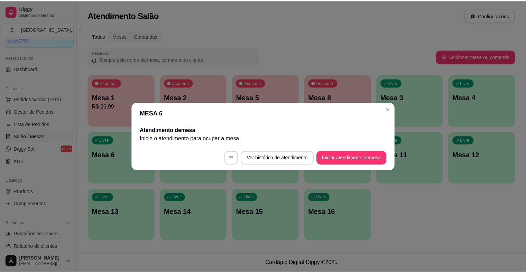
scroll to position [0, 0]
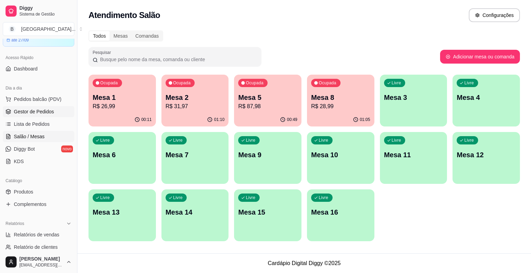
click at [40, 110] on span "Gestor de Pedidos" at bounding box center [34, 111] width 40 height 7
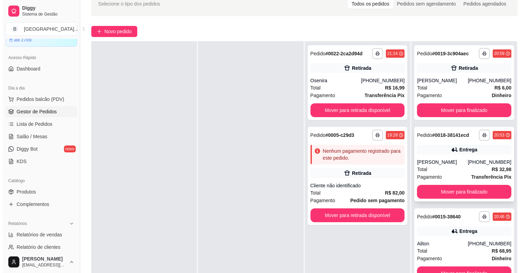
scroll to position [105, 0]
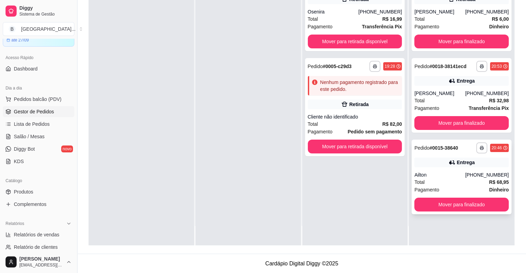
click at [423, 177] on div "Ailton" at bounding box center [439, 175] width 51 height 7
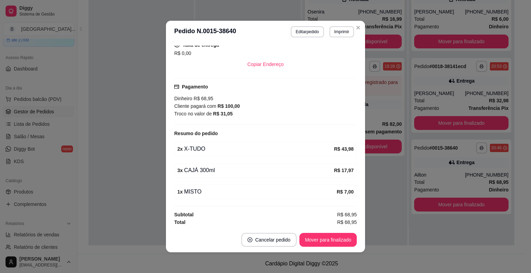
scroll to position [1, 0]
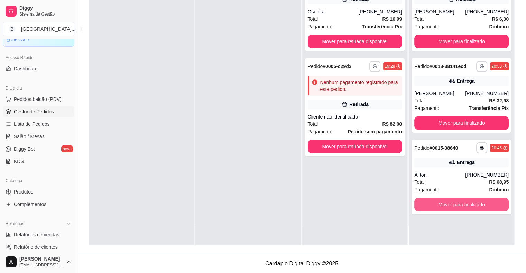
click at [443, 207] on button "Mover para finalizado" at bounding box center [461, 205] width 94 height 14
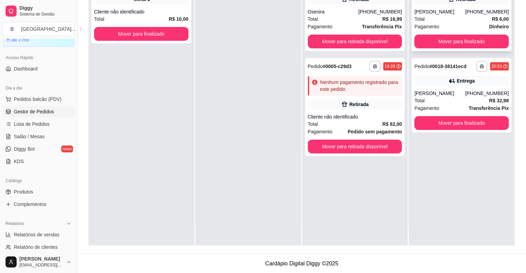
click at [445, 18] on div "Total R$ 6,00" at bounding box center [461, 19] width 94 height 8
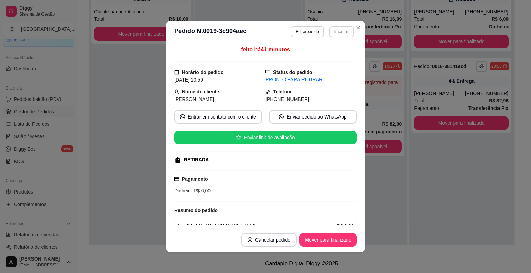
scroll to position [35, 0]
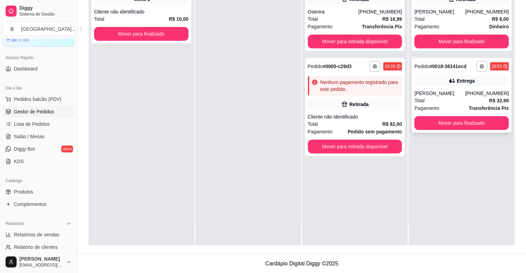
click at [446, 111] on div "Pagamento Transferência Pix" at bounding box center [461, 108] width 94 height 8
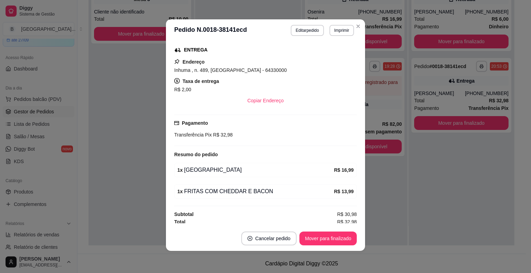
scroll to position [110, 0]
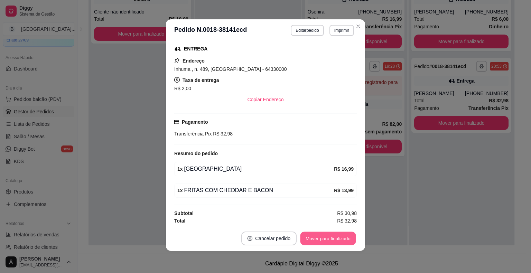
click at [329, 239] on button "Mover para finalizado" at bounding box center [329, 238] width 56 height 13
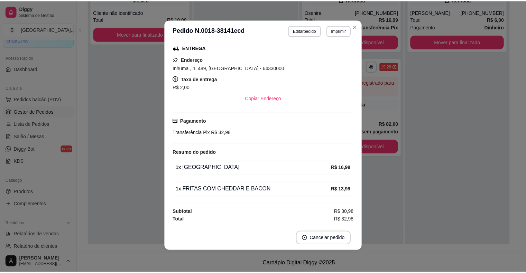
scroll to position [94, 0]
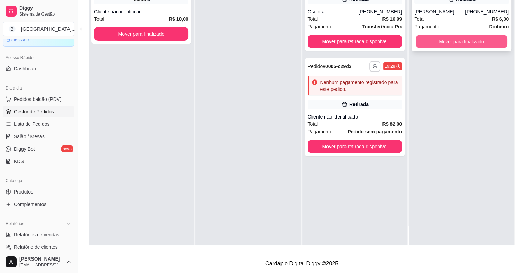
click at [455, 44] on button "Mover para finalizado" at bounding box center [462, 41] width 92 height 13
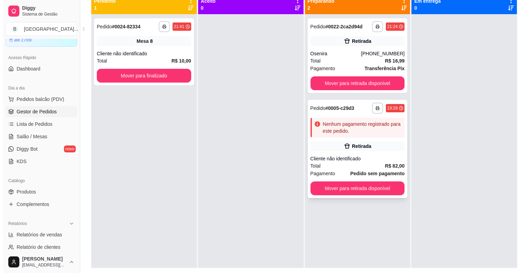
scroll to position [71, 0]
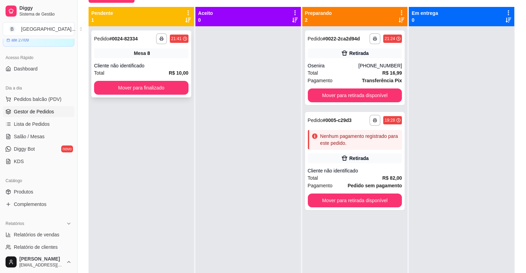
click at [151, 56] on div "Mesa 8" at bounding box center [141, 53] width 94 height 10
click at [106, 87] on button "Mover para finalizado" at bounding box center [141, 88] width 94 height 14
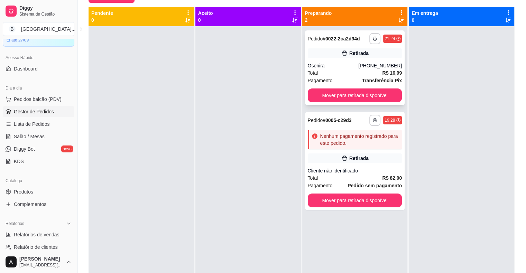
click at [338, 77] on div "Pagamento Transferência Pix" at bounding box center [355, 81] width 94 height 8
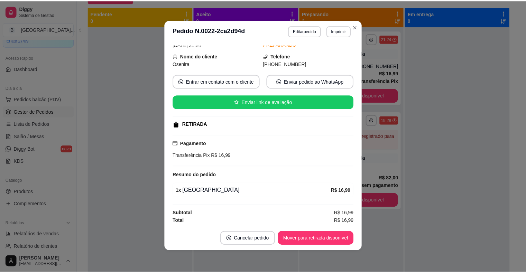
scroll to position [1, 0]
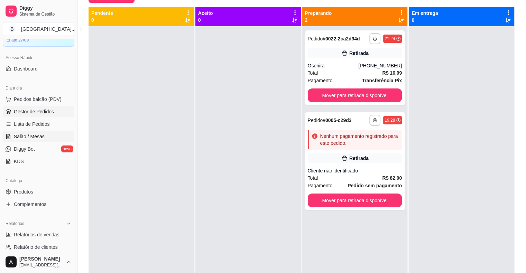
click at [29, 133] on span "Salão / Mesas" at bounding box center [29, 136] width 31 height 7
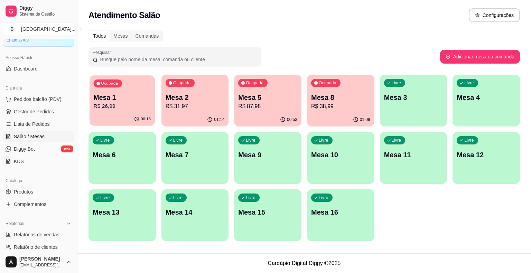
click at [117, 102] on p "R$ 26,99" at bounding box center [122, 106] width 57 height 8
click at [30, 104] on button "Pedidos balcão (PDV)" at bounding box center [39, 99] width 72 height 11
click at [30, 109] on div "01 - HOUSE ORIGINAL R$ 14,99 0" at bounding box center [48, 157] width 70 height 103
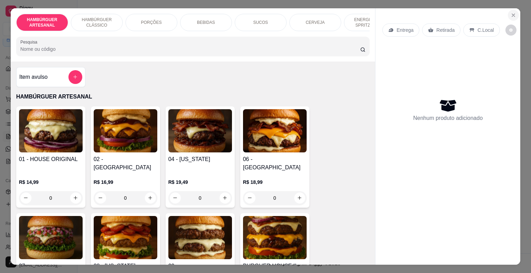
click at [508, 10] on button "Close" at bounding box center [513, 15] width 11 height 11
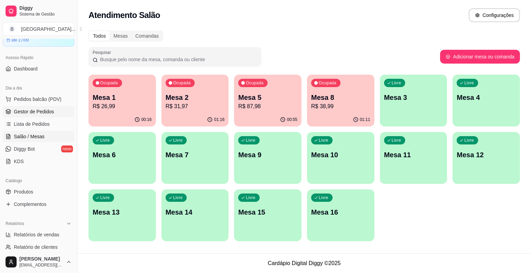
click at [52, 113] on span "Gestor de Pedidos" at bounding box center [34, 111] width 40 height 7
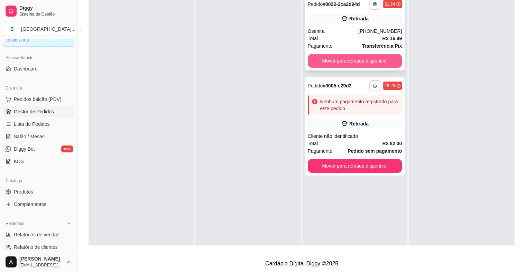
click at [364, 64] on button "Mover para retirada disponível" at bounding box center [355, 61] width 94 height 14
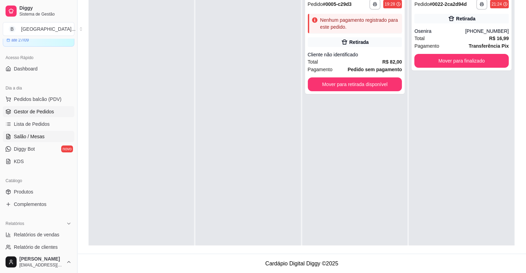
click at [27, 135] on span "Salão / Mesas" at bounding box center [29, 136] width 31 height 7
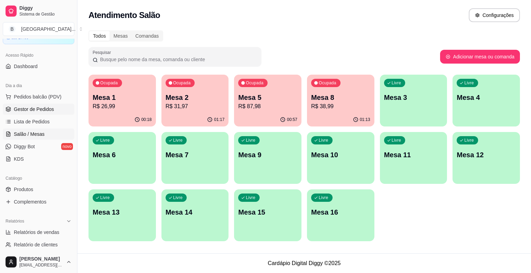
scroll to position [35, 0]
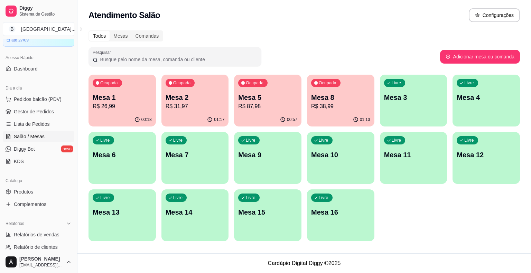
click at [131, 103] on p "R$ 26,99" at bounding box center [122, 106] width 59 height 8
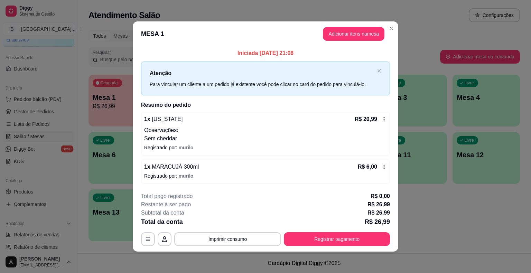
scroll to position [0, 0]
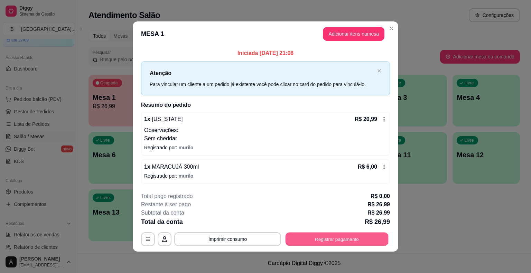
click at [367, 234] on button "Registrar pagamento" at bounding box center [337, 238] width 103 height 13
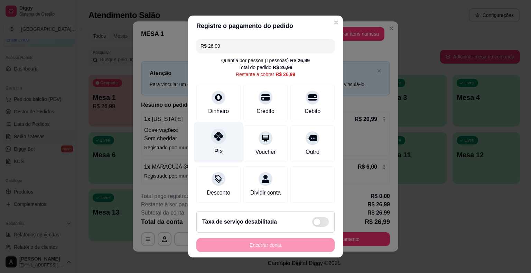
click at [217, 150] on div "Pix" at bounding box center [218, 151] width 8 height 9
type input "R$ 0,00"
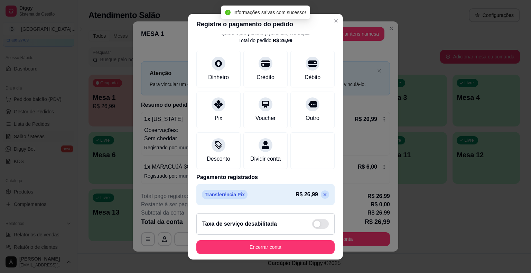
scroll to position [8, 0]
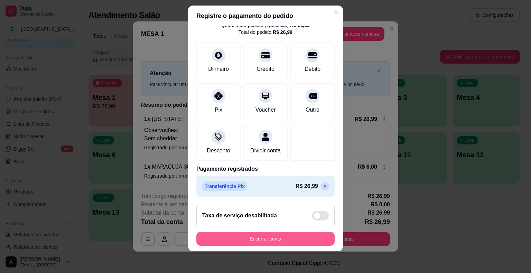
click at [237, 232] on button "Encerrar conta" at bounding box center [265, 239] width 138 height 14
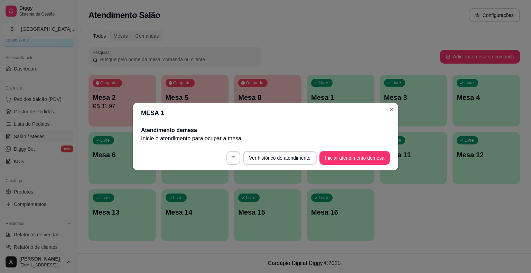
scroll to position [0, 0]
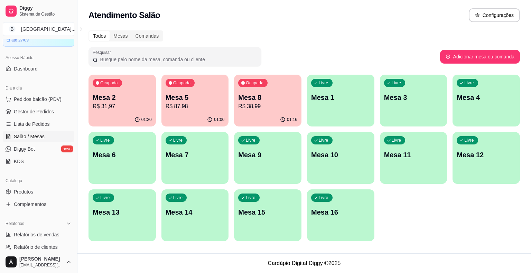
click at [132, 89] on div "Ocupada Mesa 2 R$ 31,97" at bounding box center [122, 94] width 67 height 38
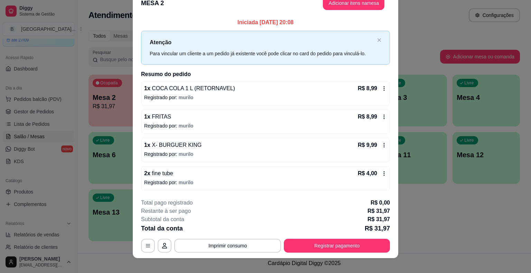
scroll to position [19, 0]
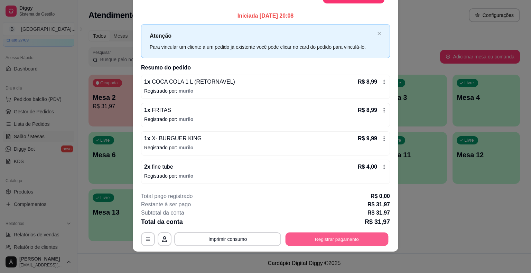
click at [354, 235] on button "Registrar pagamento" at bounding box center [337, 238] width 103 height 13
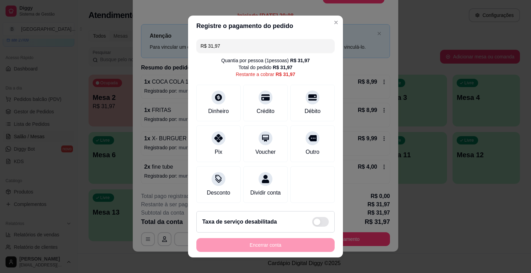
click at [269, 50] on input "R$ 31,97" at bounding box center [266, 46] width 130 height 14
type input "R$ 22,98"
click at [221, 107] on div "Dinheiro" at bounding box center [218, 102] width 49 height 40
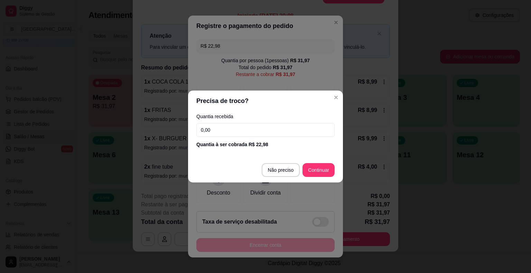
click at [225, 126] on input "0,00" at bounding box center [265, 130] width 138 height 14
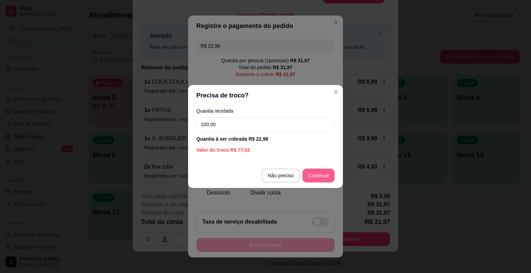
type input "100,00"
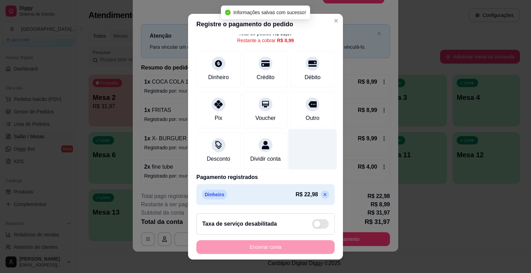
scroll to position [8, 0]
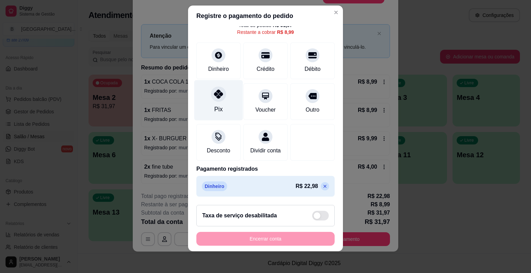
click at [208, 92] on div "Pix" at bounding box center [218, 100] width 49 height 40
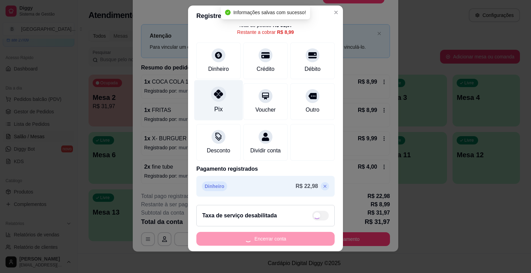
type input "R$ 0,00"
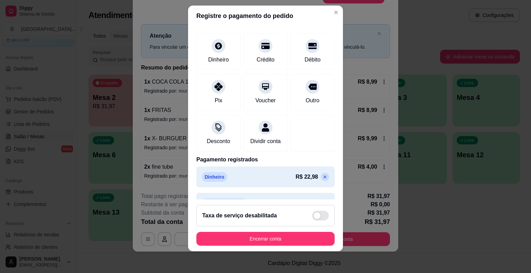
scroll to position [59, 0]
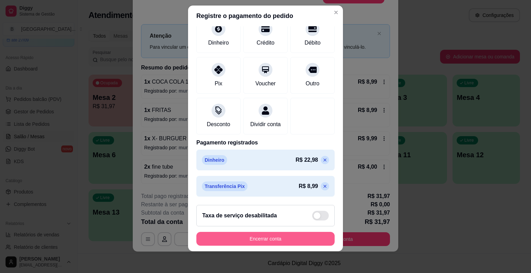
click at [278, 237] on button "Encerrar conta" at bounding box center [265, 239] width 138 height 14
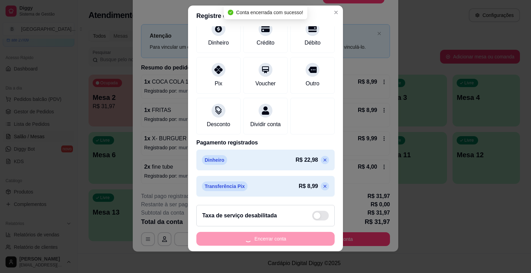
scroll to position [0, 0]
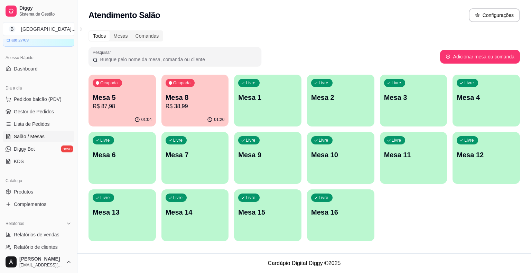
click at [194, 102] on p "R$ 38,99" at bounding box center [195, 106] width 59 height 8
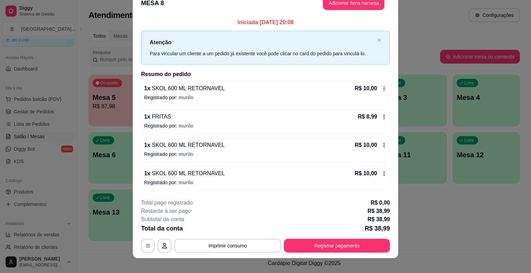
scroll to position [19, 0]
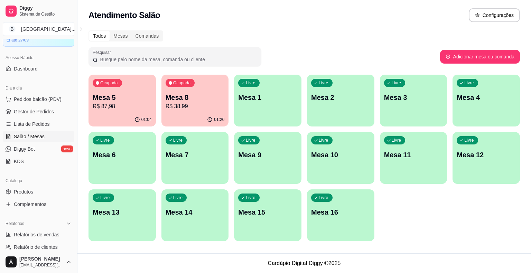
click at [147, 107] on p "R$ 87,98" at bounding box center [122, 106] width 59 height 8
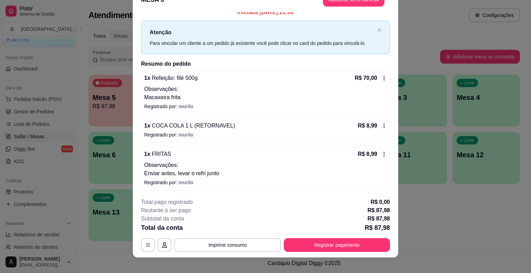
scroll to position [21, 0]
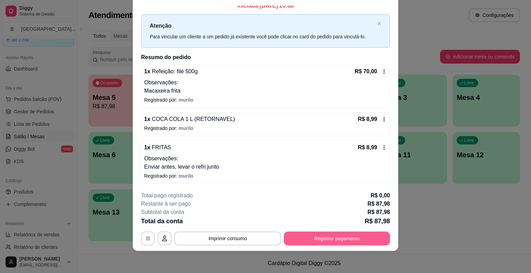
click at [313, 234] on button "Registrar pagamento" at bounding box center [337, 239] width 106 height 14
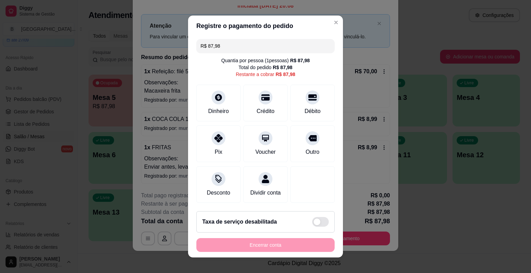
click at [257, 53] on input "R$ 87,98" at bounding box center [266, 46] width 130 height 14
click at [203, 100] on div "Dinheiro" at bounding box center [218, 102] width 49 height 40
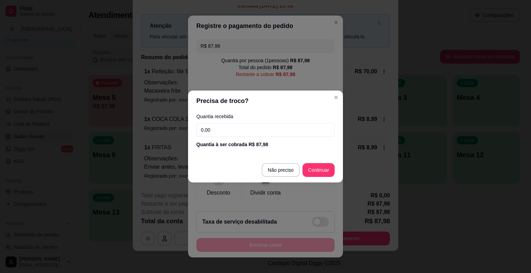
click at [248, 134] on input "0,00" at bounding box center [265, 130] width 138 height 14
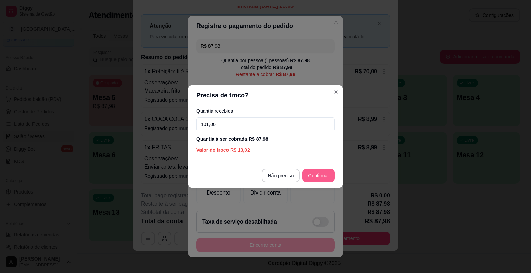
type input "101,00"
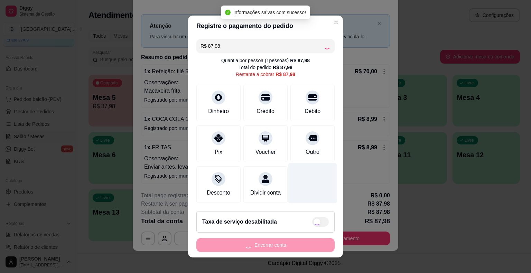
type input "R$ 0,00"
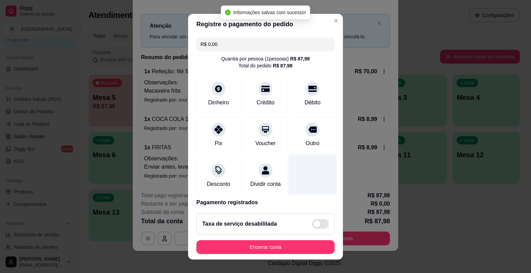
scroll to position [8, 0]
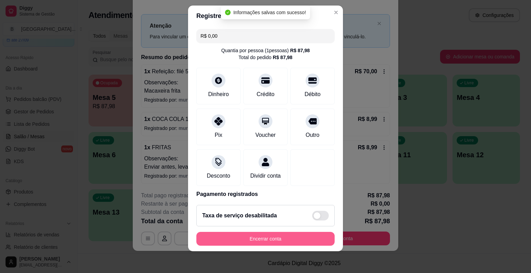
click at [308, 238] on button "Encerrar conta" at bounding box center [265, 239] width 138 height 14
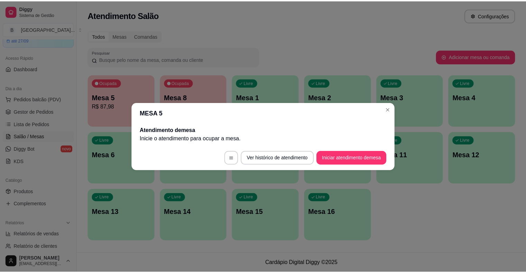
scroll to position [0, 0]
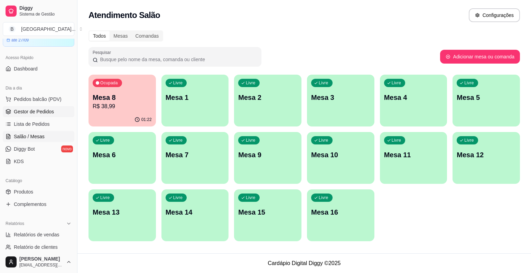
click at [31, 110] on span "Gestor de Pedidos" at bounding box center [34, 111] width 40 height 7
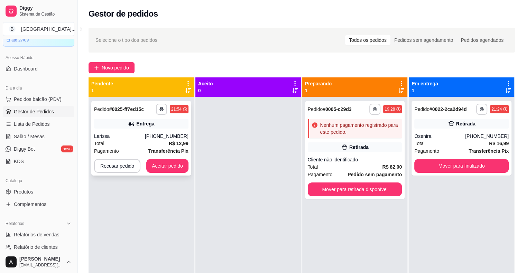
click at [133, 133] on div "Larissa" at bounding box center [119, 136] width 51 height 7
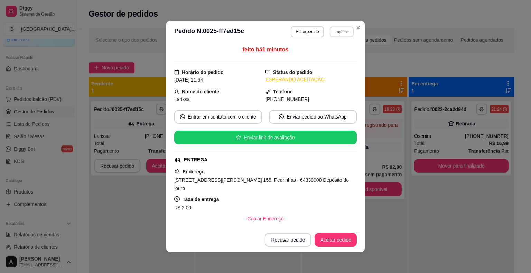
click at [338, 30] on button "Imprimir" at bounding box center [342, 31] width 24 height 11
click at [331, 52] on button "IMPRESSORA" at bounding box center [327, 56] width 48 height 11
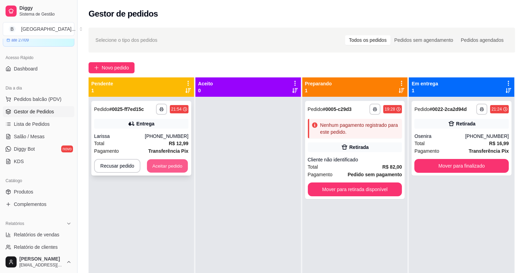
click at [165, 170] on button "Aceitar pedido" at bounding box center [167, 165] width 41 height 13
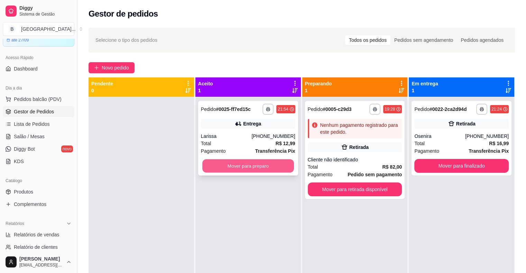
click at [224, 167] on button "Mover para preparo" at bounding box center [248, 165] width 92 height 13
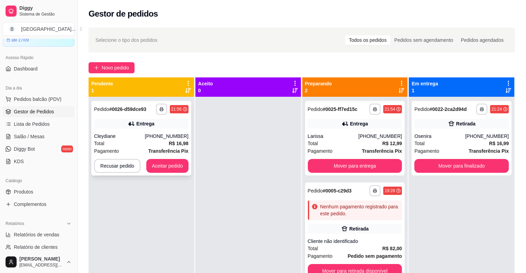
click at [144, 130] on div "**********" at bounding box center [141, 138] width 100 height 75
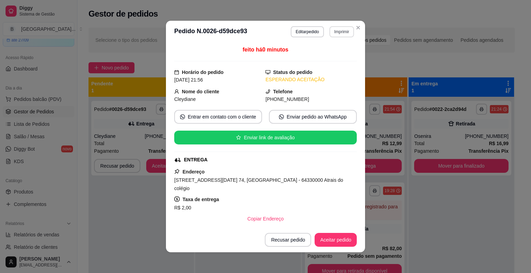
click at [335, 34] on button "Imprimir" at bounding box center [342, 31] width 25 height 11
click at [329, 51] on button "IMPRESSORA" at bounding box center [327, 56] width 50 height 11
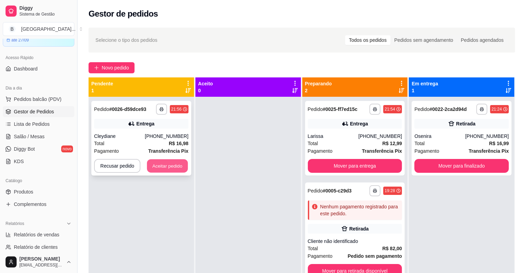
click at [172, 167] on button "Aceitar pedido" at bounding box center [167, 165] width 41 height 13
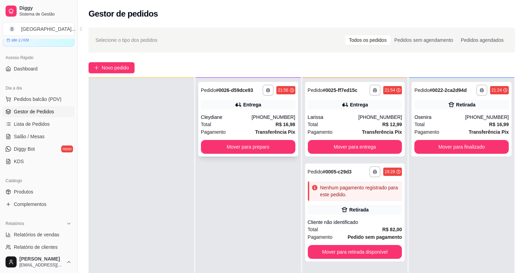
scroll to position [19, 0]
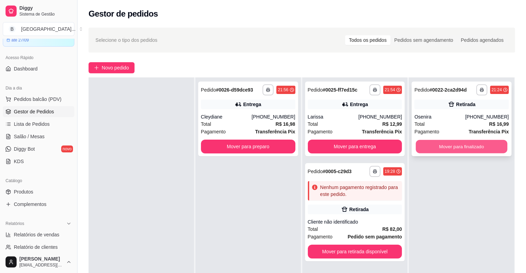
click at [471, 146] on button "Mover para finalizado" at bounding box center [462, 146] width 92 height 13
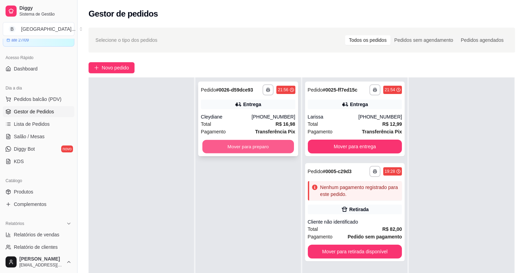
click at [259, 153] on div "Mover para preparo" at bounding box center [248, 147] width 94 height 14
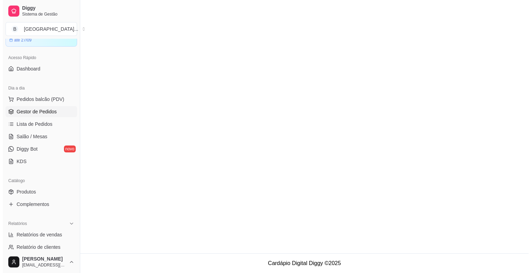
scroll to position [0, 0]
click at [32, 121] on span "Lista de Pedidos" at bounding box center [32, 124] width 36 height 7
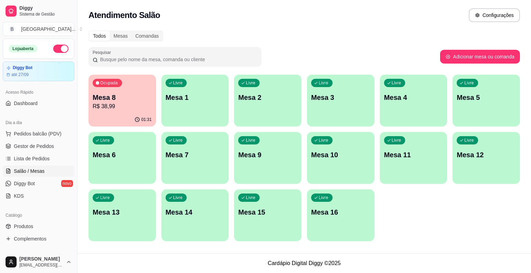
click at [140, 100] on p "Mesa 8" at bounding box center [122, 98] width 59 height 10
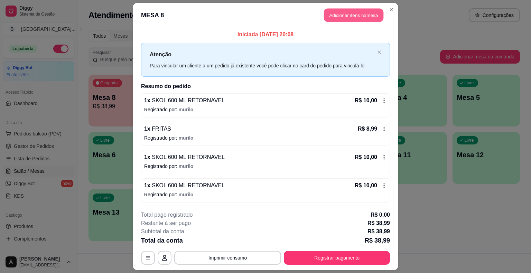
click at [328, 15] on button "Adicionar itens na mesa" at bounding box center [353, 15] width 59 height 13
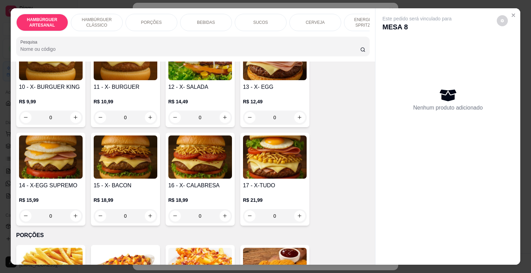
scroll to position [415, 0]
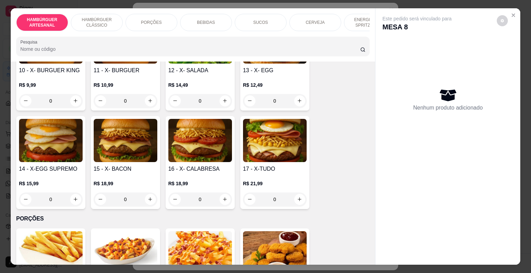
click at [75, 193] on div "0" at bounding box center [51, 200] width 64 height 14
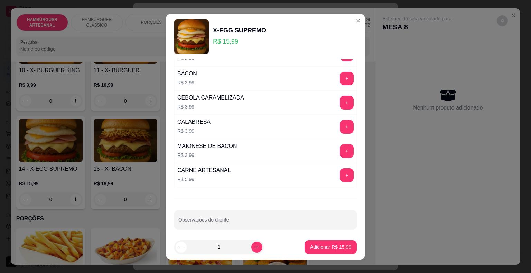
scroll to position [335, 0]
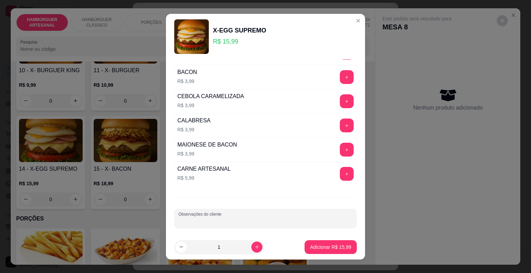
click at [259, 218] on input "Observações do cliente" at bounding box center [265, 221] width 174 height 7
type input "VIAGEM"
click at [335, 248] on p "Adicionar R$ 15,99" at bounding box center [330, 247] width 41 height 7
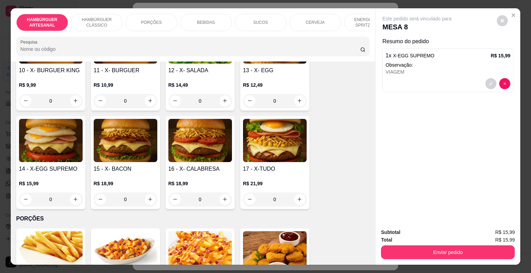
click at [198, 20] on p "BEBIDAS" at bounding box center [206, 23] width 18 height 6
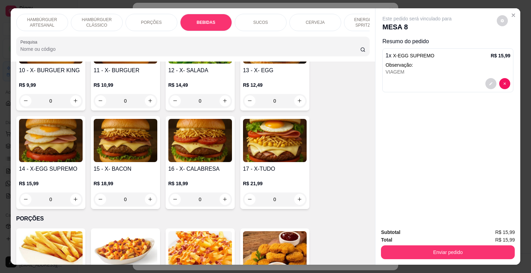
scroll to position [17, 0]
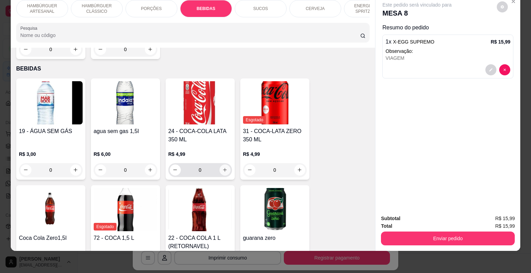
click at [223, 167] on icon "increase-product-quantity" at bounding box center [224, 169] width 5 height 5
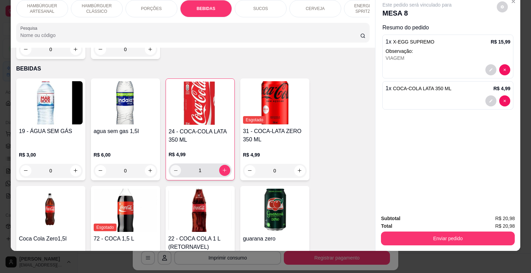
click at [173, 168] on icon "decrease-product-quantity" at bounding box center [175, 170] width 5 height 5
type input "0"
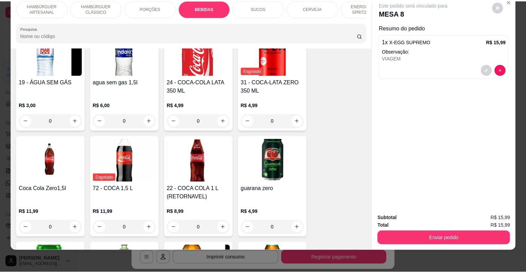
scroll to position [848, 0]
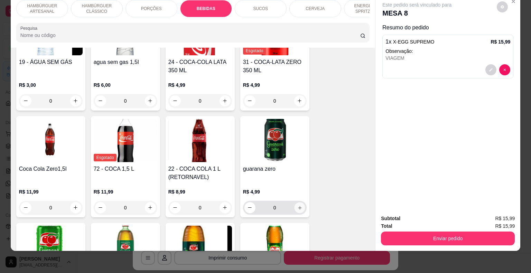
click at [298, 206] on icon "increase-product-quantity" at bounding box center [299, 207] width 3 height 3
type input "1"
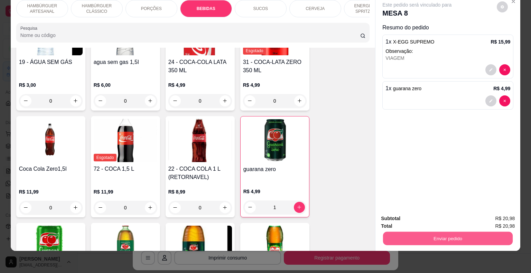
click at [407, 236] on button "Enviar pedido" at bounding box center [448, 238] width 130 height 13
click at [407, 216] on button "Não registrar e enviar pedido" at bounding box center [425, 216] width 72 height 13
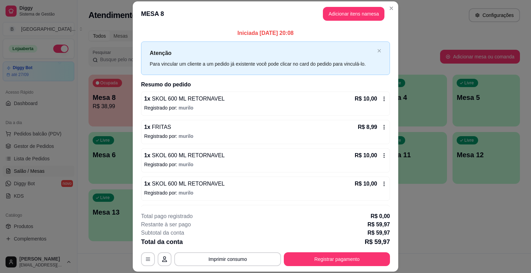
click at [418, 159] on p "Mesa 11" at bounding box center [413, 155] width 59 height 10
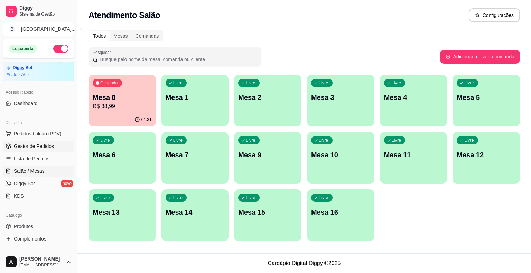
click at [39, 146] on span "Gestor de Pedidos" at bounding box center [34, 146] width 40 height 7
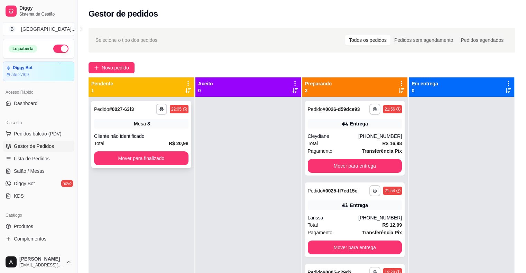
click at [163, 121] on div "Mesa 8" at bounding box center [141, 124] width 94 height 10
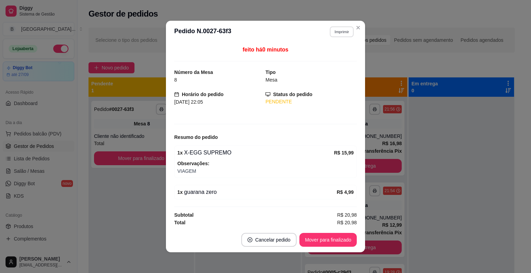
click at [342, 31] on button "Imprimir" at bounding box center [342, 31] width 24 height 11
click at [338, 52] on button "IMPRESSORA" at bounding box center [327, 56] width 50 height 11
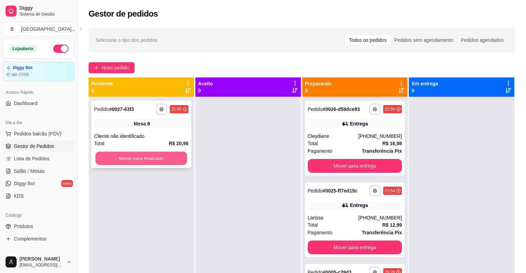
click at [178, 156] on button "Mover para finalizado" at bounding box center [141, 158] width 92 height 13
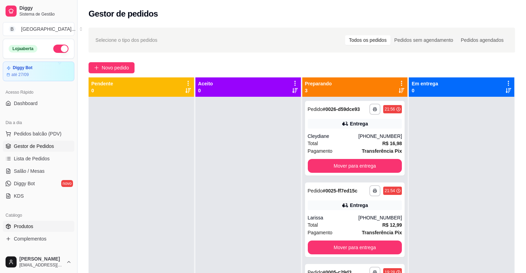
click at [22, 229] on span "Produtos" at bounding box center [23, 226] width 19 height 7
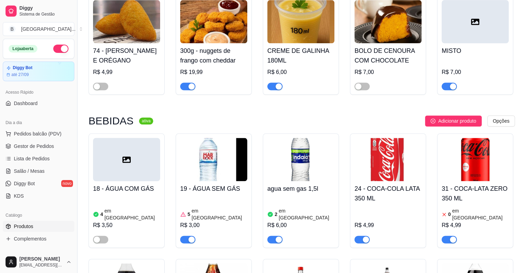
scroll to position [865, 0]
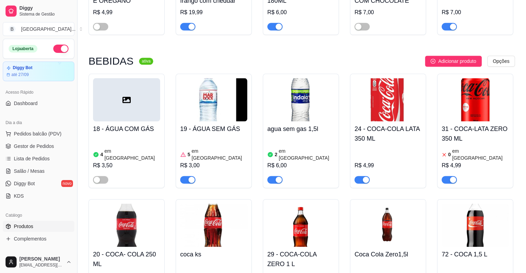
click at [452, 177] on div "button" at bounding box center [453, 180] width 6 height 6
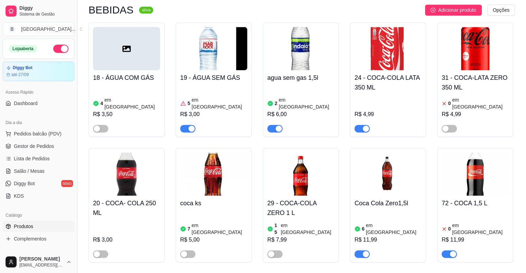
scroll to position [934, 0]
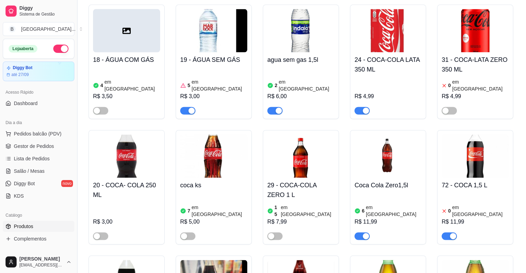
click at [470, 193] on div "0 em estoque R$ 11,99" at bounding box center [475, 216] width 67 height 47
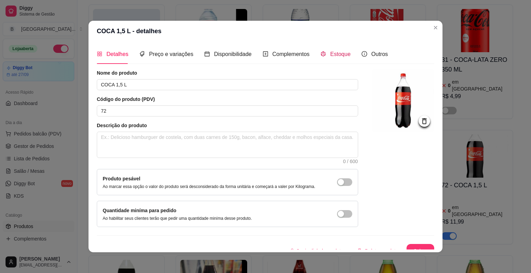
click at [330, 53] on span "Estoque" at bounding box center [340, 54] width 20 height 6
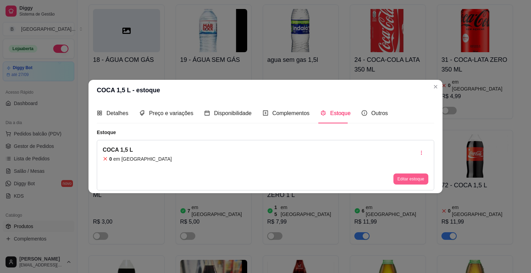
click at [410, 180] on button "Editar estoque" at bounding box center [411, 179] width 35 height 11
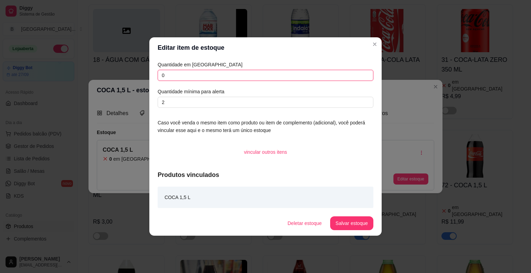
click at [281, 81] on input "0" at bounding box center [266, 75] width 216 height 11
type input "10"
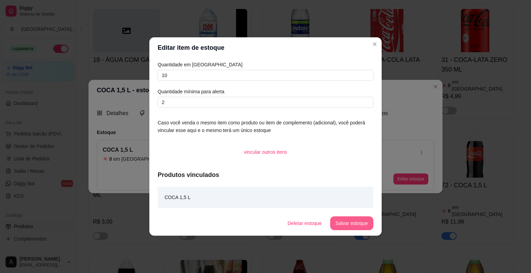
click at [360, 224] on button "Salvar estoque" at bounding box center [351, 224] width 43 height 14
click at [360, 224] on button "Salvar estoque" at bounding box center [352, 223] width 42 height 13
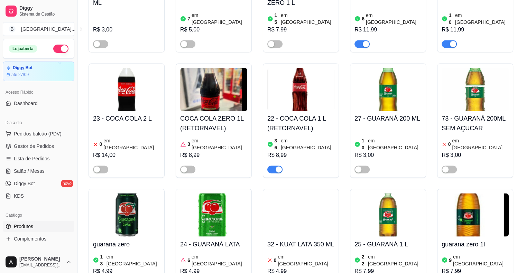
scroll to position [1142, 0]
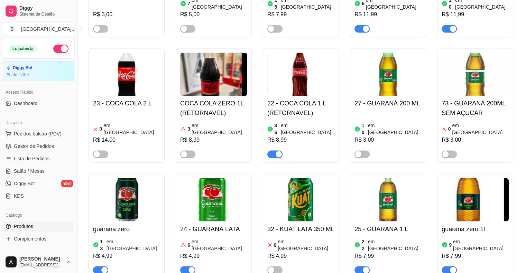
click at [220, 238] on div "6 em estoque" at bounding box center [213, 245] width 67 height 14
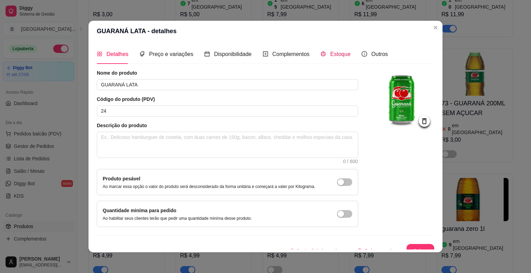
click at [330, 52] on span "Estoque" at bounding box center [340, 54] width 20 height 6
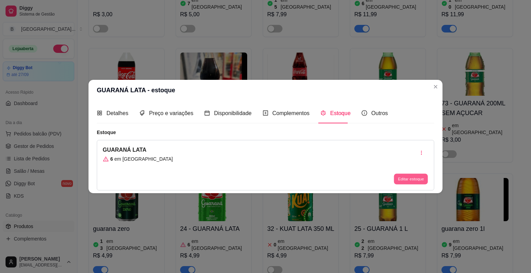
click at [401, 177] on button "Editar estoque" at bounding box center [411, 179] width 34 height 11
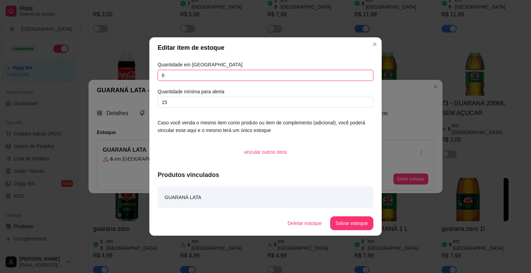
click at [338, 70] on input "6" at bounding box center [266, 75] width 216 height 11
type input "30"
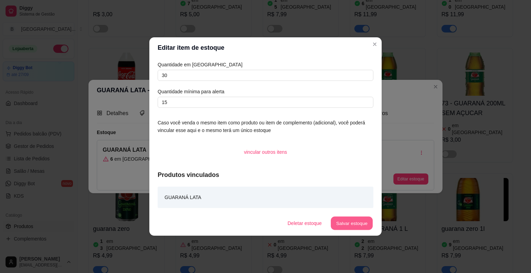
click at [359, 222] on button "Salvar estoque" at bounding box center [352, 223] width 42 height 13
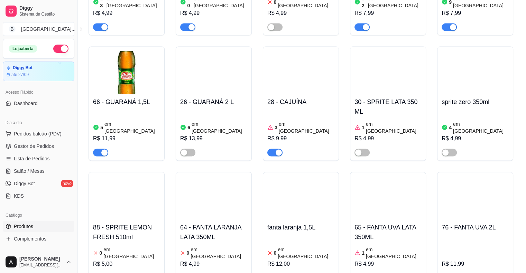
scroll to position [1418, 0]
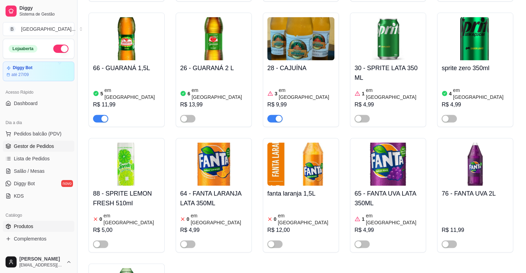
click at [28, 146] on span "Gestor de Pedidos" at bounding box center [34, 146] width 40 height 7
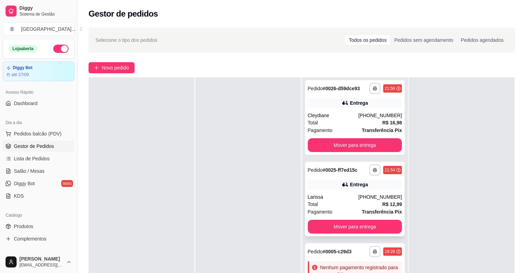
scroll to position [2, 0]
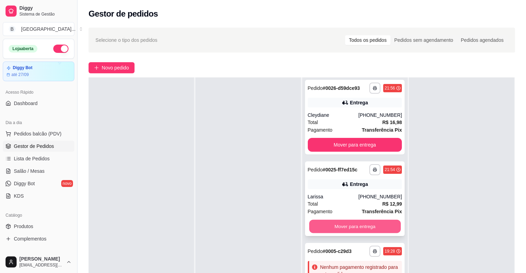
click at [329, 225] on button "Mover para entrega" at bounding box center [355, 226] width 92 height 13
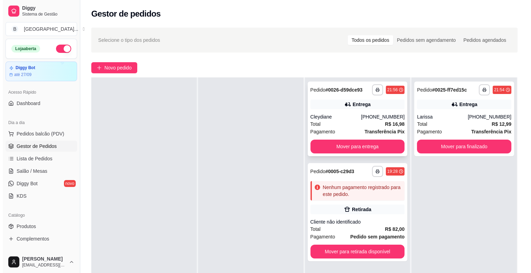
scroll to position [0, 0]
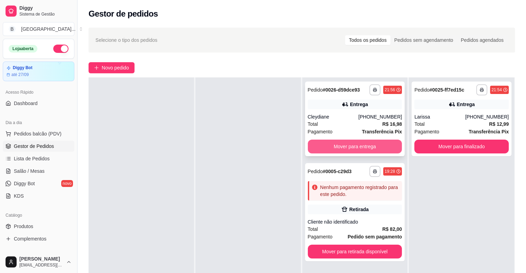
click at [343, 149] on button "Mover para entrega" at bounding box center [355, 147] width 94 height 14
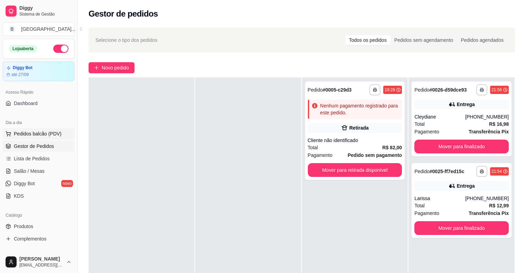
click at [18, 134] on span "Pedidos balcão (PDV)" at bounding box center [38, 133] width 48 height 7
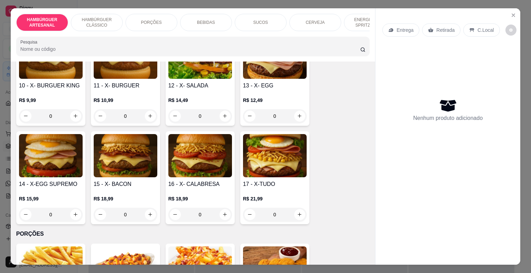
scroll to position [450, 0]
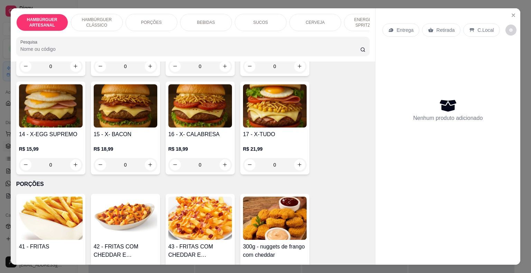
click at [67, 146] on p "R$ 15,99" at bounding box center [51, 149] width 64 height 7
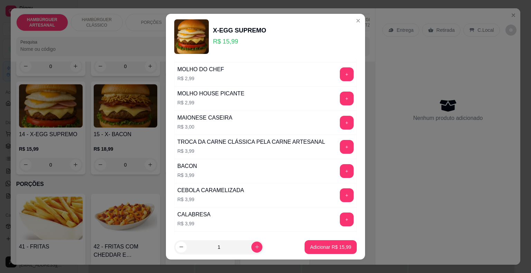
scroll to position [277, 0]
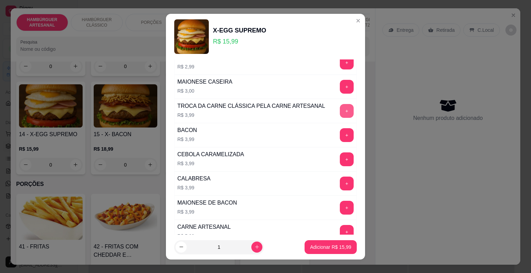
click at [340, 112] on button "+" at bounding box center [347, 111] width 14 height 14
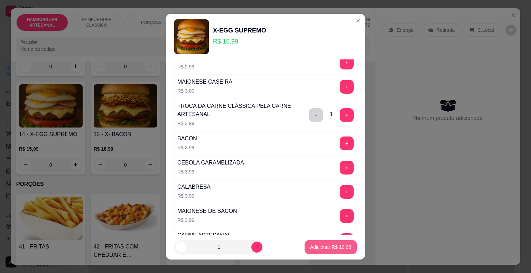
click at [322, 247] on p "Adicionar R$ 19,98" at bounding box center [330, 247] width 41 height 7
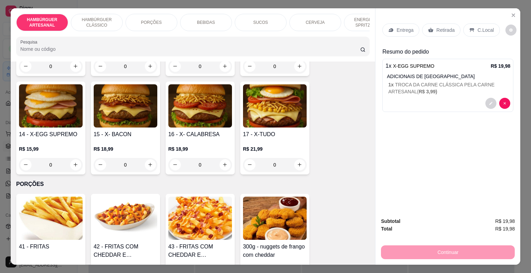
click at [397, 34] on div "Entrega Retirada C.Local" at bounding box center [448, 30] width 131 height 24
click at [393, 24] on div "Entrega" at bounding box center [401, 30] width 37 height 13
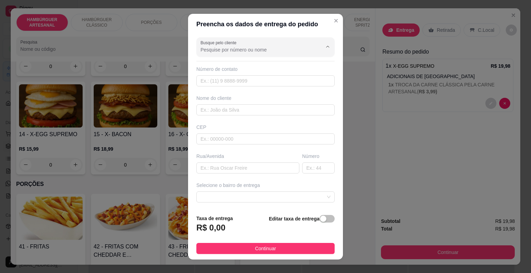
click at [231, 50] on input "Busque pelo cliente" at bounding box center [256, 49] width 111 height 7
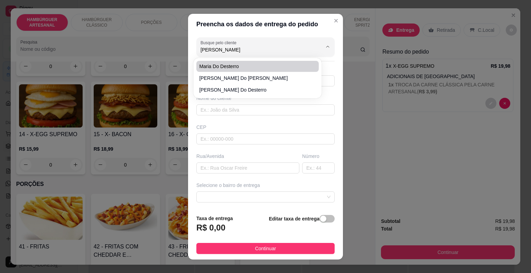
click at [297, 66] on span "maria do desterro" at bounding box center [254, 66] width 110 height 7
type input "maria do desterro"
type input "8681485346"
type input "maria do desterro"
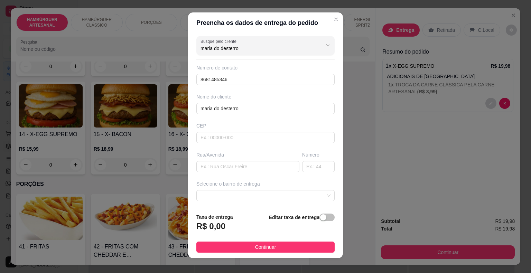
scroll to position [0, 0]
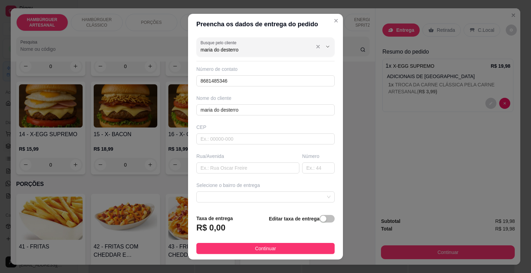
click at [280, 53] on div "maria do desterro" at bounding box center [266, 47] width 130 height 14
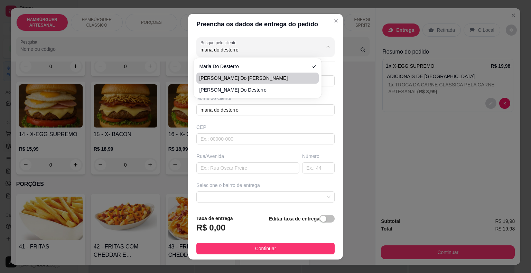
click at [284, 78] on span "Maria do Desterro Cardoso" at bounding box center [254, 78] width 110 height 7
type input "Maria do Desterro Cardoso"
type input "8688724362"
type input "Maria do Desterro Cardoso"
type input "Rua Francisca de Aragão Paiva"
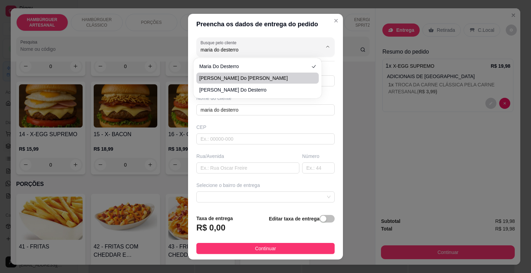
type input "286"
type input "São Miguel do Tapuio"
type input "Próximo a Plenafarma"
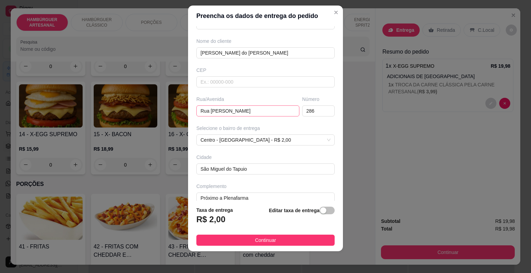
scroll to position [57, 0]
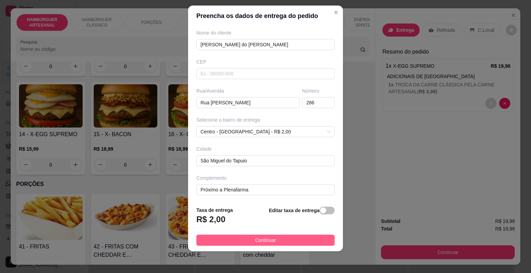
click at [262, 239] on span "Continuar" at bounding box center [265, 241] width 21 height 8
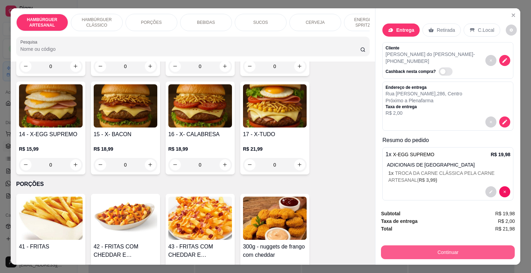
click at [437, 253] on button "Continuar" at bounding box center [448, 253] width 134 height 14
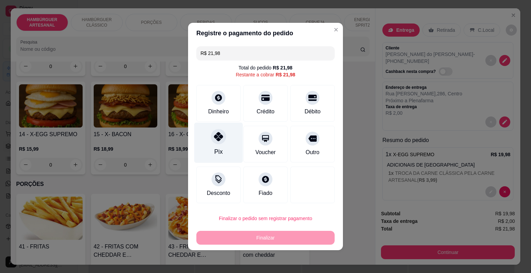
click at [230, 136] on div "Pix" at bounding box center [218, 143] width 49 height 40
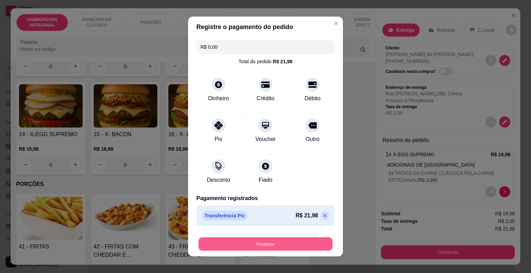
click at [266, 246] on button "Finalizar" at bounding box center [266, 244] width 134 height 13
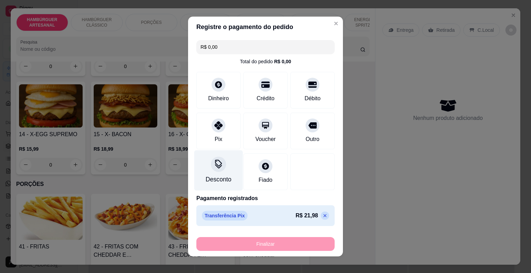
type input "-R$ 21,98"
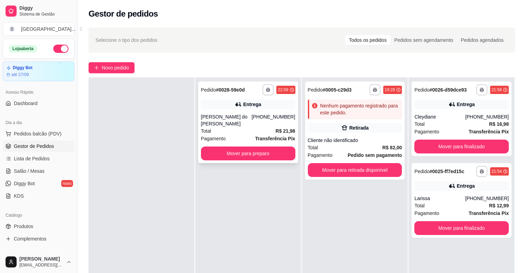
click at [212, 117] on div "Maria do Desterro Cardoso" at bounding box center [226, 120] width 51 height 14
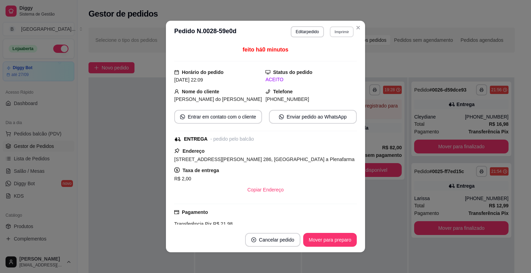
click at [339, 27] on button "Imprimir" at bounding box center [342, 31] width 24 height 11
click at [332, 56] on button "IMPRESSORA" at bounding box center [327, 56] width 48 height 11
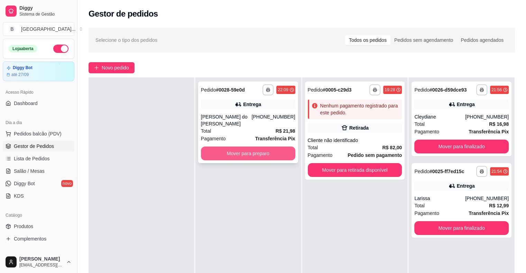
click at [225, 147] on button "Mover para preparo" at bounding box center [248, 154] width 94 height 14
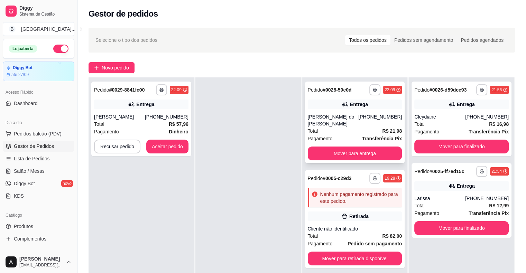
click at [322, 113] on div "**********" at bounding box center [355, 123] width 100 height 82
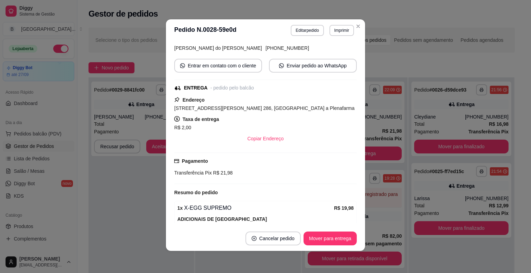
scroll to position [88, 0]
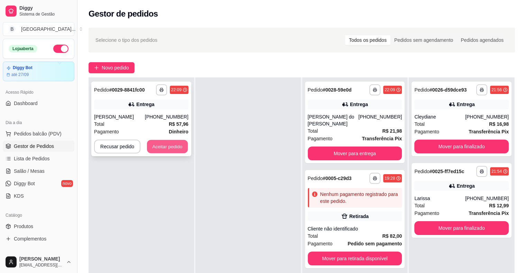
click at [159, 150] on button "Aceitar pedido" at bounding box center [167, 146] width 41 height 13
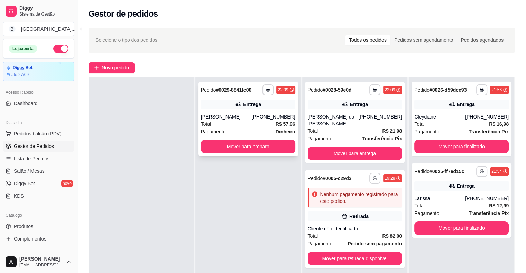
click at [219, 126] on div "Total R$ 57,96" at bounding box center [248, 124] width 94 height 8
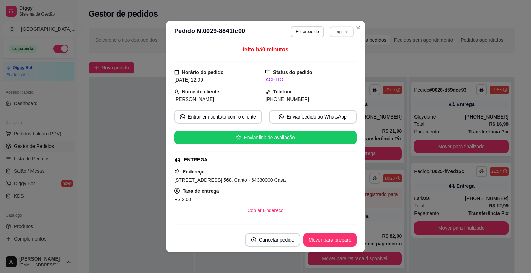
click at [338, 33] on button "Imprimir" at bounding box center [342, 31] width 24 height 11
click at [337, 54] on button "IMPRESSORA" at bounding box center [327, 56] width 48 height 11
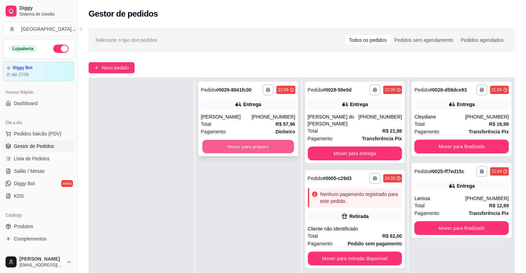
click at [278, 143] on button "Mover para preparo" at bounding box center [248, 146] width 92 height 13
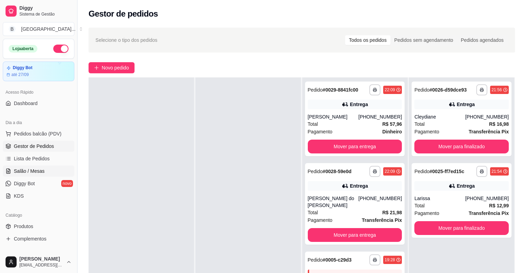
click at [37, 171] on span "Salão / Mesas" at bounding box center [29, 171] width 31 height 7
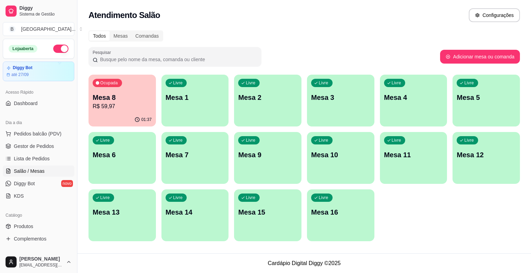
click at [125, 89] on div "Ocupada Mesa 8 R$ 59,97" at bounding box center [122, 94] width 67 height 38
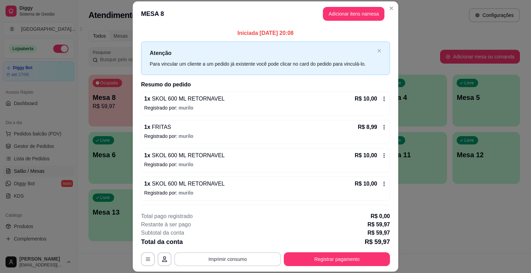
click at [219, 264] on button "Imprimir consumo" at bounding box center [227, 260] width 107 height 14
click at [229, 233] on button "IMPRESSORA" at bounding box center [227, 229] width 48 height 11
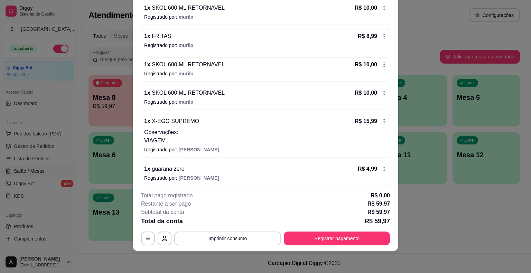
scroll to position [72, 0]
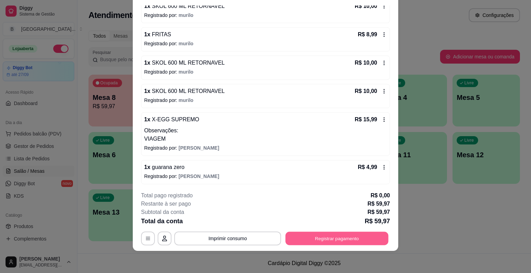
click at [358, 243] on button "Registrar pagamento" at bounding box center [337, 238] width 103 height 13
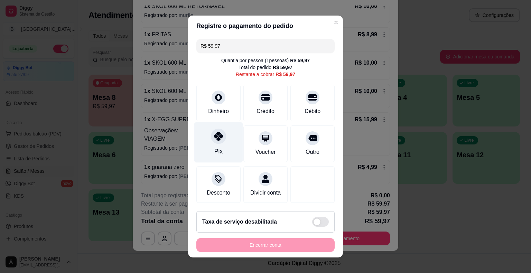
click at [219, 132] on div at bounding box center [218, 136] width 15 height 15
type input "R$ 0,00"
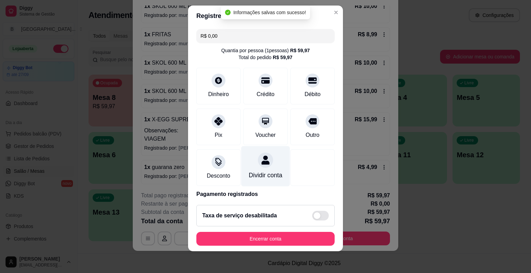
scroll to position [33, 0]
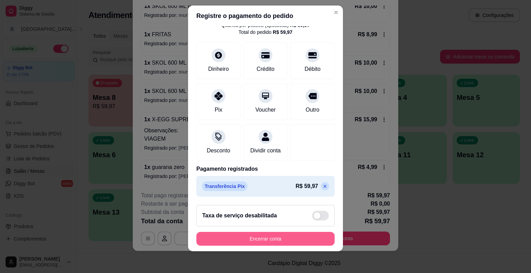
click at [299, 241] on button "Encerrar conta" at bounding box center [265, 239] width 138 height 14
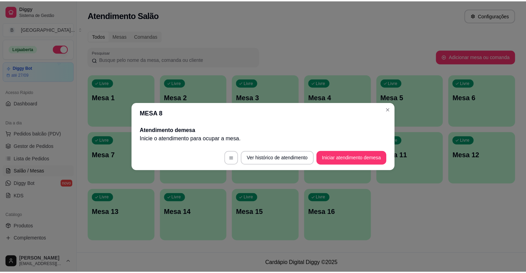
scroll to position [0, 0]
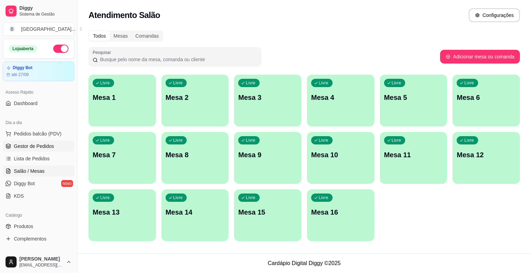
click at [46, 142] on link "Gestor de Pedidos" at bounding box center [39, 146] width 72 height 11
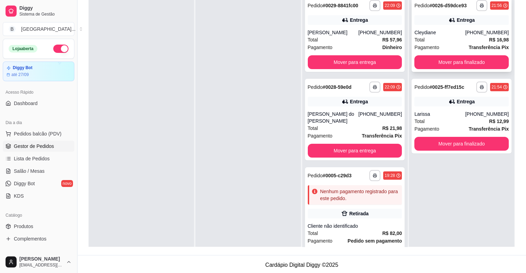
click at [441, 31] on div "Cleydiane" at bounding box center [439, 32] width 51 height 7
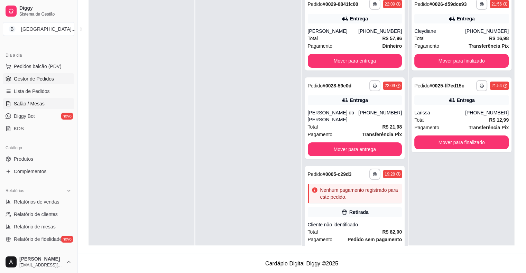
scroll to position [69, 0]
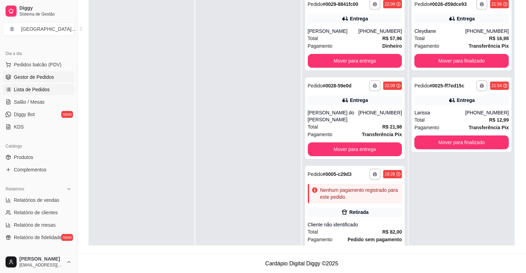
click at [38, 85] on link "Lista de Pedidos" at bounding box center [39, 89] width 72 height 11
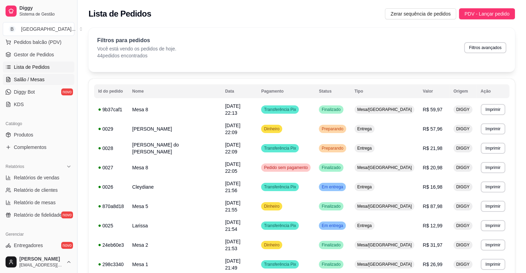
scroll to position [104, 0]
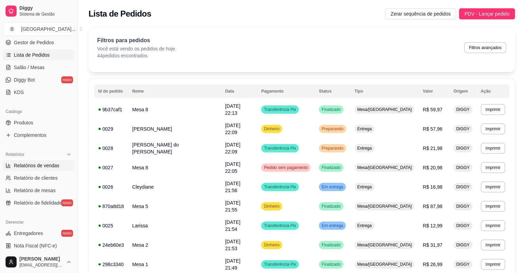
click at [45, 162] on span "Relatórios de vendas" at bounding box center [37, 165] width 46 height 7
select select "ALL"
select select "0"
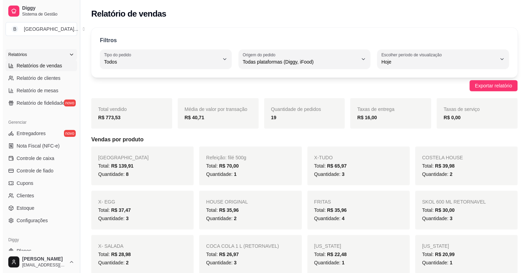
scroll to position [208, 0]
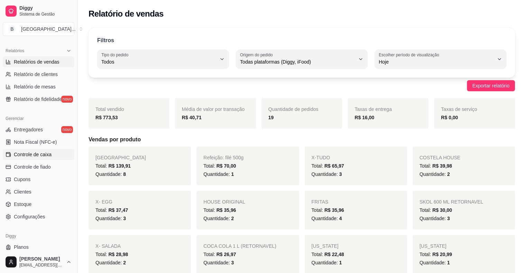
click at [43, 156] on span "Controle de caixa" at bounding box center [33, 154] width 38 height 7
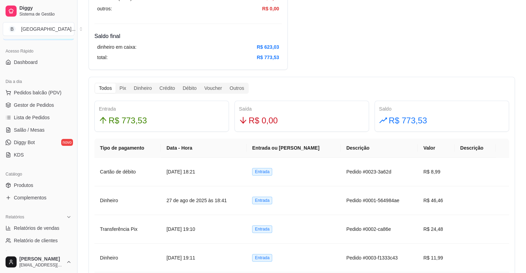
scroll to position [35, 0]
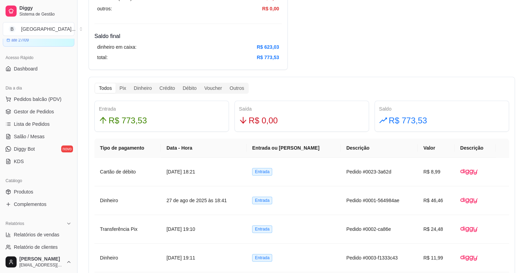
click at [48, 110] on span "Gestor de Pedidos" at bounding box center [34, 111] width 40 height 7
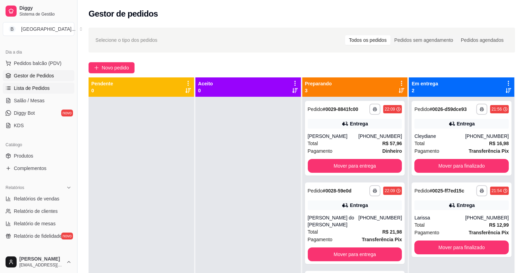
scroll to position [138, 0]
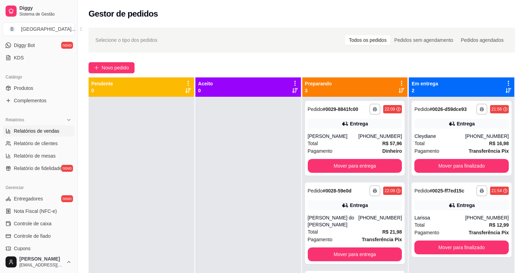
click at [46, 126] on link "Relatórios de vendas" at bounding box center [39, 131] width 72 height 11
select select "ALL"
select select "0"
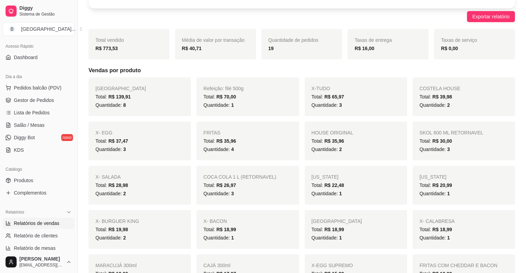
scroll to position [35, 0]
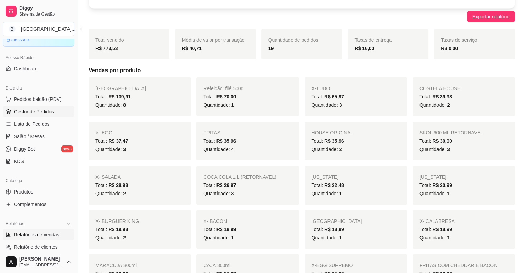
click at [53, 110] on link "Gestor de Pedidos" at bounding box center [39, 111] width 72 height 11
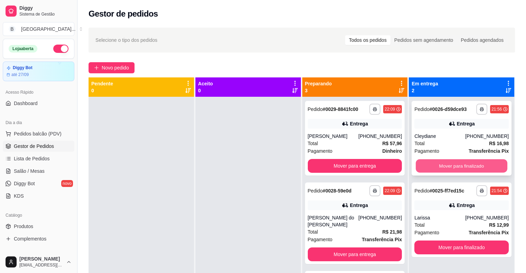
click at [459, 167] on button "Mover para finalizado" at bounding box center [462, 165] width 92 height 13
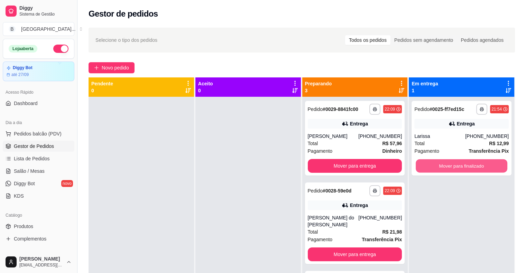
click at [459, 167] on button "Mover para finalizado" at bounding box center [462, 165] width 92 height 13
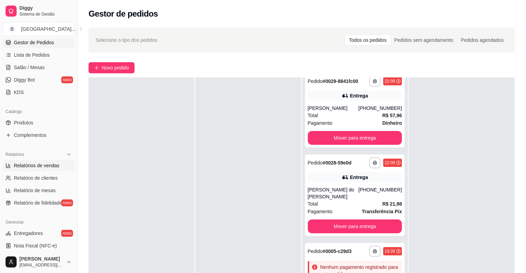
click at [58, 162] on link "Relatórios de vendas" at bounding box center [39, 165] width 72 height 11
select select "ALL"
select select "0"
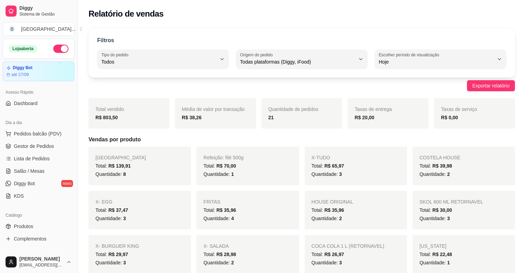
click at [37, 152] on ul "Pedidos balcão (PDV) Gestor de Pedidos Lista de Pedidos Salão / Mesas Diggy Bot…" at bounding box center [39, 164] width 72 height 73
click at [37, 149] on span "Gestor de Pedidos" at bounding box center [34, 146] width 40 height 7
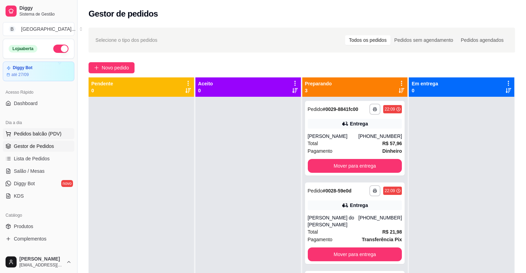
click at [52, 131] on span "Pedidos balcão (PDV)" at bounding box center [38, 133] width 48 height 7
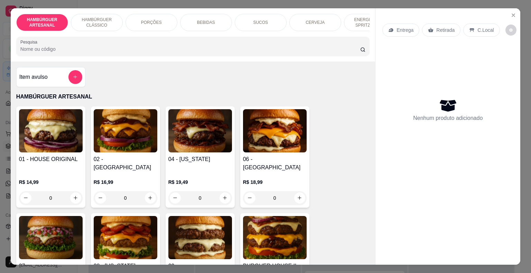
click at [29, 84] on div "Item avulso" at bounding box center [50, 77] width 63 height 14
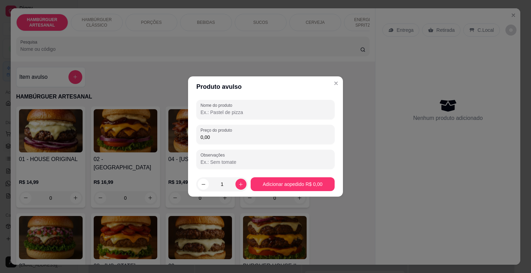
click at [236, 135] on input "0,00" at bounding box center [266, 137] width 130 height 7
type input "5,99"
click at [319, 193] on footer "1 Adicionar ao pedido R$ 5,99" at bounding box center [265, 184] width 155 height 25
click at [319, 189] on button "Adicionar ao pedido R$ 5,99" at bounding box center [293, 184] width 82 height 13
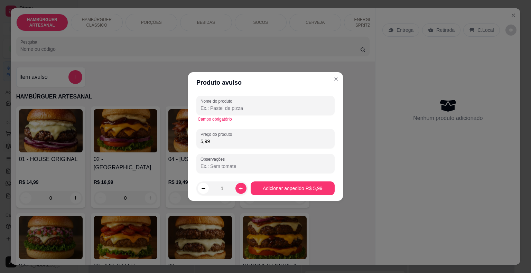
click at [276, 107] on input "Nome do produto" at bounding box center [266, 108] width 130 height 7
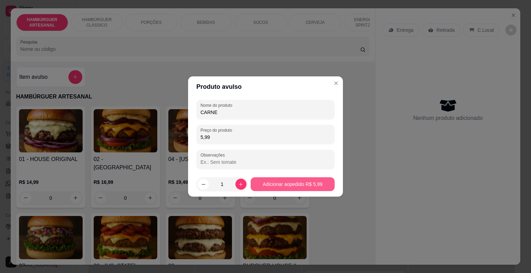
type input "CARNE"
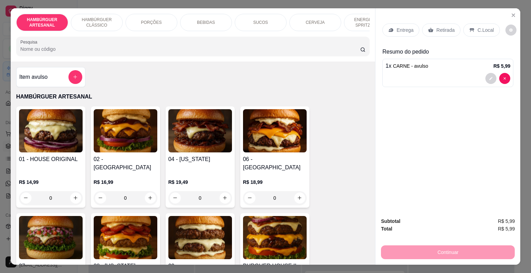
click at [50, 70] on div "Item avulso" at bounding box center [50, 77] width 69 height 20
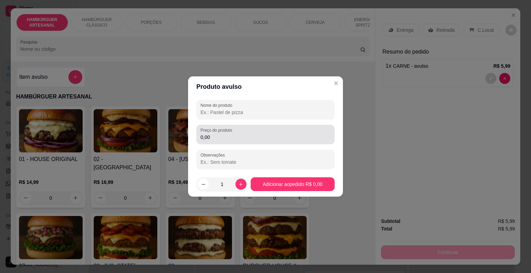
click at [252, 143] on div "Preço do produto 0,00" at bounding box center [265, 134] width 138 height 19
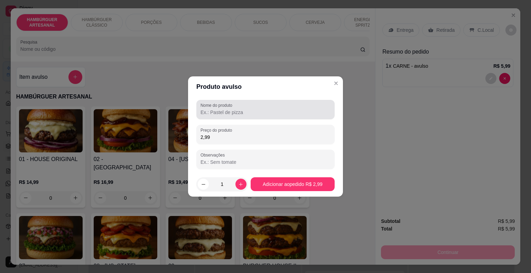
type input "2,99"
click at [234, 109] on input "Nome do produto" at bounding box center [266, 112] width 130 height 7
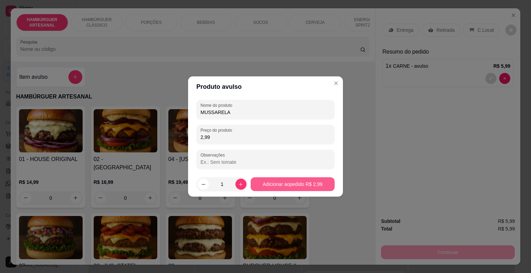
type input "MUSSARELA"
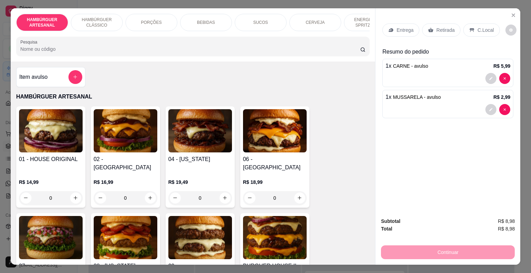
click at [441, 27] on p "Retirada" at bounding box center [446, 30] width 18 height 7
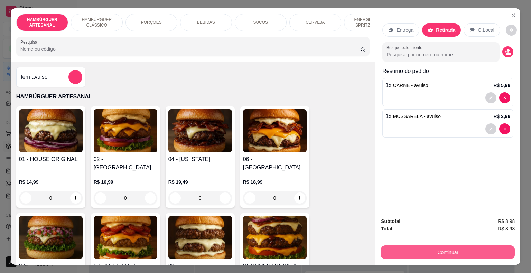
click at [451, 246] on button "Continuar" at bounding box center [448, 253] width 134 height 14
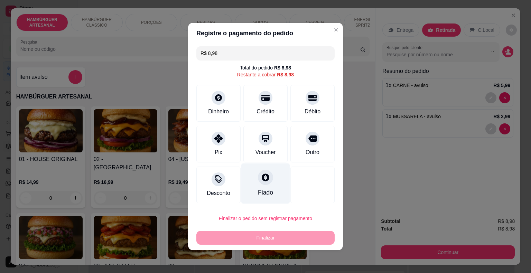
click at [252, 186] on div "Fiado" at bounding box center [265, 184] width 49 height 40
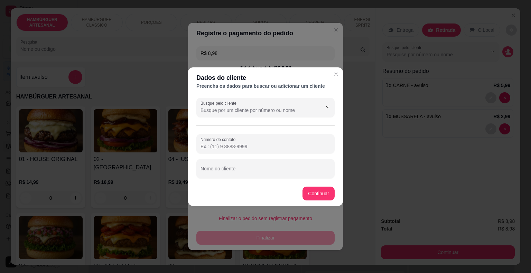
click at [302, 119] on div "Busque pelo cliente Número de contato Nome do cliente" at bounding box center [265, 138] width 155 height 86
click at [310, 110] on input "Busque pelo cliente" at bounding box center [256, 110] width 111 height 7
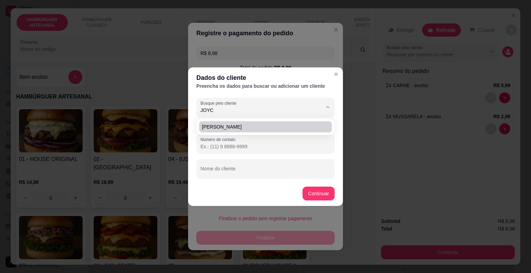
click at [291, 133] on div "[PERSON_NAME]" at bounding box center [266, 127] width 136 height 14
click at [318, 126] on span "[PERSON_NAME]" at bounding box center [262, 126] width 120 height 7
type input "[PERSON_NAME]"
type input "[PHONE_NUMBER]"
type input "[PERSON_NAME]"
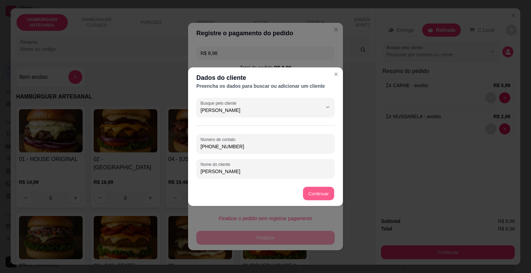
click at [322, 189] on div at bounding box center [313, 184] width 49 height 40
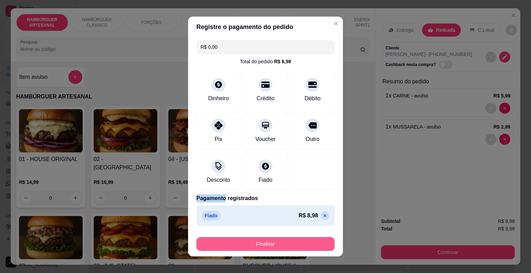
click at [292, 249] on button "Finalizar" at bounding box center [265, 244] width 138 height 14
click at [292, 249] on div "Finalizar" at bounding box center [265, 244] width 138 height 14
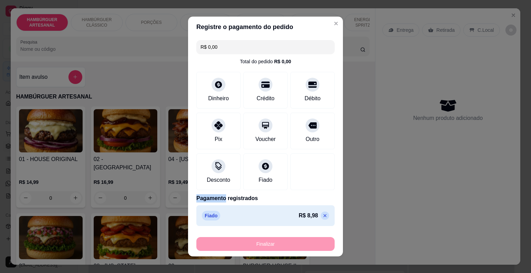
type input "-R$ 8,98"
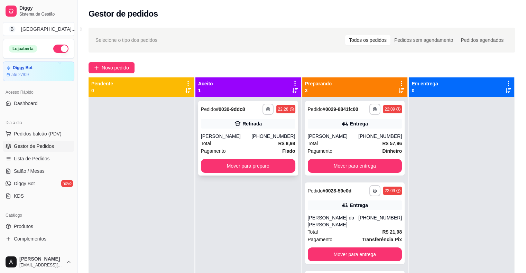
click at [236, 146] on div "Total R$ 8,98" at bounding box center [248, 144] width 94 height 8
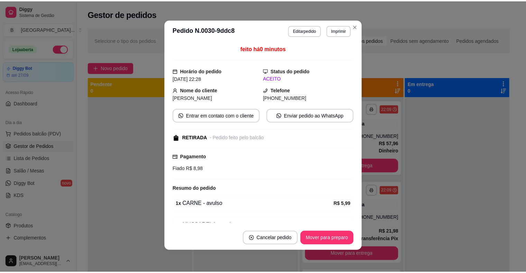
scroll to position [35, 0]
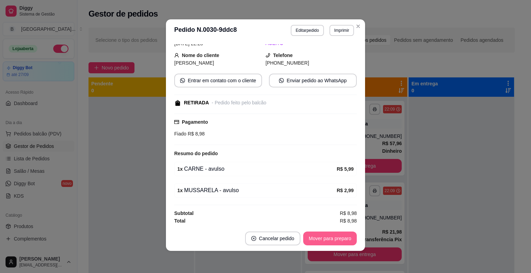
click at [313, 236] on button "Mover para preparo" at bounding box center [330, 239] width 54 height 14
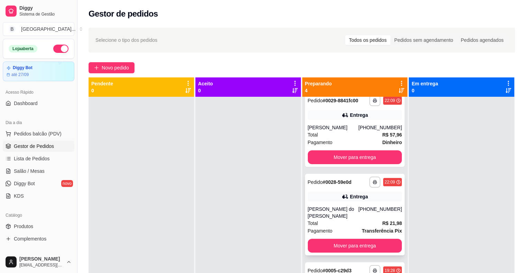
scroll to position [19, 0]
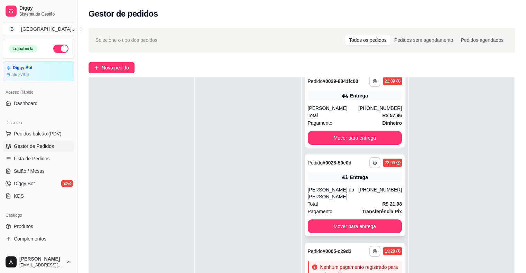
click at [336, 219] on div "**********" at bounding box center [355, 196] width 100 height 82
click at [353, 230] on button "Mover para entrega" at bounding box center [355, 226] width 92 height 13
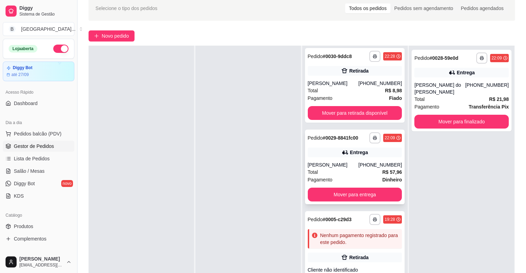
scroll to position [35, 0]
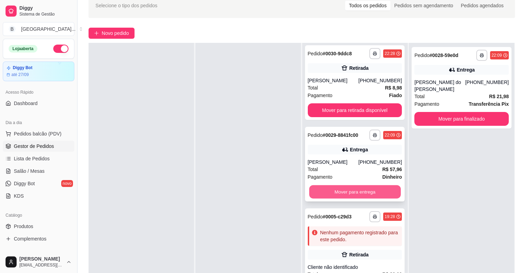
click at [340, 191] on button "Mover para entrega" at bounding box center [355, 191] width 92 height 13
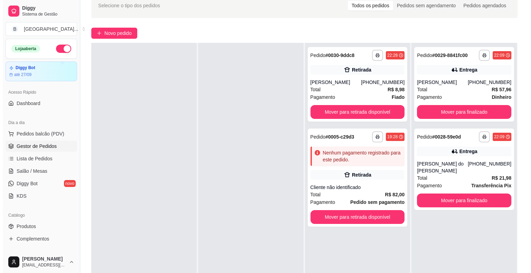
scroll to position [0, 0]
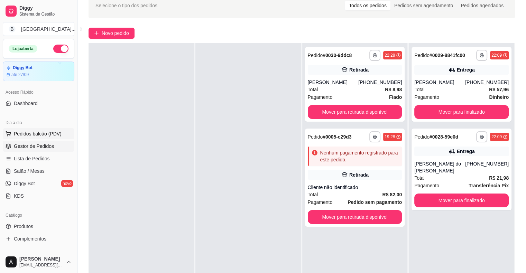
click at [50, 130] on span "Pedidos balcão (PDV)" at bounding box center [38, 133] width 48 height 7
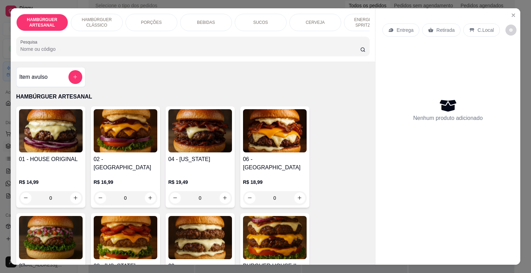
click at [203, 20] on p "BEBIDAS" at bounding box center [206, 23] width 18 height 6
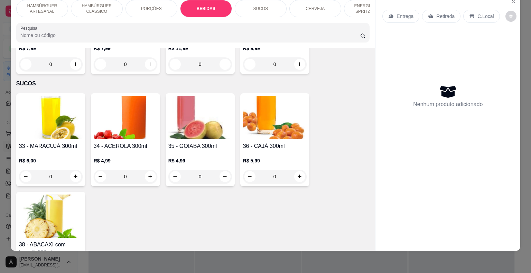
scroll to position [1298, 0]
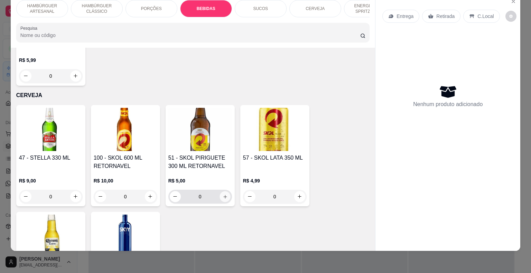
click at [223, 194] on icon "increase-product-quantity" at bounding box center [224, 196] width 5 height 5
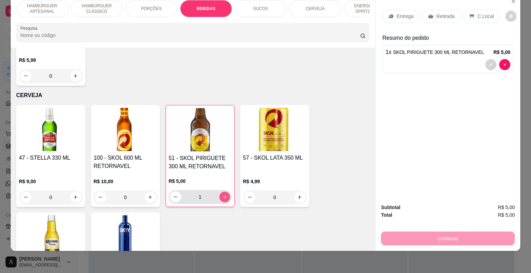
click at [223, 194] on icon "increase-product-quantity" at bounding box center [224, 196] width 5 height 5
type input "3"
click at [405, 13] on p "Entrega" at bounding box center [405, 16] width 17 height 7
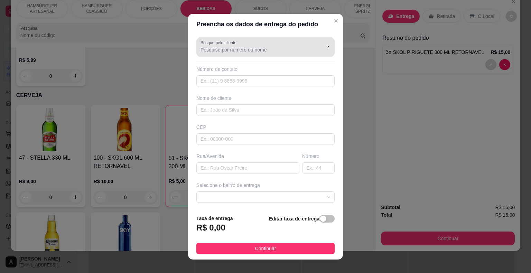
click at [282, 42] on div at bounding box center [266, 47] width 130 height 14
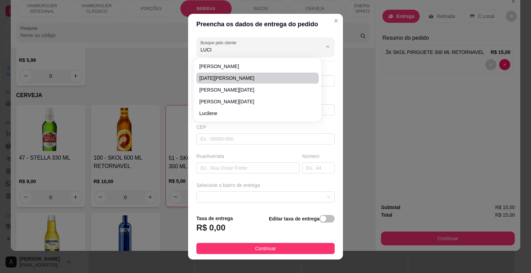
click at [265, 74] on li "LUCIA HELENA" at bounding box center [257, 78] width 122 height 11
type input "LUCIA HELENA"
type input "8681135443"
type input "LUCIA HELENA"
type input "São Miguel do Tapuio"
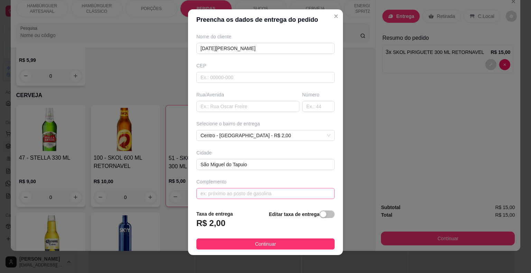
scroll to position [8, 0]
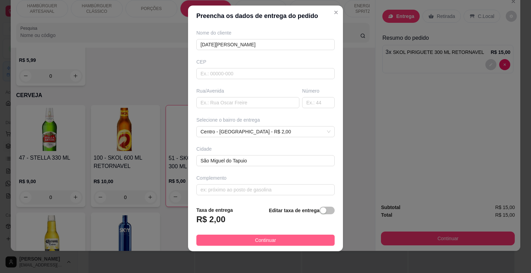
type input "LUCIA HELENA"
click at [265, 242] on span "Continuar" at bounding box center [265, 241] width 21 height 8
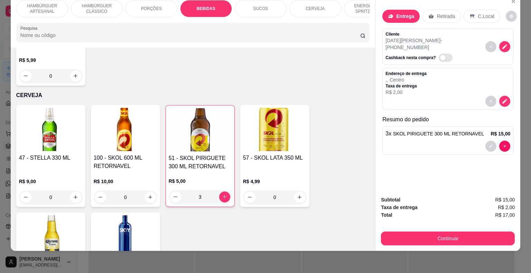
click at [399, 241] on div "Subtotal R$ 15,00 Taxa de entrega R$ 2,00 Total R$ 17,00 Continuar" at bounding box center [448, 221] width 145 height 61
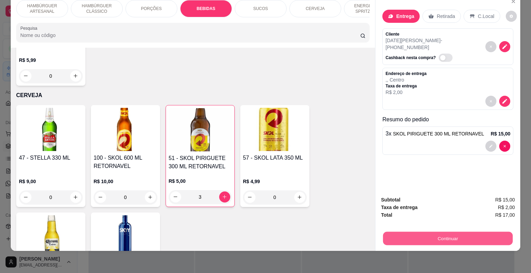
click at [399, 236] on button "Continuar" at bounding box center [448, 238] width 130 height 13
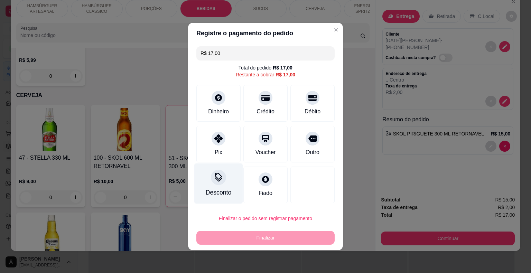
drag, startPoint x: 224, startPoint y: 141, endPoint x: 228, endPoint y: 177, distance: 36.5
click at [223, 149] on div "Pix" at bounding box center [218, 144] width 44 height 37
type input "R$ 0,00"
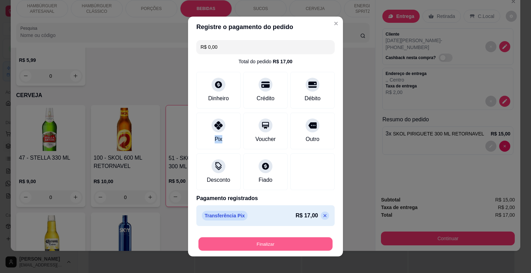
click at [246, 241] on button "Finalizar" at bounding box center [266, 244] width 134 height 13
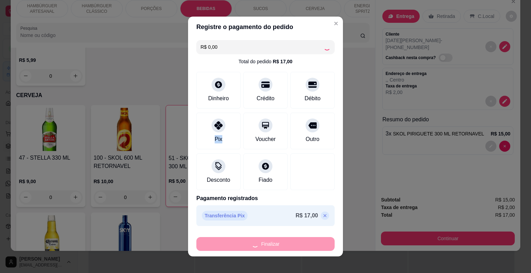
type input "0"
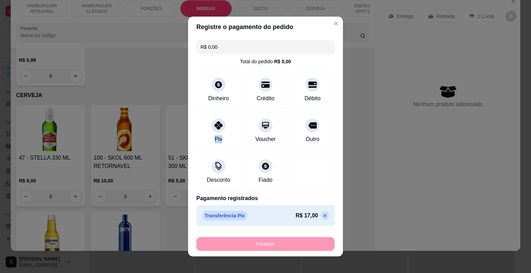
type input "-R$ 17,00"
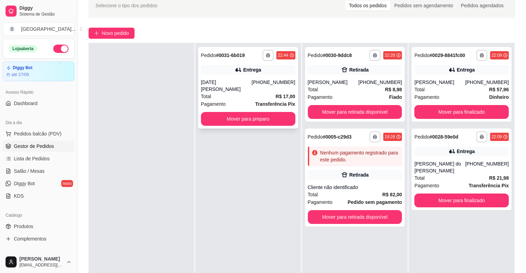
click at [238, 80] on div "LUCIA HELENA" at bounding box center [226, 86] width 51 height 14
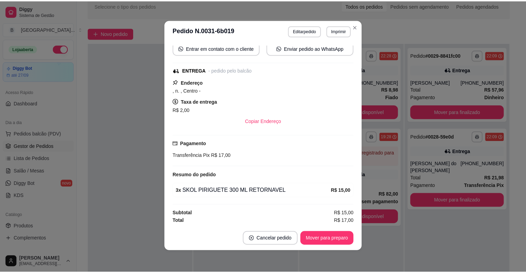
scroll to position [1, 0]
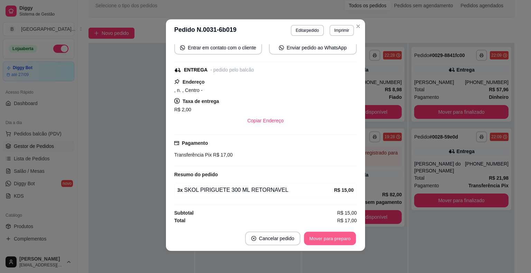
click at [310, 237] on button "Mover para preparo" at bounding box center [330, 238] width 52 height 13
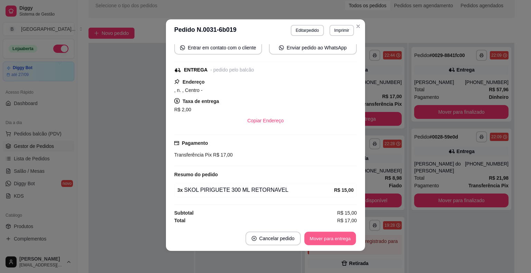
click at [310, 237] on button "Mover para entrega" at bounding box center [330, 238] width 52 height 13
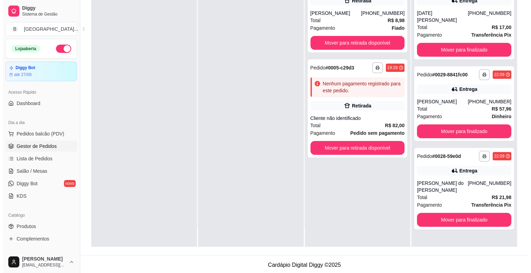
scroll to position [105, 0]
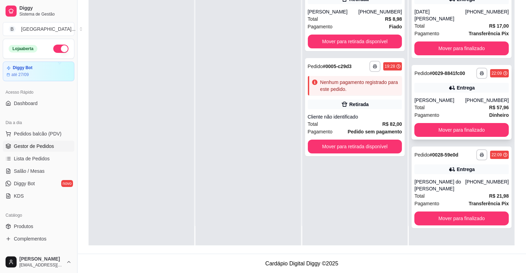
click at [463, 104] on div "Total R$ 57,96" at bounding box center [461, 108] width 94 height 8
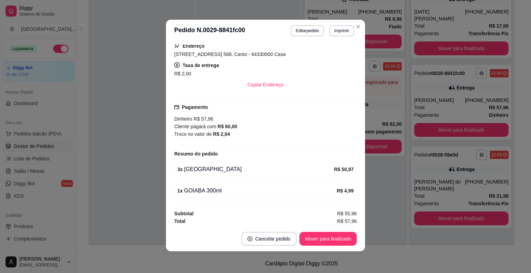
scroll to position [1, 0]
click at [301, 232] on button "Mover para finalizado" at bounding box center [328, 239] width 57 height 14
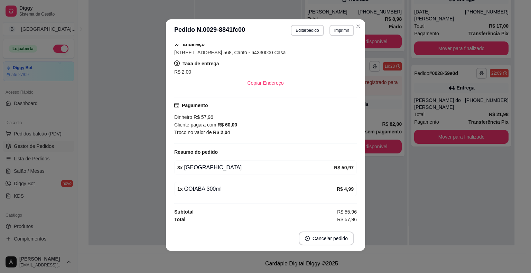
scroll to position [109, 0]
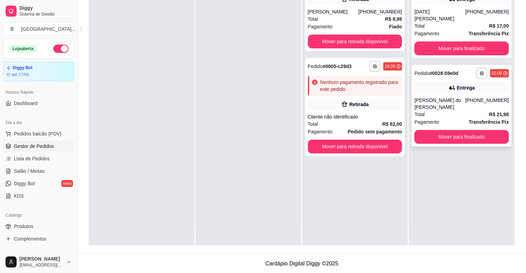
click at [461, 97] on div "Maria do Desterro Cardoso" at bounding box center [439, 104] width 51 height 14
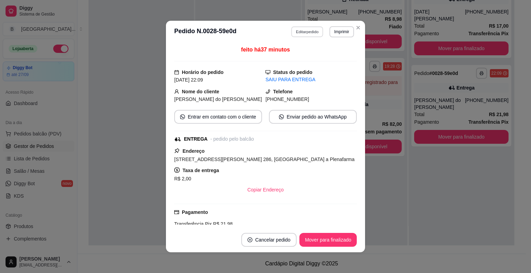
click at [315, 30] on button "Editar pedido" at bounding box center [308, 31] width 32 height 11
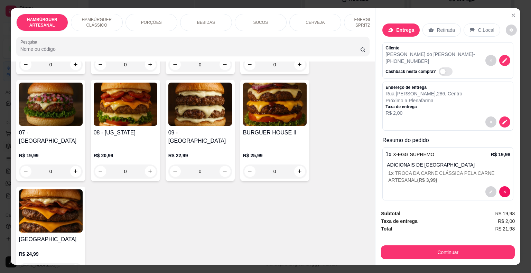
scroll to position [138, 0]
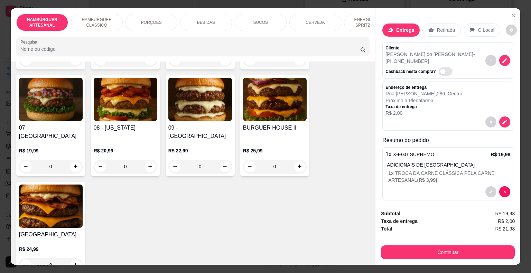
click at [425, 258] on div "Subtotal R$ 19,98 Taxa de entrega R$ 2,00 Total R$ 21,98 Continuar" at bounding box center [448, 234] width 145 height 61
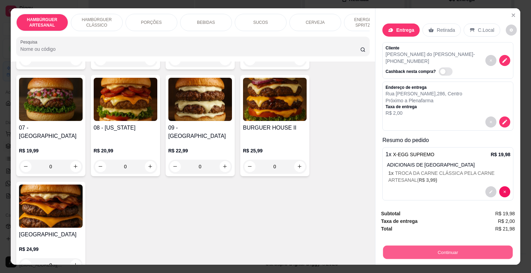
click at [425, 248] on button "Continuar" at bounding box center [448, 252] width 130 height 13
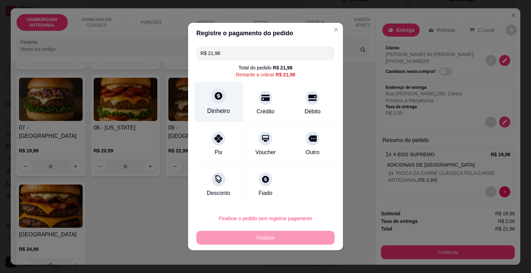
click at [221, 104] on div "Dinheiro" at bounding box center [218, 102] width 49 height 40
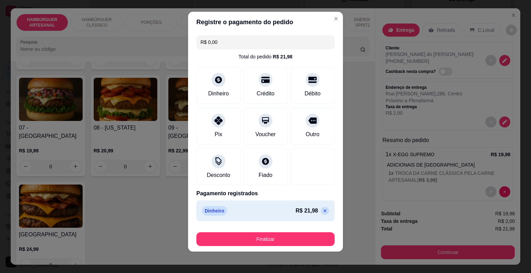
scroll to position [5, 0]
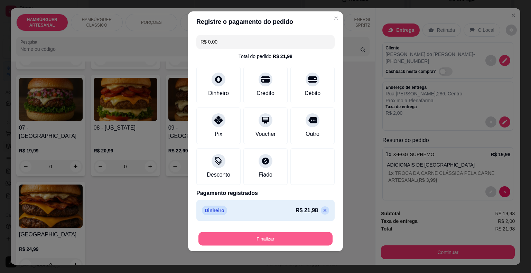
click at [293, 239] on button "Finalizar" at bounding box center [266, 238] width 134 height 13
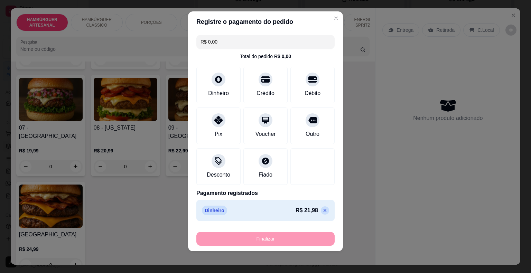
type input "-R$ 21,98"
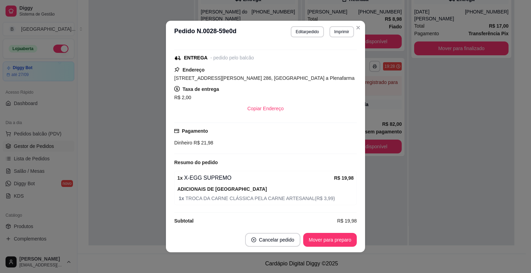
scroll to position [103, 0]
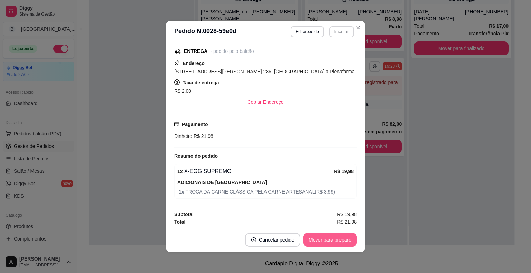
click at [308, 238] on button "Mover para preparo" at bounding box center [330, 240] width 54 height 14
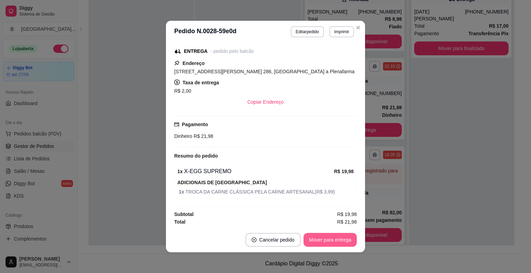
click at [308, 238] on button "Mover para entrega" at bounding box center [330, 240] width 53 height 14
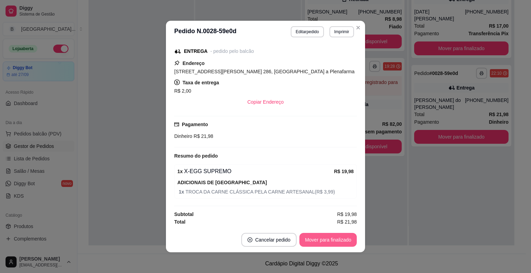
click at [308, 238] on button "Mover para finalizado" at bounding box center [328, 240] width 57 height 14
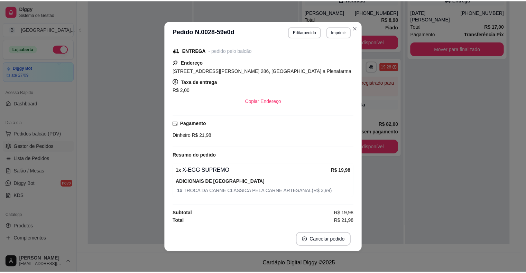
scroll to position [80, 0]
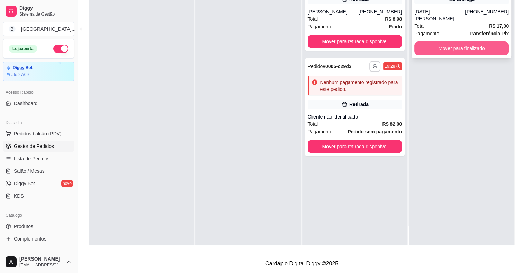
click at [461, 42] on button "Mover para finalizado" at bounding box center [461, 49] width 94 height 14
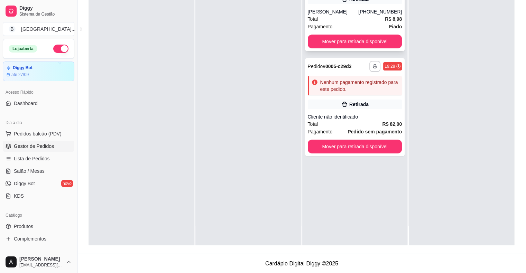
click at [389, 26] on strong "Fiado" at bounding box center [395, 27] width 13 height 6
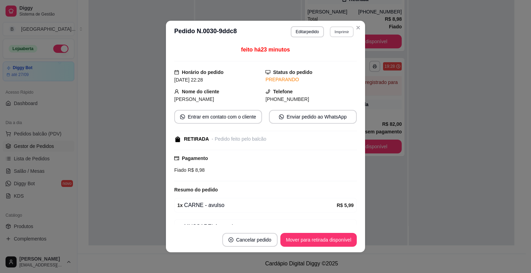
click at [337, 30] on button "Imprimir" at bounding box center [342, 31] width 24 height 11
click at [337, 56] on button "IMPRESSORA" at bounding box center [327, 56] width 50 height 11
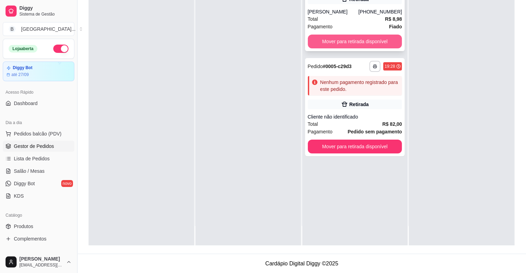
click at [386, 44] on button "Mover para retirada disponível" at bounding box center [355, 42] width 94 height 14
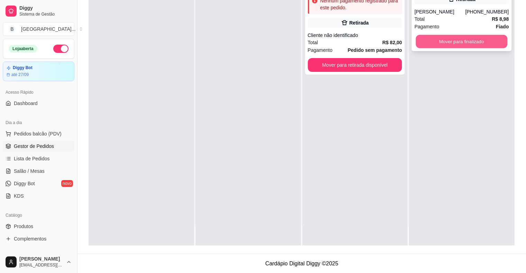
click at [435, 39] on button "Mover para finalizado" at bounding box center [462, 41] width 92 height 13
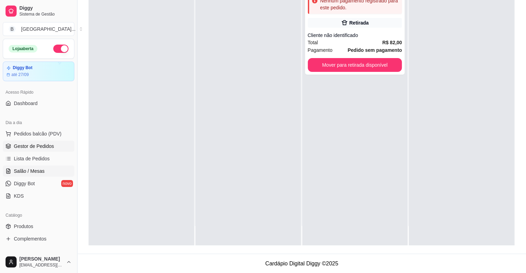
click at [44, 168] on link "Salão / Mesas" at bounding box center [39, 171] width 72 height 11
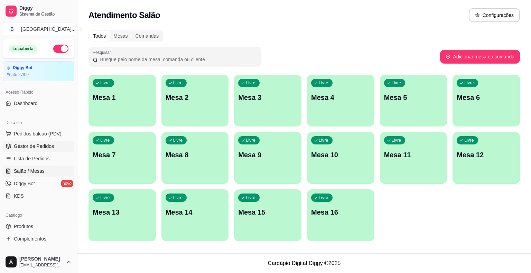
click at [22, 143] on span "Gestor de Pedidos" at bounding box center [34, 146] width 40 height 7
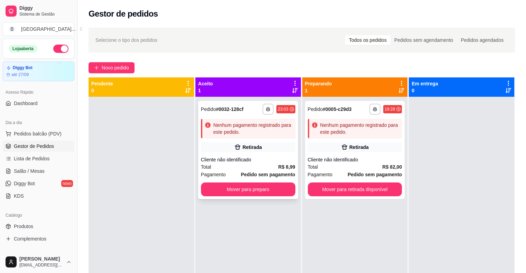
click at [239, 167] on div "Total R$ 8,99" at bounding box center [248, 167] width 94 height 8
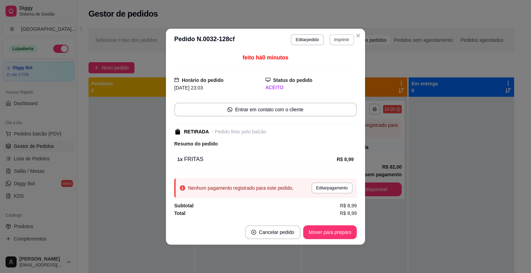
click at [346, 41] on button "Imprimir" at bounding box center [342, 39] width 25 height 11
click at [343, 60] on button "IMPRESSORA" at bounding box center [329, 64] width 48 height 11
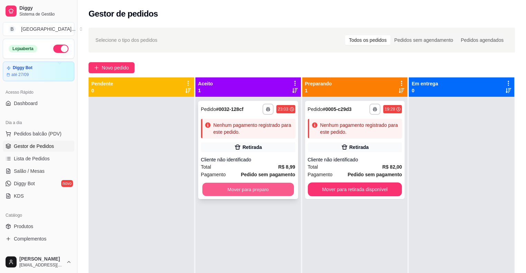
click at [276, 185] on button "Mover para preparo" at bounding box center [248, 189] width 92 height 13
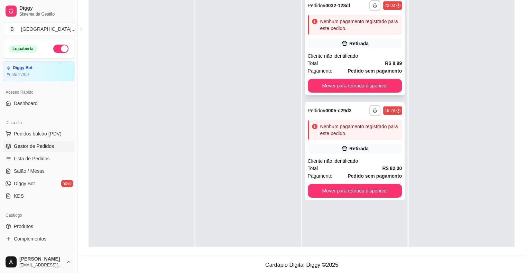
click at [345, 51] on div "**********" at bounding box center [355, 46] width 100 height 98
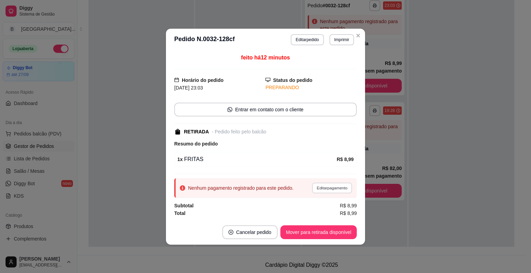
click at [342, 187] on button "Editar pagamento" at bounding box center [332, 188] width 40 height 11
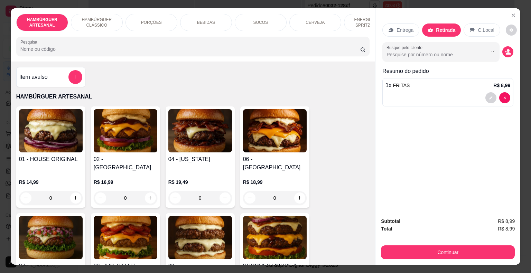
click at [216, 22] on div "BEBIDAS" at bounding box center [206, 22] width 52 height 17
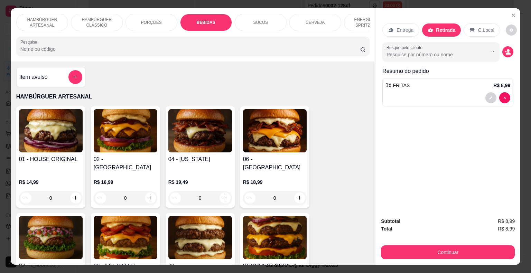
scroll to position [17, 0]
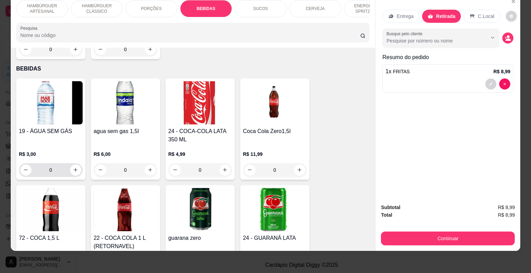
click at [68, 163] on div "0" at bounding box center [50, 170] width 61 height 14
click at [74, 167] on icon "increase-product-quantity" at bounding box center [75, 169] width 5 height 5
type input "1"
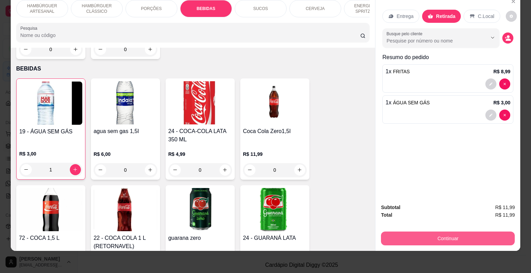
click at [422, 238] on button "Continuar" at bounding box center [448, 239] width 134 height 14
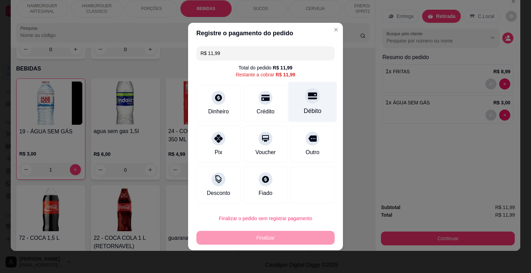
click at [308, 113] on div "Débito" at bounding box center [313, 111] width 18 height 9
type input "R$ 0,00"
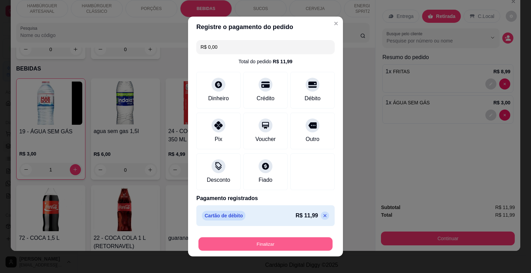
click at [272, 246] on button "Finalizar" at bounding box center [266, 244] width 134 height 13
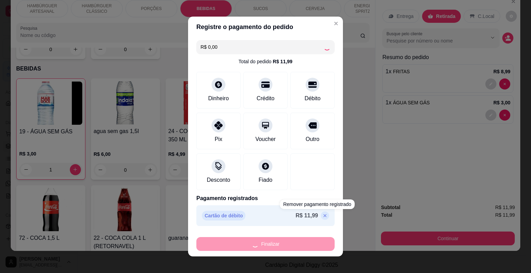
type input "0"
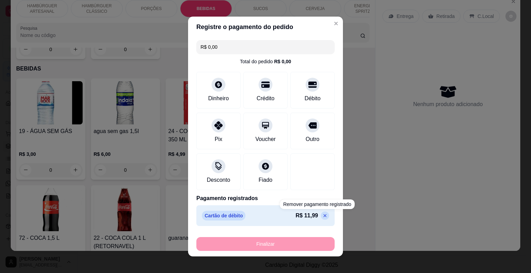
type input "-R$ 11,99"
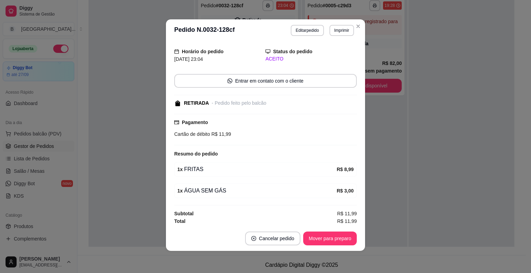
scroll to position [35, 0]
click at [341, 237] on button "Mover para preparo" at bounding box center [330, 239] width 54 height 14
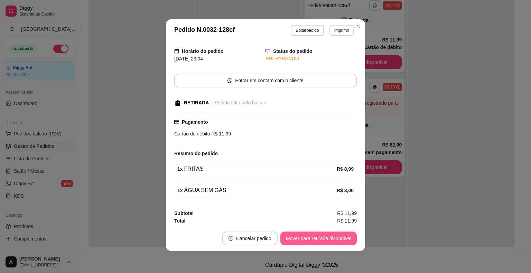
click at [341, 237] on button "Mover para retirada disponível" at bounding box center [319, 239] width 76 height 14
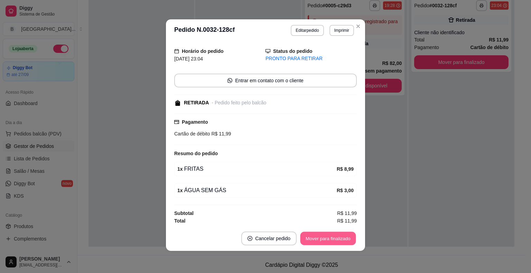
click at [341, 237] on button "Mover para finalizado" at bounding box center [329, 238] width 56 height 13
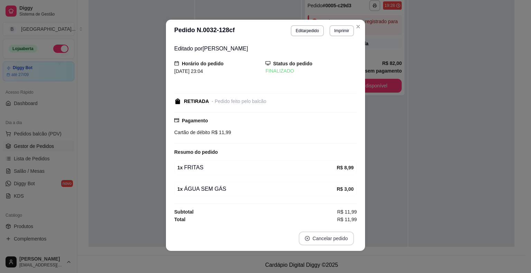
scroll to position [1, 0]
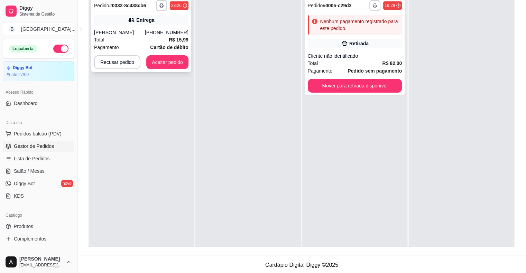
click at [149, 25] on div "**********" at bounding box center [141, 34] width 100 height 75
click at [140, 47] on div "Pagamento Cartão de débito" at bounding box center [141, 48] width 94 height 8
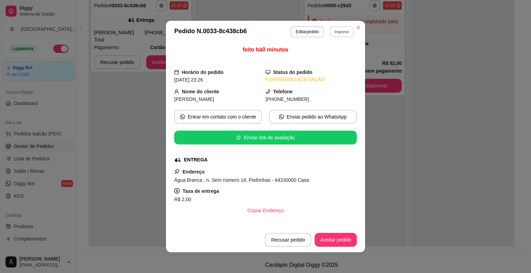
click at [346, 30] on button "Imprimir" at bounding box center [342, 31] width 24 height 11
click at [338, 49] on div "Escolha a impressora IMPRESSORA Impressora" at bounding box center [327, 57] width 57 height 37
click at [337, 54] on button "IMPRESSORA" at bounding box center [327, 56] width 48 height 11
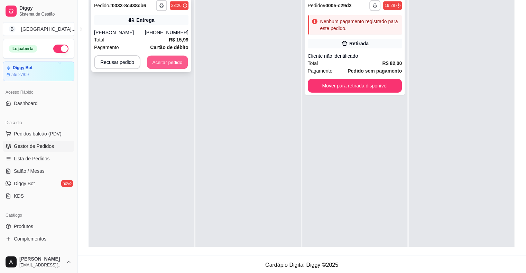
click at [176, 62] on button "Aceitar pedido" at bounding box center [167, 62] width 41 height 13
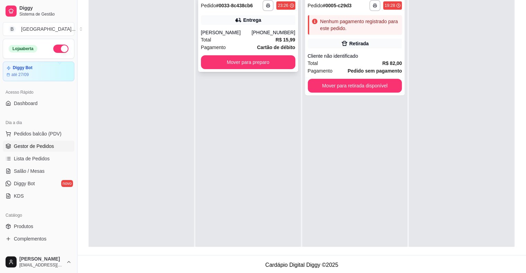
click at [242, 71] on div "**********" at bounding box center [248, 34] width 100 height 75
click at [280, 63] on button "Mover para preparo" at bounding box center [248, 62] width 92 height 13
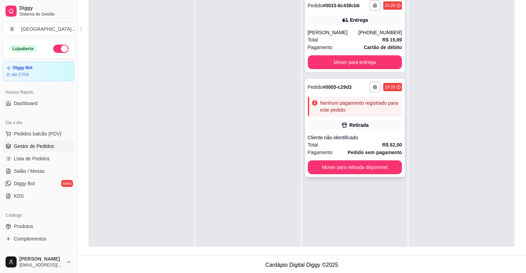
click at [374, 136] on div "Cliente não identificado" at bounding box center [355, 137] width 94 height 7
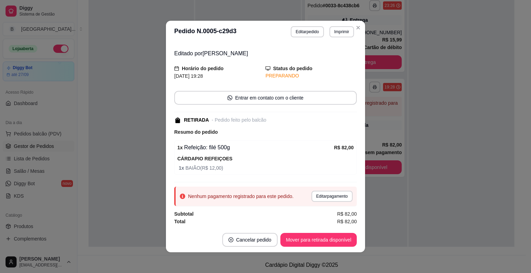
scroll to position [1, 0]
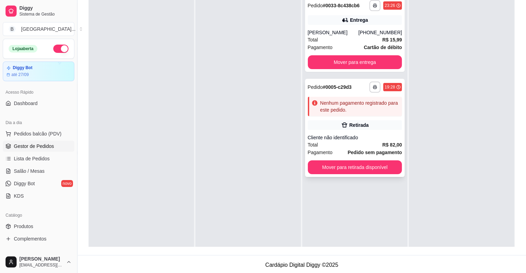
click at [372, 124] on div "Retirada" at bounding box center [355, 125] width 94 height 10
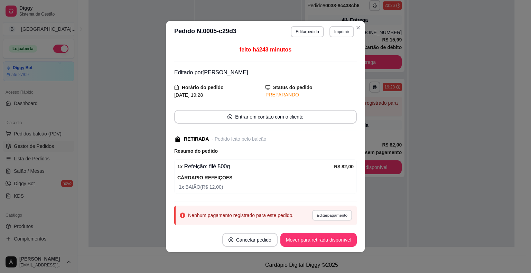
click at [315, 219] on button "Editar pagamento" at bounding box center [332, 215] width 40 height 11
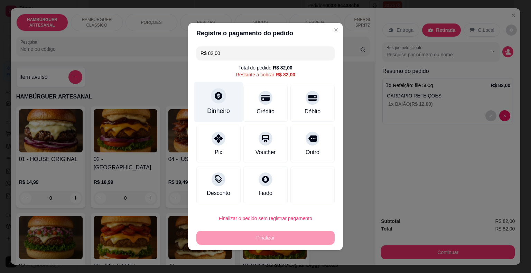
click at [208, 115] on div "Dinheiro" at bounding box center [218, 111] width 23 height 9
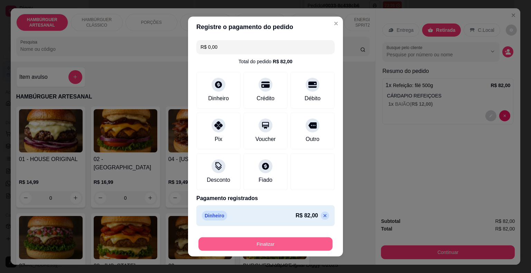
click at [290, 249] on button "Finalizar" at bounding box center [266, 244] width 134 height 13
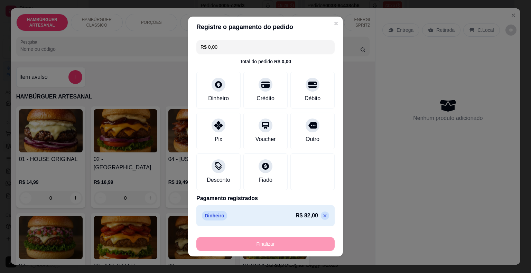
type input "-R$ 82,00"
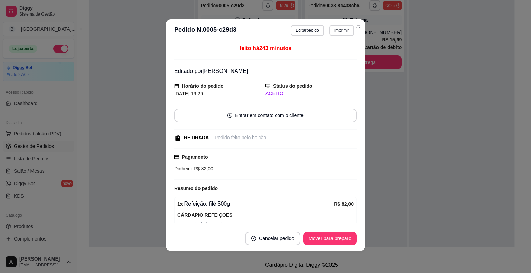
scroll to position [34, 0]
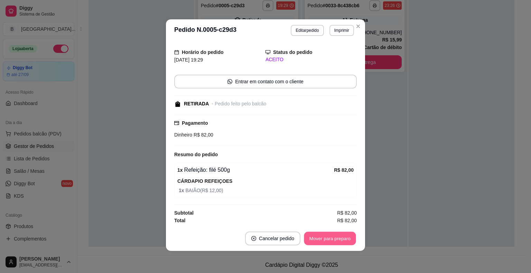
click at [343, 233] on button "Mover para preparo" at bounding box center [330, 238] width 52 height 13
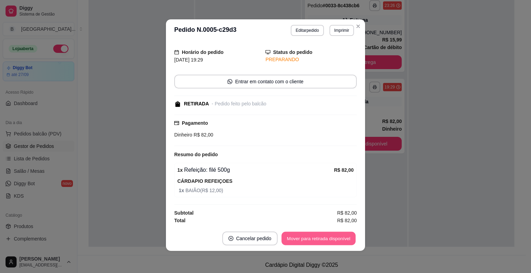
click at [343, 238] on button "Mover para retirada disponível" at bounding box center [319, 238] width 74 height 13
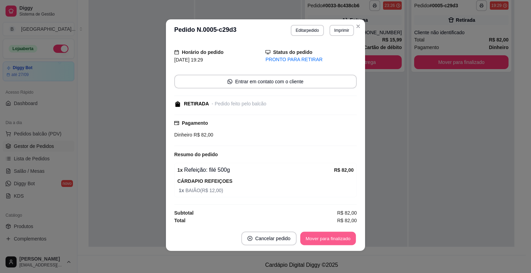
click at [340, 241] on button "Mover para finalizado" at bounding box center [329, 238] width 56 height 13
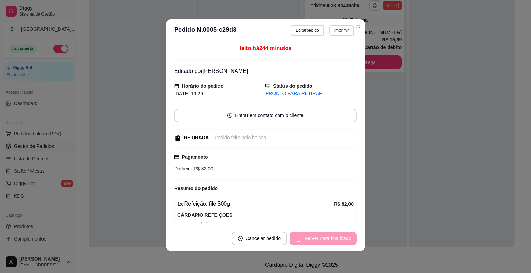
scroll to position [0, 0]
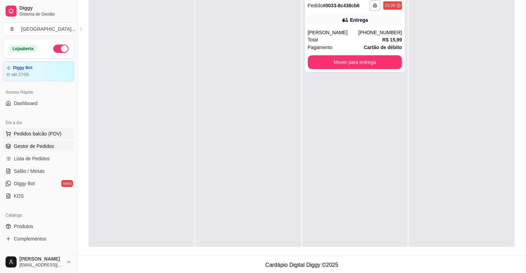
click at [66, 133] on button "Pedidos balcão (PDV)" at bounding box center [39, 133] width 72 height 11
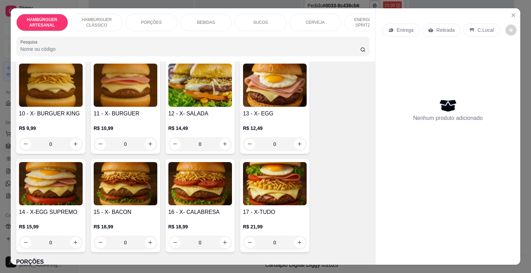
scroll to position [381, 0]
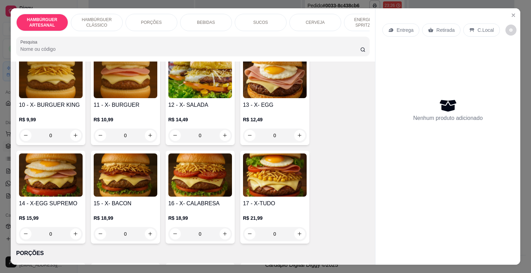
click at [72, 227] on div "0" at bounding box center [51, 234] width 64 height 14
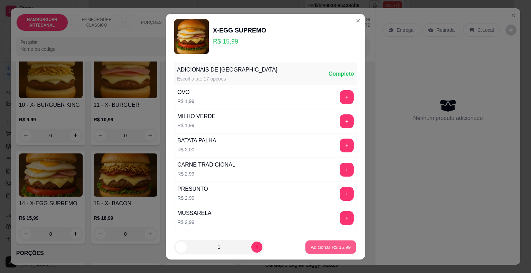
click at [324, 253] on button "Adicionar R$ 15,99" at bounding box center [330, 246] width 51 height 13
type input "1"
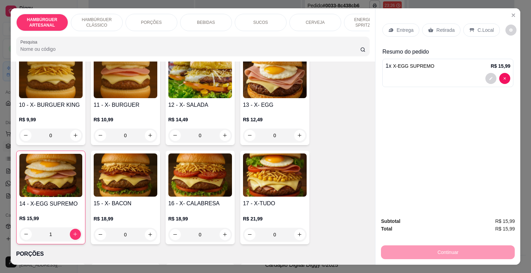
click at [388, 24] on div "Entrega" at bounding box center [401, 30] width 37 height 13
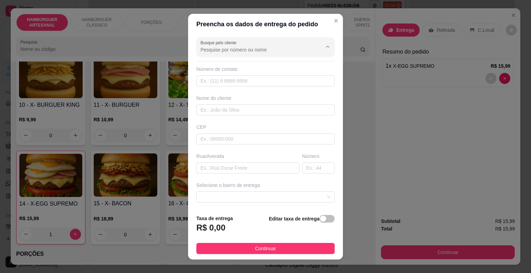
click at [287, 49] on input "Busque pelo cliente" at bounding box center [256, 49] width 111 height 7
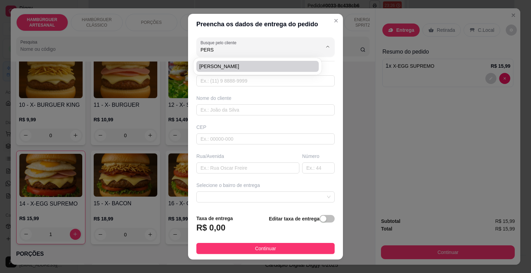
click at [255, 64] on span "rodrigo personal" at bounding box center [254, 66] width 110 height 7
type input "rodrigo personal"
type input "8681607827"
type input "rodrigo personal"
type input "64330000"
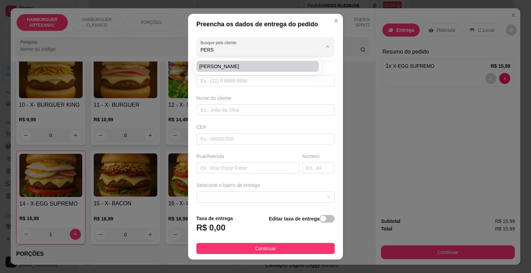
type input "marechal castelo branco"
type input "São Miguel do Tapuio"
type input "no carlinhos irmao do edriano,do lado do ESPETINHO DO LUIZ"
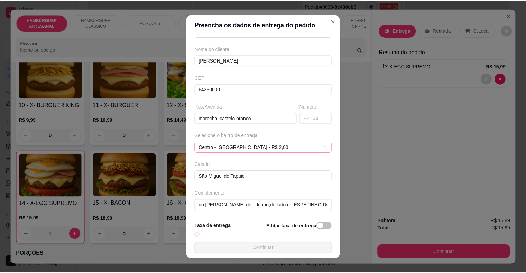
scroll to position [49, 0]
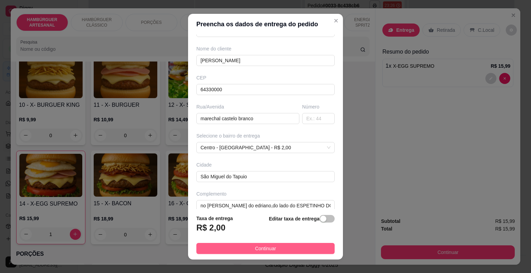
type input "rodrigo personal"
click at [247, 252] on button "Continuar" at bounding box center [265, 248] width 138 height 11
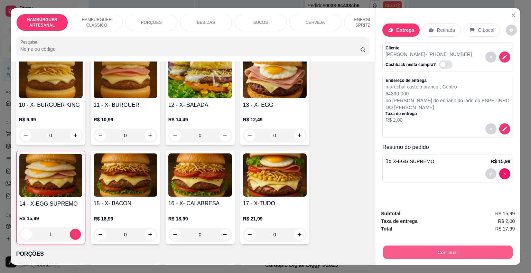
click at [440, 253] on button "Continuar" at bounding box center [448, 252] width 130 height 13
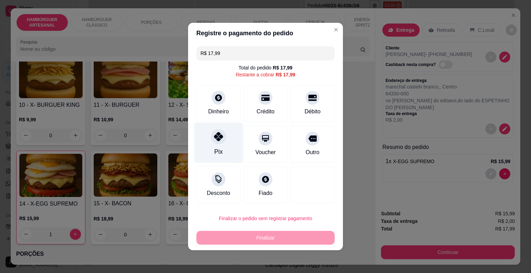
click at [238, 161] on div "Pix" at bounding box center [218, 143] width 49 height 40
type input "R$ 0,00"
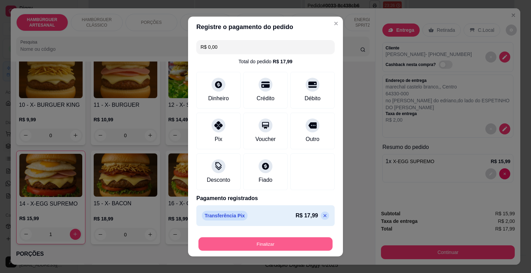
click at [246, 240] on button "Finalizar" at bounding box center [266, 244] width 134 height 13
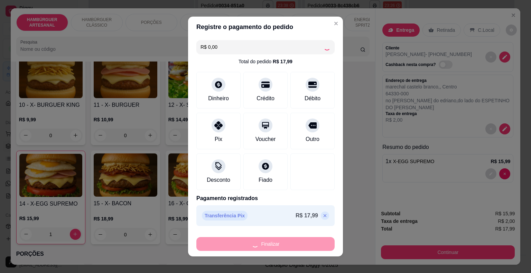
type input "0"
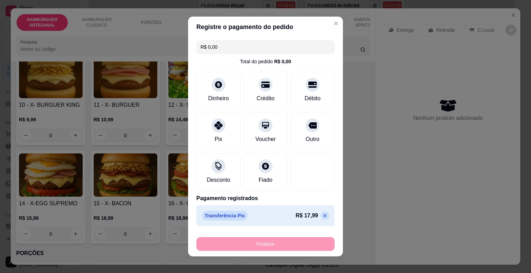
type input "-R$ 17,99"
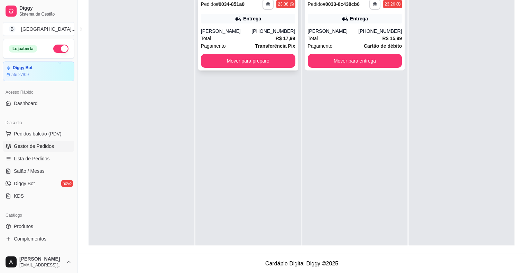
click at [236, 31] on div "rodrigo personal" at bounding box center [226, 31] width 51 height 7
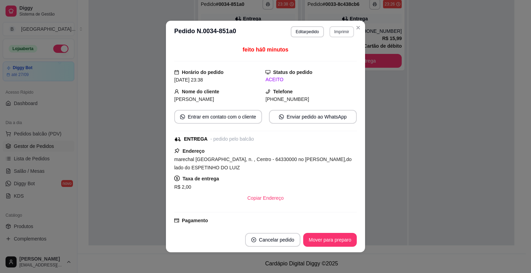
click at [338, 30] on button "Imprimir" at bounding box center [342, 31] width 25 height 11
click at [330, 52] on button "IMPRESSORA" at bounding box center [327, 56] width 50 height 11
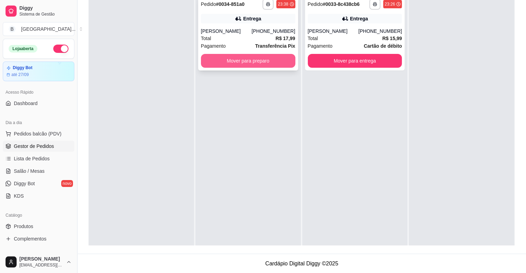
click at [257, 62] on button "Mover para preparo" at bounding box center [248, 61] width 94 height 14
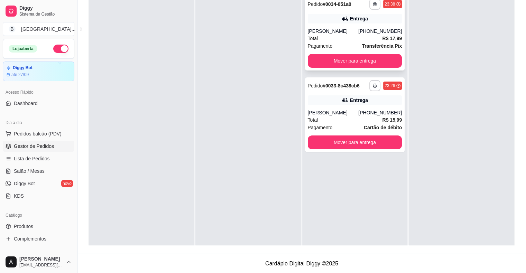
click at [331, 35] on div "Total R$ 17,99" at bounding box center [355, 39] width 94 height 8
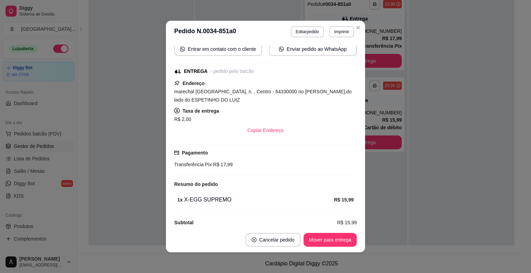
scroll to position [76, 0]
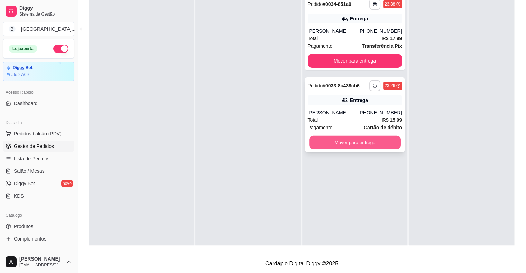
click at [375, 143] on button "Mover para entrega" at bounding box center [355, 142] width 92 height 13
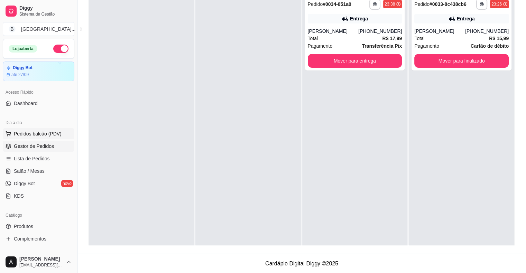
click at [47, 136] on span "Pedidos balcão (PDV)" at bounding box center [38, 133] width 48 height 7
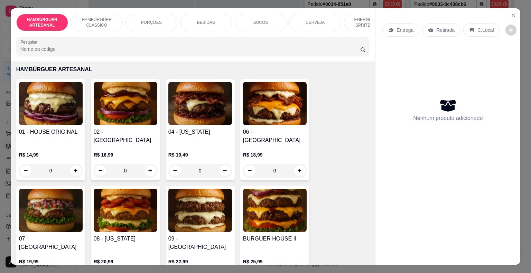
scroll to position [35, 0]
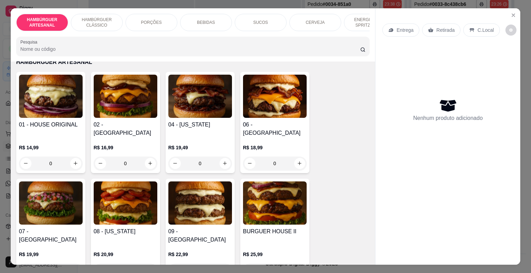
click at [73, 157] on div "0" at bounding box center [51, 164] width 64 height 14
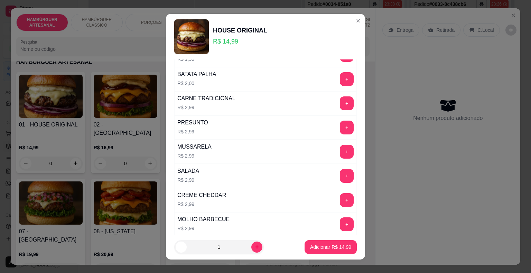
scroll to position [0, 0]
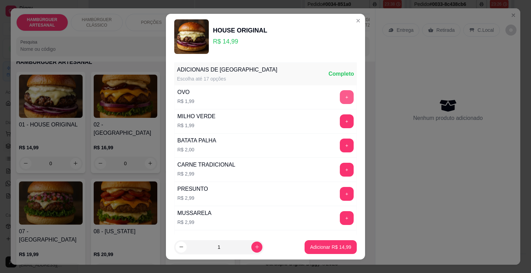
click at [340, 96] on button "+" at bounding box center [347, 97] width 14 height 14
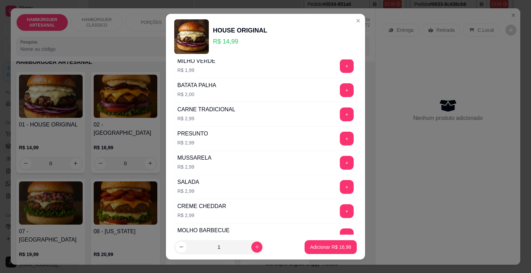
scroll to position [24, 0]
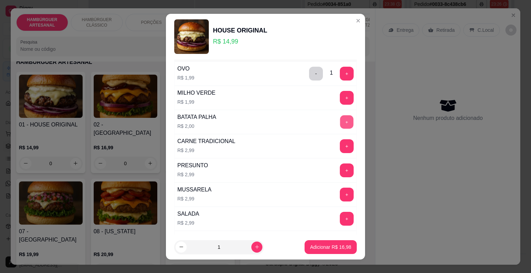
click at [340, 125] on button "+" at bounding box center [346, 121] width 13 height 13
click at [331, 246] on p "Adicionar R$ 18,98" at bounding box center [331, 247] width 40 height 7
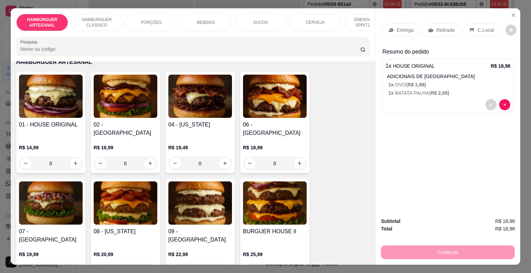
click at [208, 20] on p "BEBIDAS" at bounding box center [206, 23] width 18 height 6
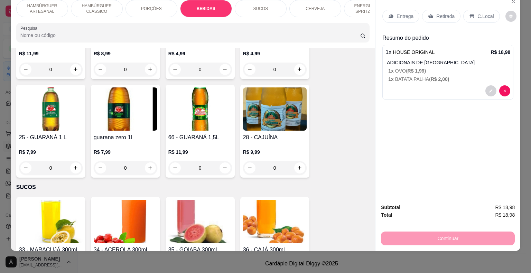
scroll to position [1021, 0]
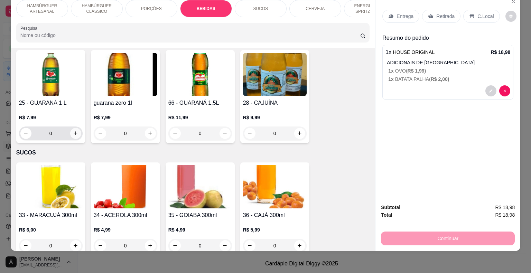
click at [75, 131] on icon "increase-product-quantity" at bounding box center [75, 133] width 5 height 5
type input "1"
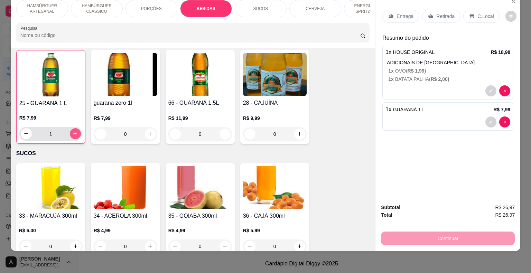
scroll to position [1022, 0]
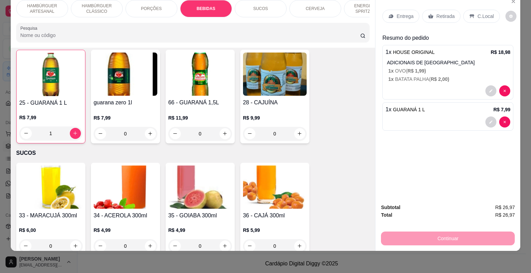
click at [407, 13] on p "Entrega" at bounding box center [405, 16] width 17 height 7
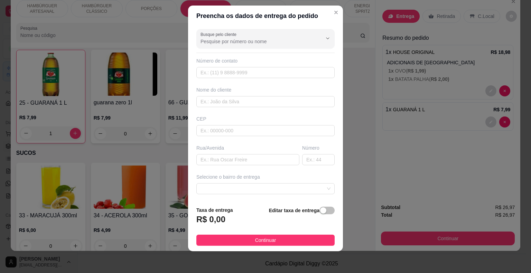
scroll to position [8, 0]
click at [325, 40] on icon "Show suggestions" at bounding box center [328, 39] width 6 height 6
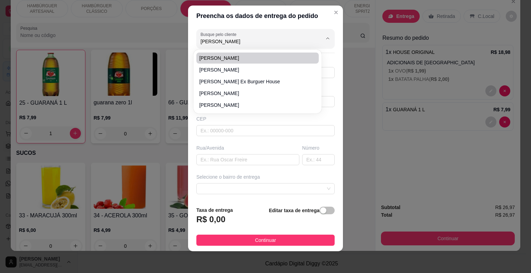
click at [249, 62] on ul "leonardo leonardo Leonardo ex burguer house Leonardo Leonardo" at bounding box center [257, 82] width 122 height 58
type input "leonardo"
type input "869929"
type input "leonardo"
type input "São Miguel do Tapuio"
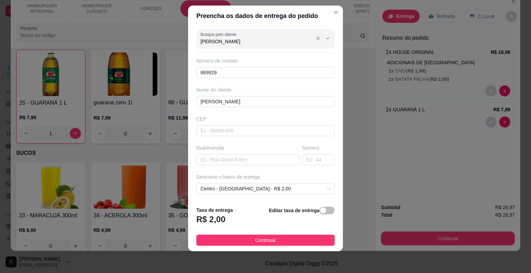
type input "leonardo"
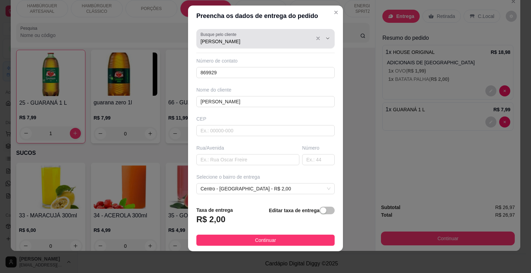
click at [245, 45] on div "leonardo" at bounding box center [266, 39] width 130 height 14
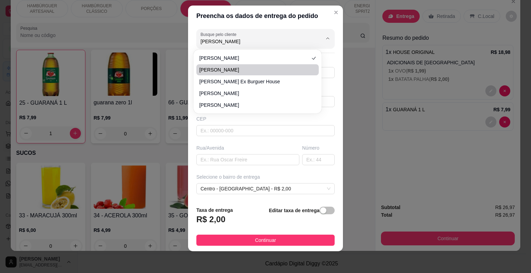
click at [242, 67] on span "leonardo" at bounding box center [254, 69] width 110 height 7
type input "8699296173"
type input "COLETOR ARAUJO"
type input "592"
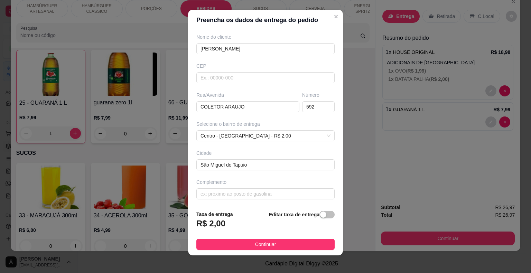
scroll to position [0, 0]
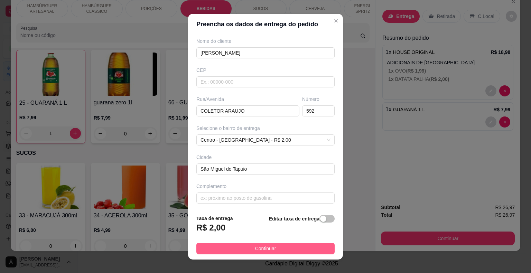
click at [289, 251] on button "Continuar" at bounding box center [265, 248] width 138 height 11
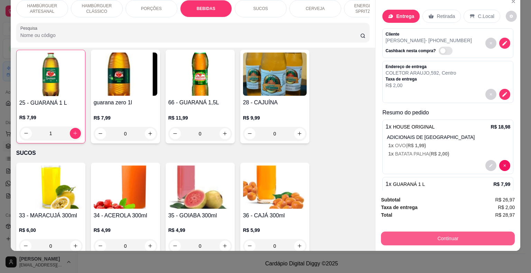
click at [404, 236] on button "Continuar" at bounding box center [448, 239] width 134 height 14
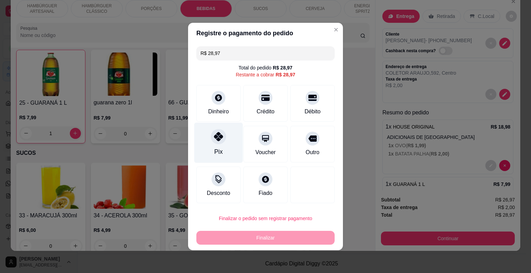
click at [220, 132] on icon at bounding box center [218, 136] width 9 height 9
type input "R$ 0,00"
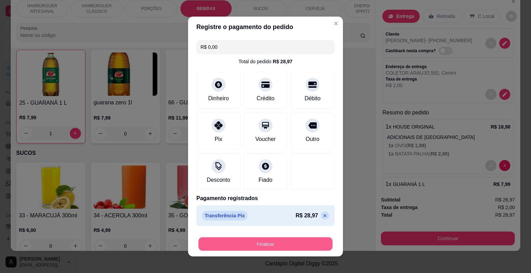
click at [252, 249] on button "Finalizar" at bounding box center [266, 244] width 134 height 13
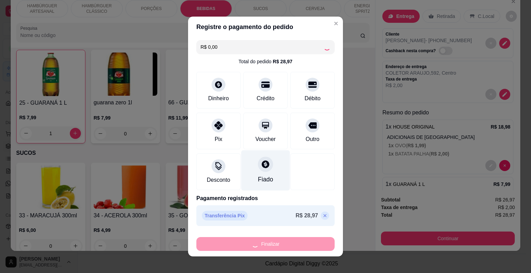
type input "0"
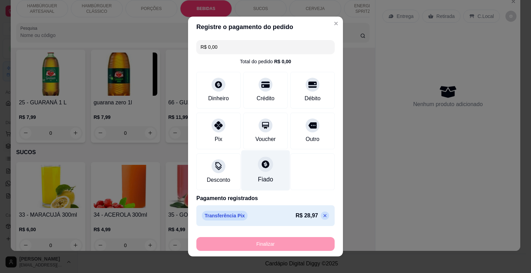
type input "-R$ 28,97"
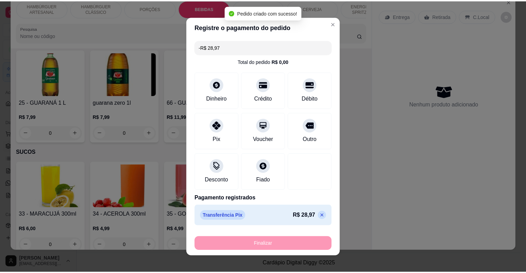
scroll to position [1021, 0]
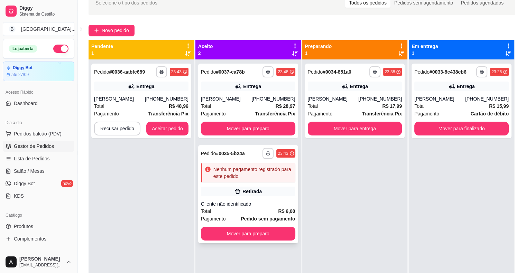
scroll to position [36, 0]
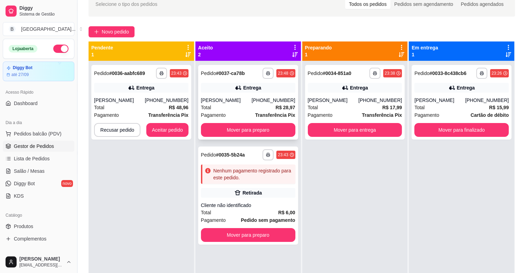
click at [246, 106] on div "Total R$ 28,97" at bounding box center [248, 108] width 94 height 8
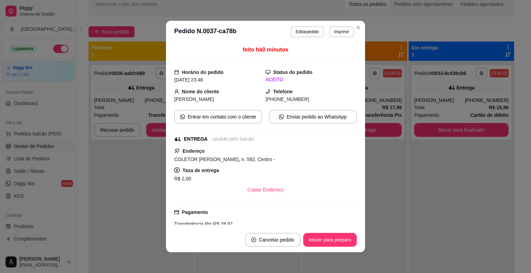
click at [335, 37] on header "**********" at bounding box center [265, 32] width 199 height 22
click at [337, 33] on button "Imprimir" at bounding box center [342, 31] width 25 height 11
click at [337, 52] on button "IMPRESSORA" at bounding box center [327, 56] width 48 height 11
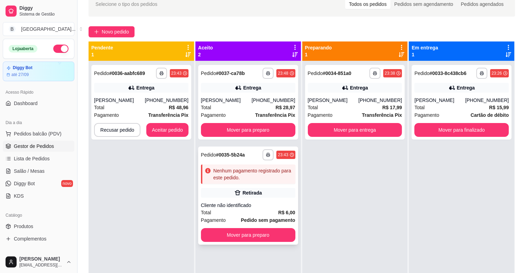
click at [234, 195] on icon at bounding box center [237, 193] width 7 height 7
click at [251, 131] on button "Mover para preparo" at bounding box center [248, 129] width 92 height 13
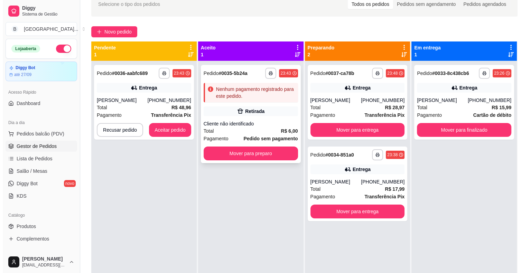
scroll to position [19, 0]
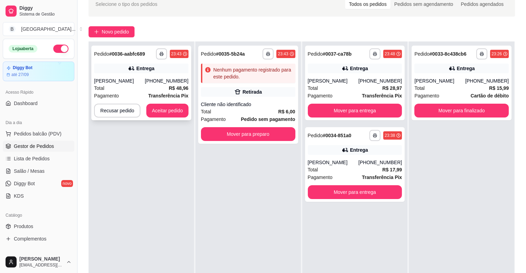
click at [166, 89] on div "Total R$ 48,96" at bounding box center [141, 88] width 94 height 8
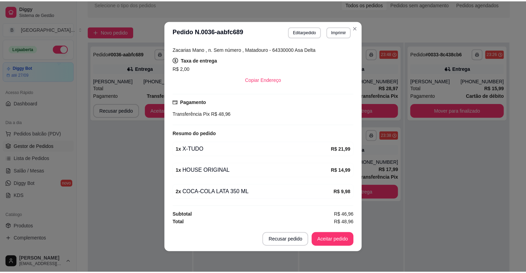
scroll to position [1, 0]
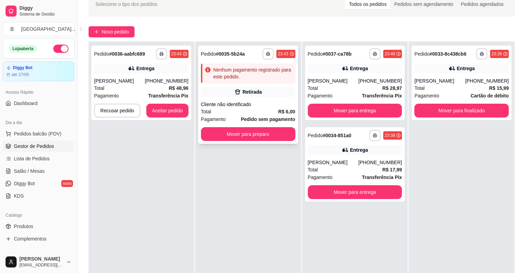
click at [235, 99] on div "**********" at bounding box center [248, 95] width 100 height 98
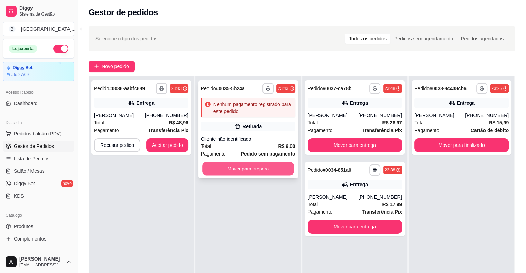
click at [245, 171] on button "Mover para preparo" at bounding box center [248, 168] width 92 height 13
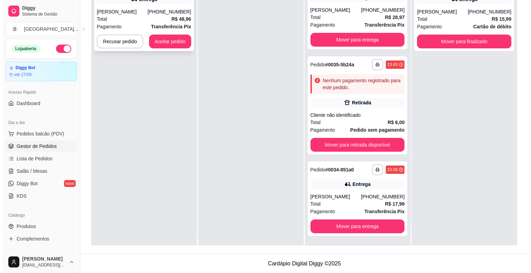
scroll to position [0, 0]
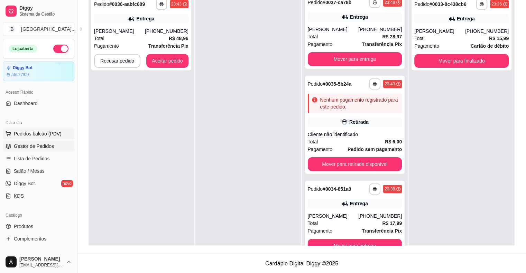
click at [42, 136] on span "Pedidos balcão (PDV)" at bounding box center [38, 133] width 48 height 7
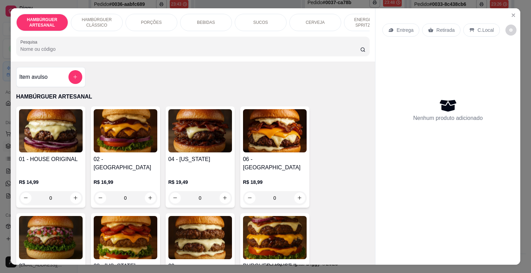
click at [198, 20] on p "BEBIDAS" at bounding box center [206, 23] width 18 height 6
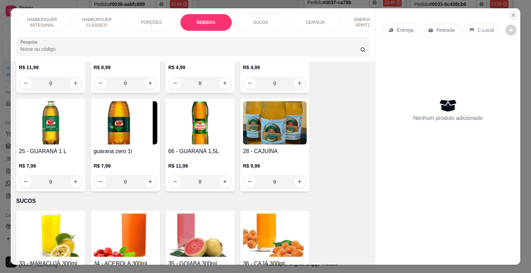
click at [513, 14] on icon "Close" at bounding box center [514, 15] width 6 height 6
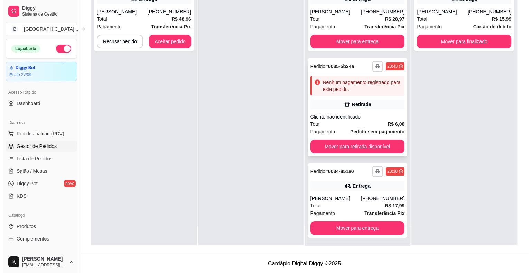
scroll to position [2, 0]
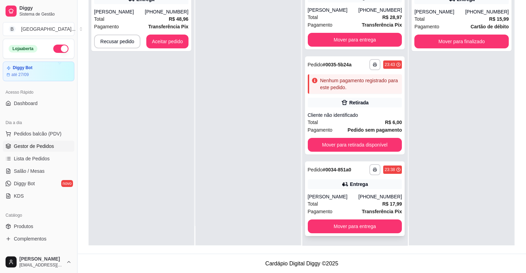
click at [330, 202] on div "Total R$ 17,99" at bounding box center [355, 204] width 94 height 8
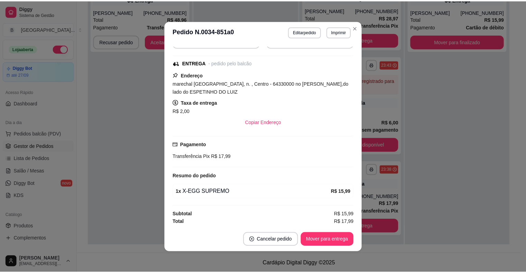
scroll to position [1, 0]
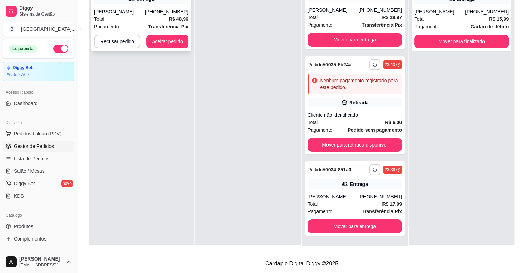
click at [155, 15] on div "(86) 98173-5488" at bounding box center [167, 11] width 44 height 7
click at [173, 18] on strong "R$ 48,96" at bounding box center [179, 19] width 20 height 6
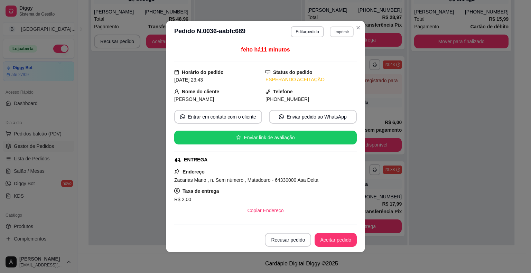
click at [331, 34] on button "Imprimir" at bounding box center [342, 31] width 24 height 11
click at [331, 55] on button "IMPRESSORA" at bounding box center [327, 56] width 50 height 11
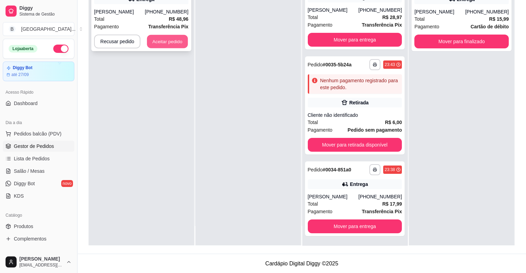
click at [177, 43] on button "Aceitar pedido" at bounding box center [167, 41] width 41 height 13
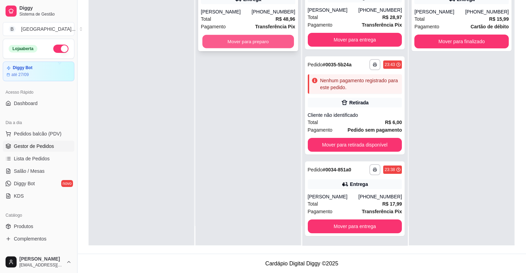
click at [225, 43] on button "Mover para preparo" at bounding box center [248, 41] width 92 height 13
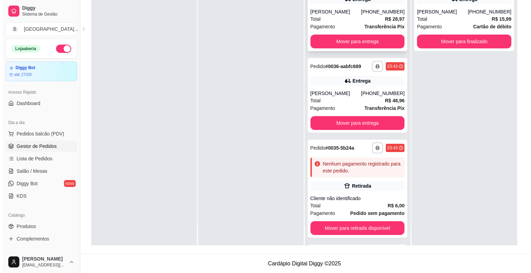
scroll to position [0, 0]
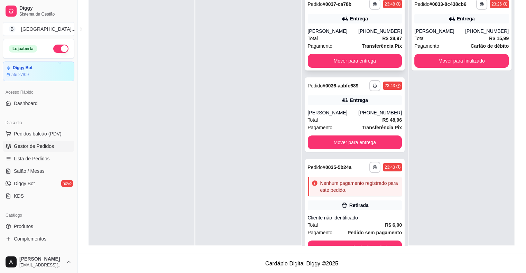
click at [343, 41] on div "Total R$ 28,97" at bounding box center [355, 39] width 94 height 8
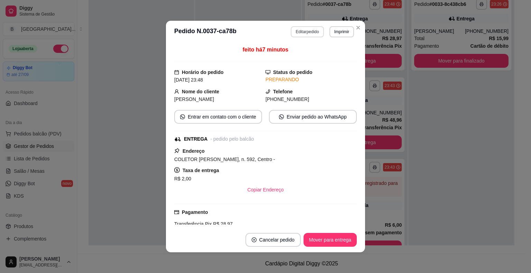
scroll to position [1, 0]
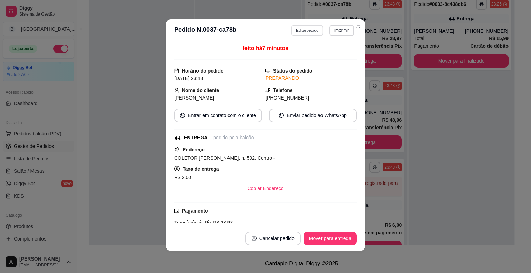
click at [305, 30] on button "Editar pedido" at bounding box center [308, 30] width 32 height 11
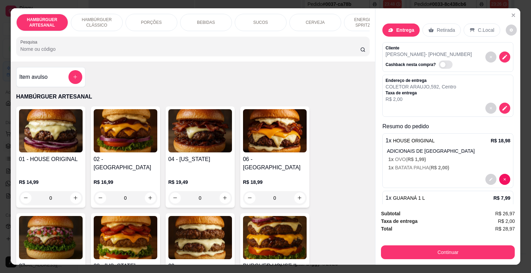
scroll to position [24, 0]
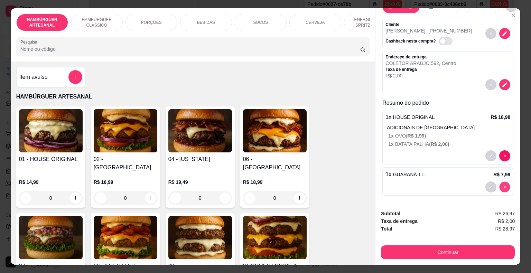
type input "0"
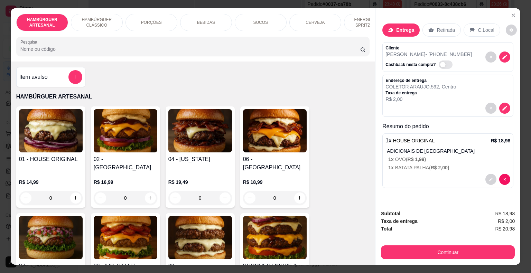
scroll to position [0, 0]
click at [192, 18] on div "BEBIDAS" at bounding box center [206, 22] width 52 height 17
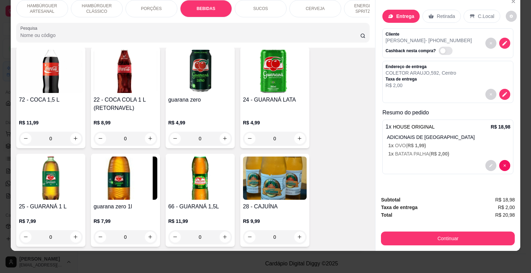
scroll to position [1021, 0]
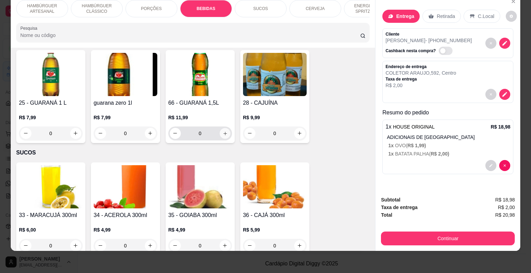
click at [223, 131] on icon "increase-product-quantity" at bounding box center [224, 133] width 5 height 5
type input "1"
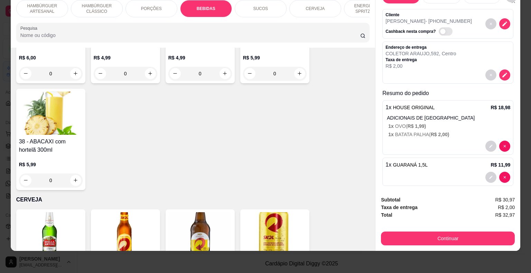
scroll to position [24, 0]
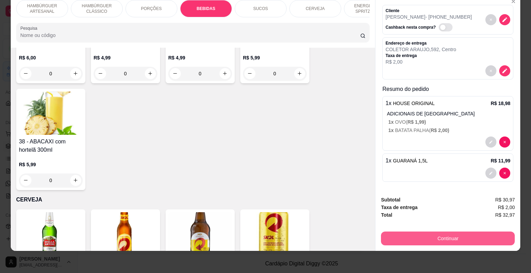
click at [420, 235] on button "Continuar" at bounding box center [448, 239] width 134 height 14
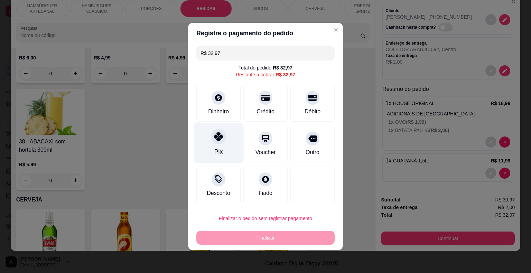
click at [228, 144] on div "Pix" at bounding box center [218, 143] width 49 height 40
type input "R$ 0,00"
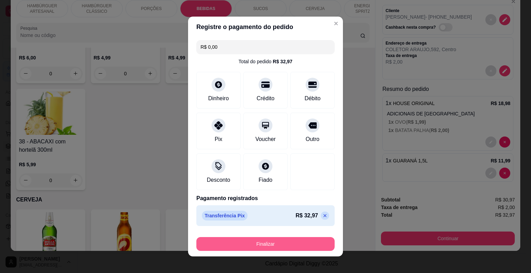
click at [240, 239] on button "Finalizar" at bounding box center [265, 244] width 138 height 14
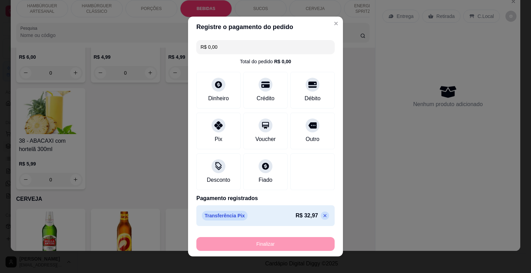
type input "0"
type input "-R$ 32,97"
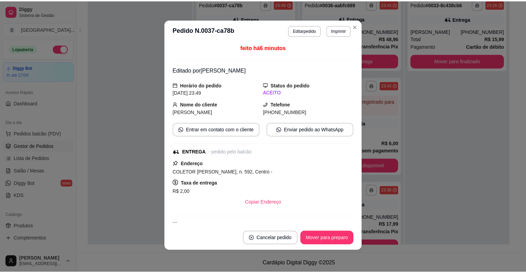
scroll to position [0, 0]
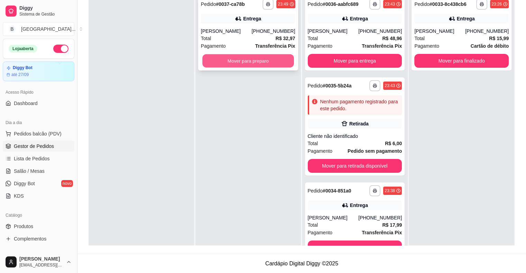
click at [266, 60] on button "Mover para preparo" at bounding box center [248, 60] width 92 height 13
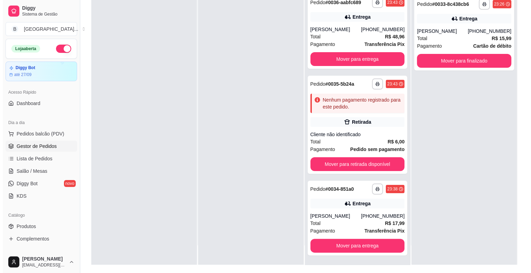
scroll to position [105, 0]
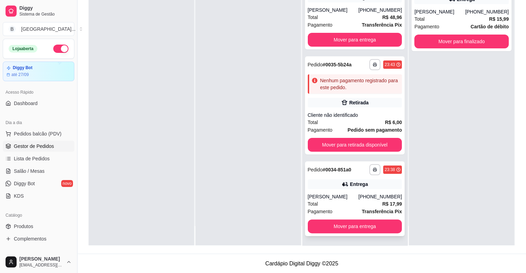
click at [342, 202] on div "Total R$ 17,99" at bounding box center [355, 204] width 94 height 8
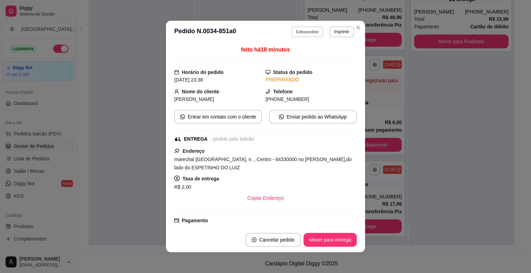
click at [313, 35] on button "Editar pedido" at bounding box center [308, 31] width 32 height 11
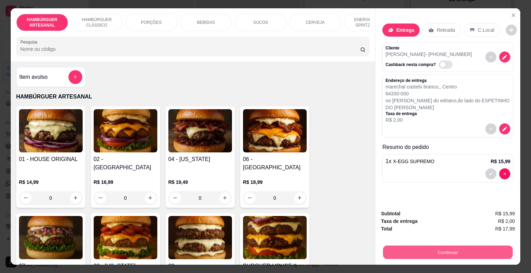
click at [387, 247] on button "Continuar" at bounding box center [448, 252] width 130 height 13
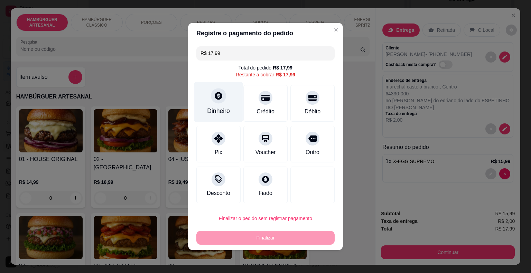
click at [217, 117] on div "Dinheiro" at bounding box center [218, 102] width 49 height 40
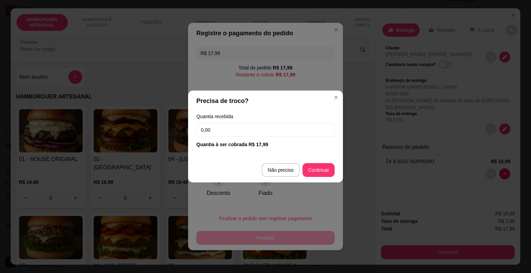
click at [260, 132] on input "0,00" at bounding box center [265, 130] width 138 height 14
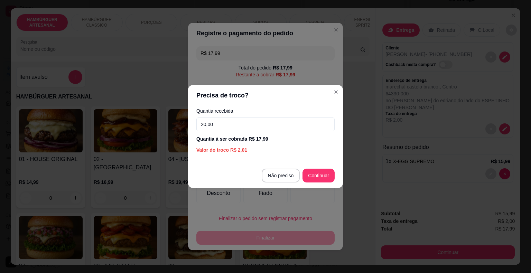
type input "20,00"
type input "R$ 0,00"
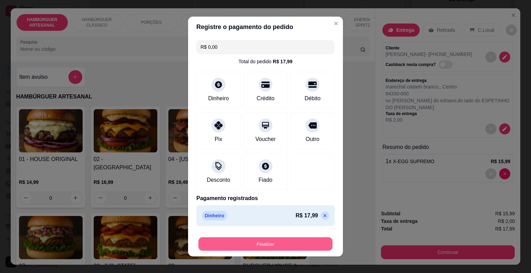
click at [301, 244] on button "Finalizar" at bounding box center [266, 244] width 134 height 13
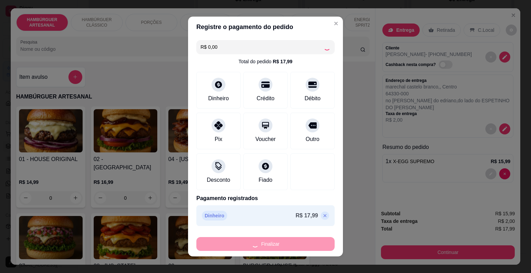
type input "0"
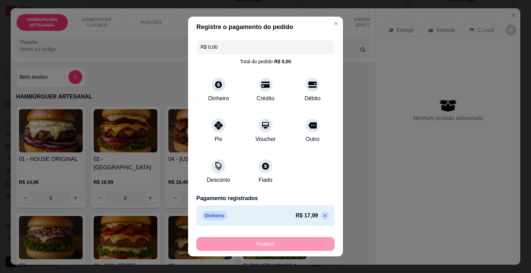
type input "-R$ 17,99"
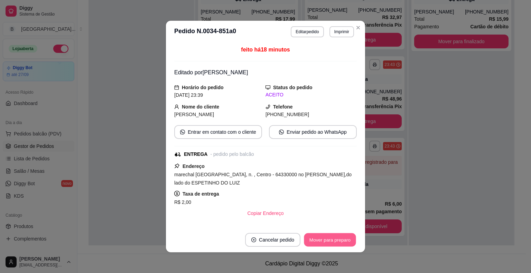
click at [324, 244] on button "Mover para preparo" at bounding box center [330, 239] width 52 height 13
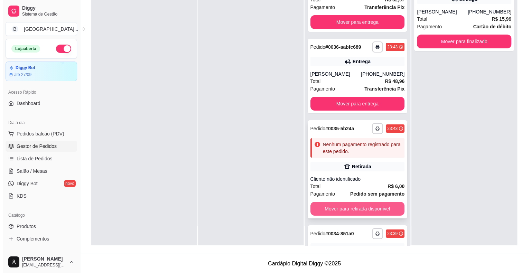
scroll to position [0, 0]
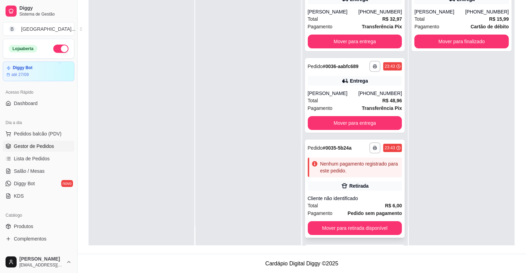
click at [355, 195] on div "Cliente não identificado" at bounding box center [355, 198] width 94 height 7
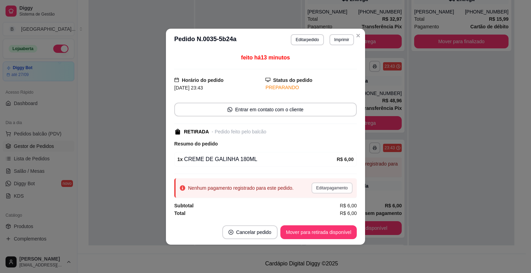
click at [338, 184] on button "Editar pagamento" at bounding box center [332, 188] width 41 height 11
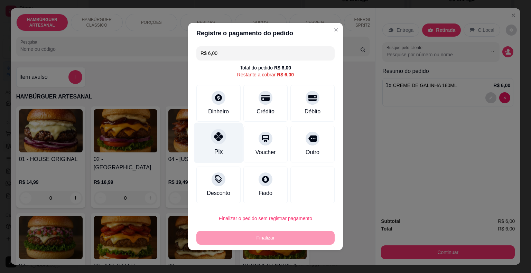
click at [224, 145] on div "Pix" at bounding box center [218, 143] width 49 height 40
type input "R$ 0,00"
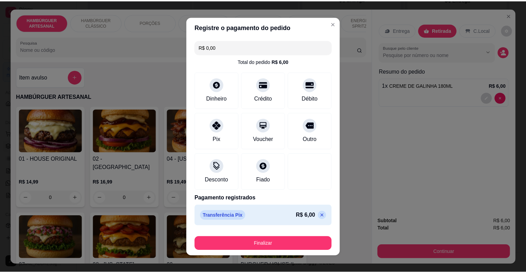
scroll to position [5, 0]
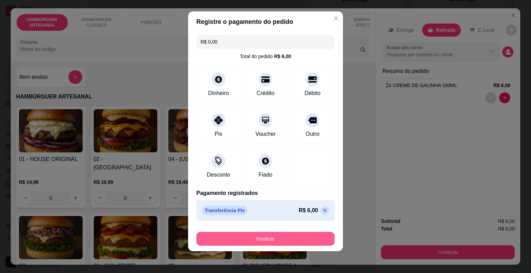
click at [302, 240] on button "Finalizar" at bounding box center [265, 239] width 138 height 14
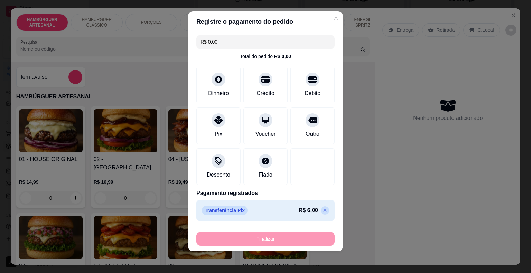
type input "0"
type input "-R$ 6,00"
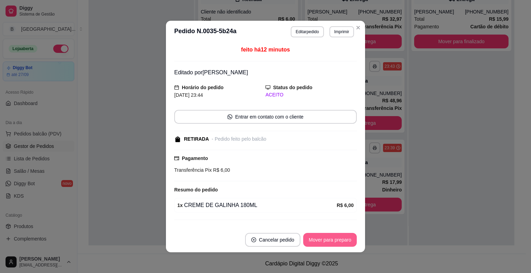
click at [320, 237] on button "Mover para preparo" at bounding box center [330, 240] width 54 height 14
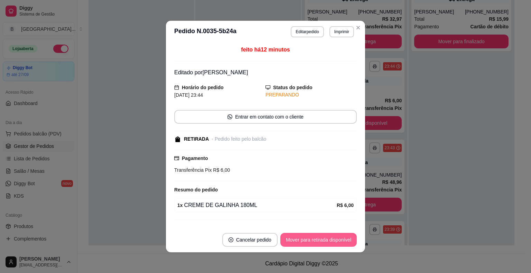
click at [320, 237] on button "Mover para retirada disponível" at bounding box center [319, 240] width 76 height 14
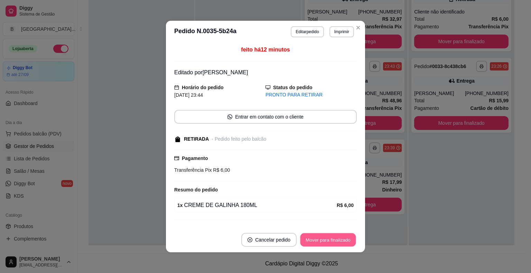
click at [320, 237] on button "Mover para finalizado" at bounding box center [329, 239] width 56 height 13
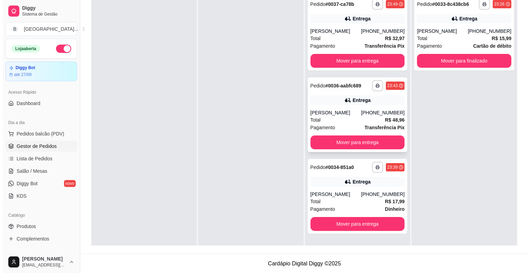
scroll to position [19, 0]
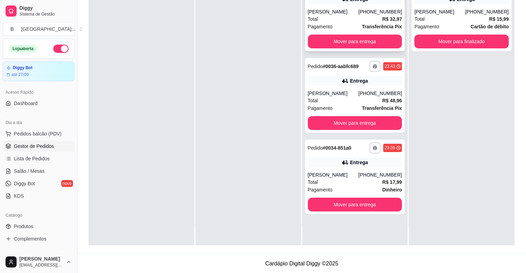
click at [350, 28] on div "Pagamento Transferência Pix" at bounding box center [355, 27] width 94 height 8
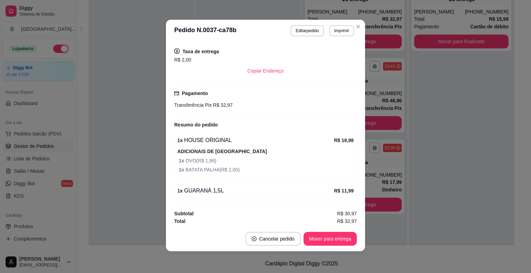
scroll to position [1, 0]
click at [333, 246] on footer "Cancelar pedido Mover para entrega" at bounding box center [265, 238] width 199 height 25
click at [333, 237] on button "Mover para entrega" at bounding box center [330, 239] width 53 height 14
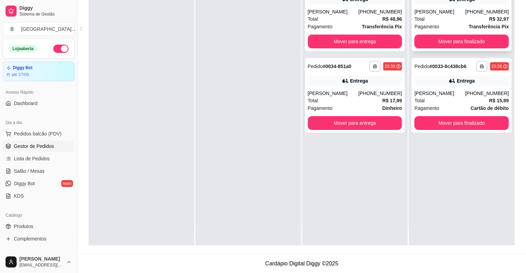
click at [448, 24] on div "Pagamento Transferência Pix" at bounding box center [461, 27] width 94 height 8
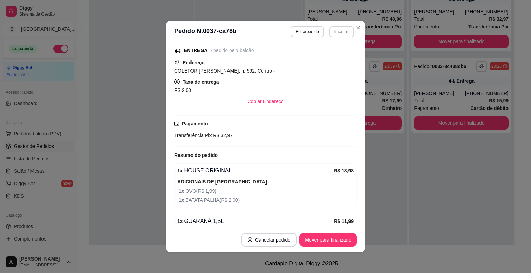
scroll to position [133, 0]
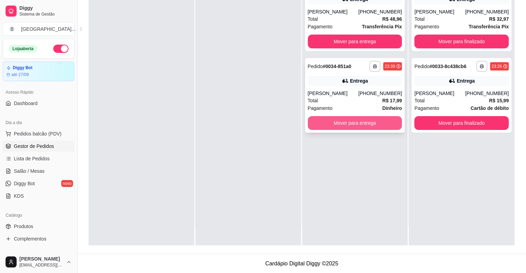
click at [371, 124] on button "Mover para entrega" at bounding box center [355, 123] width 94 height 14
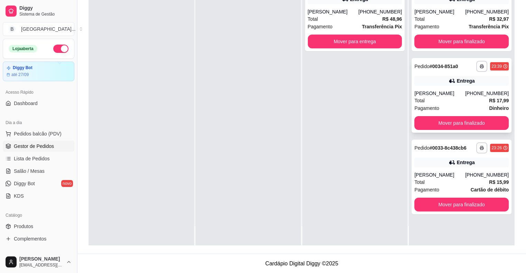
click at [438, 106] on div "Pagamento Dinheiro" at bounding box center [461, 108] width 94 height 8
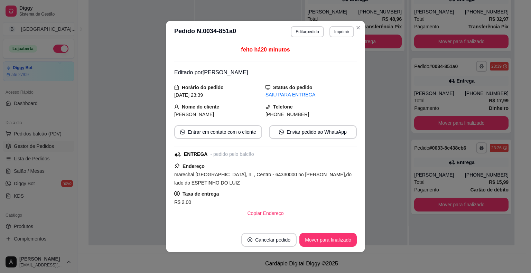
scroll to position [107, 0]
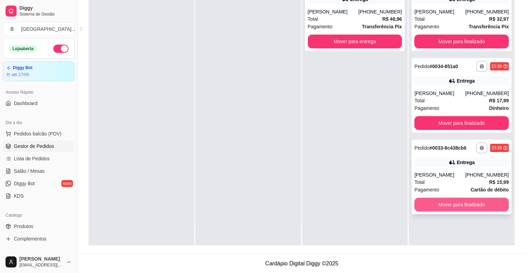
click at [475, 207] on button "Mover para finalizado" at bounding box center [461, 205] width 94 height 14
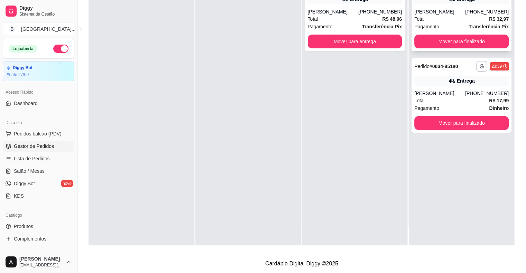
click at [469, 19] on div "Total R$ 32,97" at bounding box center [461, 19] width 94 height 8
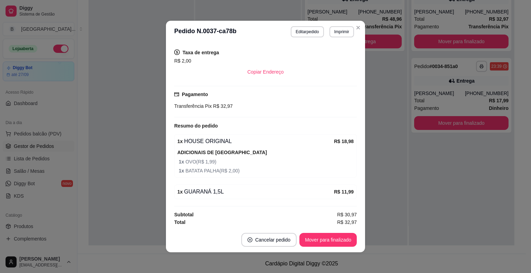
scroll to position [1, 0]
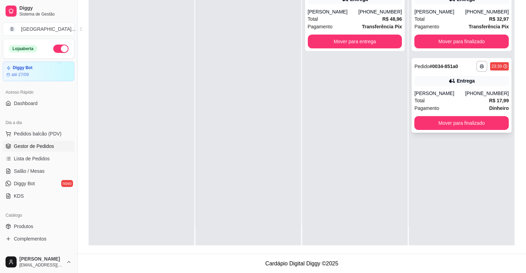
click at [434, 85] on div "**********" at bounding box center [462, 95] width 100 height 75
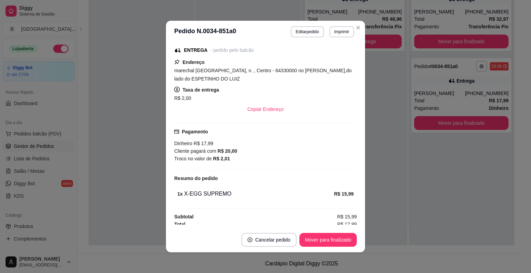
scroll to position [107, 0]
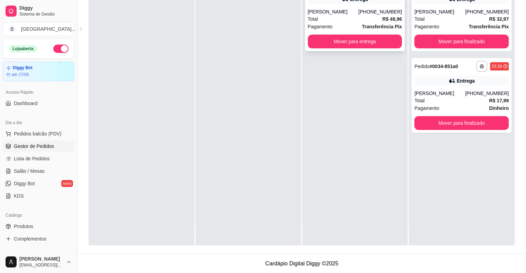
click at [359, 15] on div "Mariana" at bounding box center [333, 11] width 51 height 7
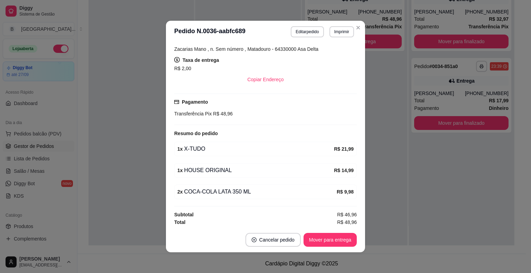
scroll to position [1, 0]
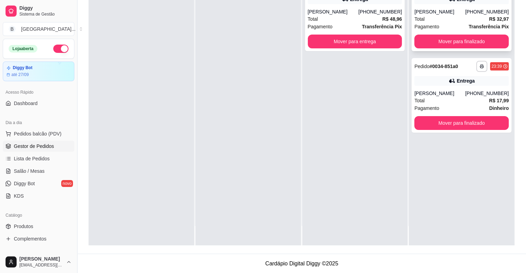
click at [436, 12] on div "leonardo" at bounding box center [439, 11] width 51 height 7
click at [490, 95] on div "(86) 8160-7827" at bounding box center [487, 93] width 44 height 7
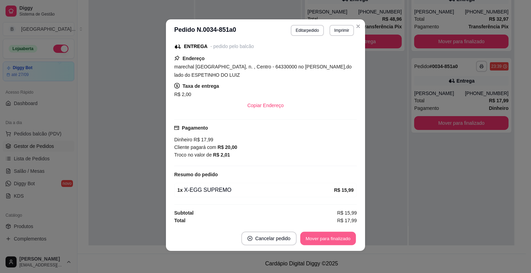
click at [330, 237] on button "Mover para finalizado" at bounding box center [329, 238] width 56 height 13
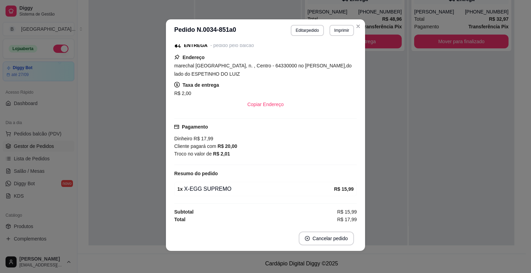
scroll to position [84, 0]
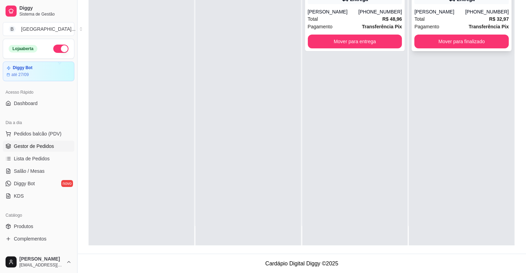
click at [451, 27] on div "Pagamento Transferência Pix" at bounding box center [461, 27] width 94 height 8
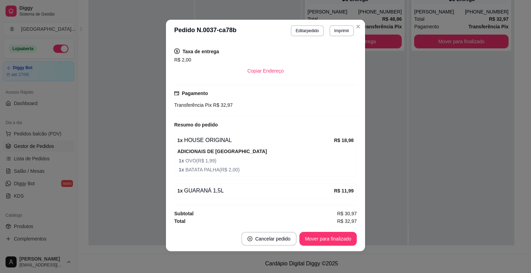
scroll to position [1, 0]
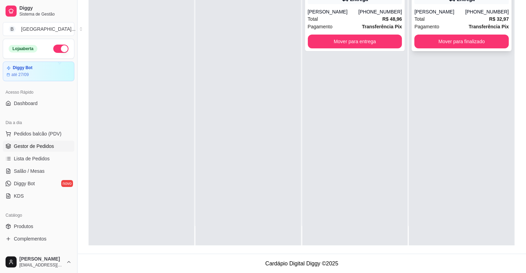
click at [423, 19] on div "Total R$ 32,97" at bounding box center [461, 19] width 94 height 8
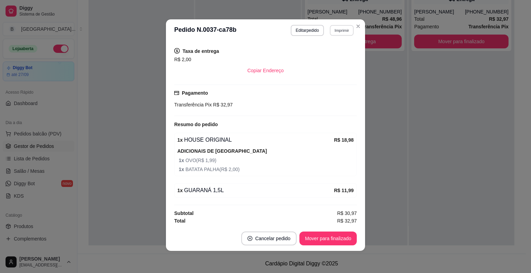
click at [339, 34] on button "Imprimir" at bounding box center [342, 30] width 24 height 11
click at [340, 57] on button "IMPRESSORA" at bounding box center [327, 54] width 50 height 11
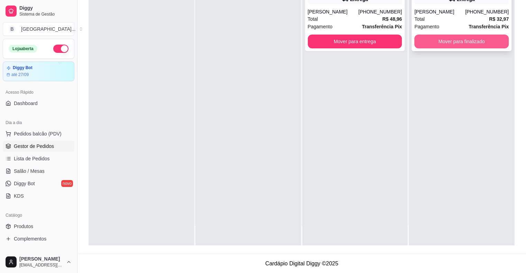
click at [468, 38] on button "Mover para finalizado" at bounding box center [461, 42] width 94 height 14
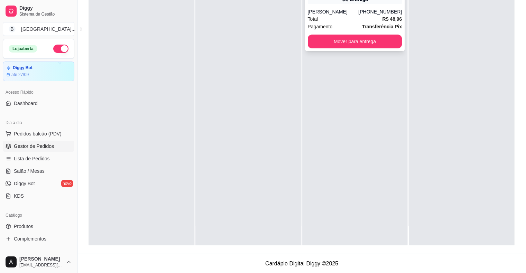
click at [362, 27] on strong "Transferência Pix" at bounding box center [382, 27] width 40 height 6
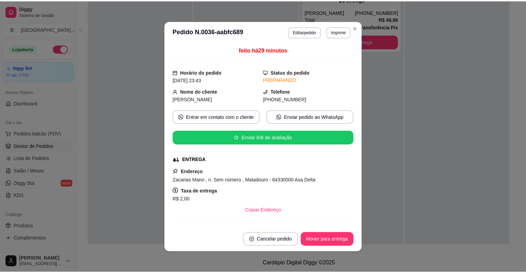
scroll to position [131, 0]
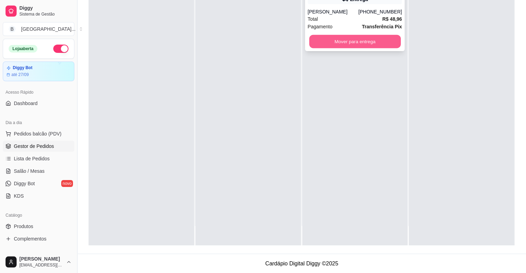
click at [368, 47] on button "Mover para entrega" at bounding box center [355, 41] width 92 height 13
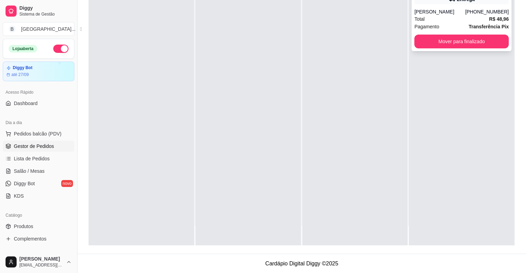
click at [488, 34] on div "**********" at bounding box center [462, 13] width 100 height 75
click at [481, 45] on button "Mover para finalizado" at bounding box center [461, 42] width 94 height 14
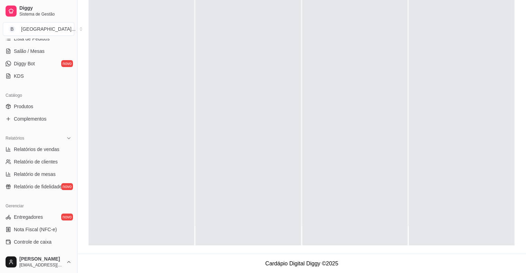
scroll to position [138, 0]
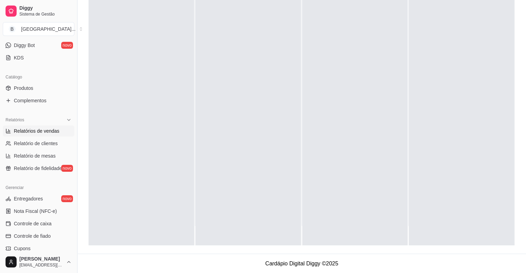
click at [40, 134] on span "Relatórios de vendas" at bounding box center [37, 131] width 46 height 7
select select "ALL"
select select "0"
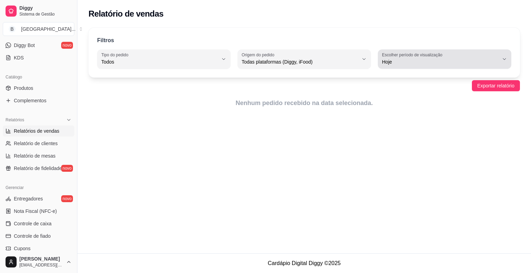
click at [405, 62] on span "Hoje" at bounding box center [440, 61] width 117 height 7
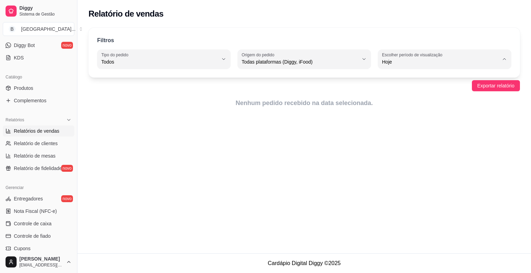
click at [394, 88] on span "Ontem" at bounding box center [441, 89] width 111 height 7
type input "1"
select select "1"
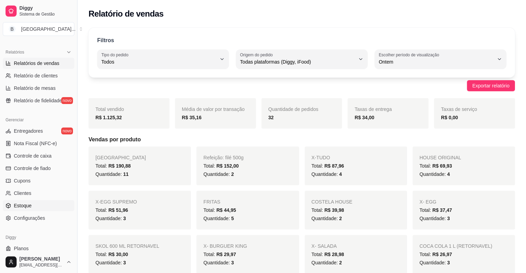
scroll to position [208, 0]
click at [40, 157] on span "Controle de caixa" at bounding box center [33, 154] width 38 height 7
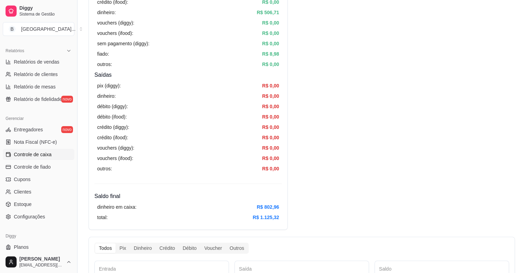
scroll to position [277, 0]
